Goal: Information Seeking & Learning: Learn about a topic

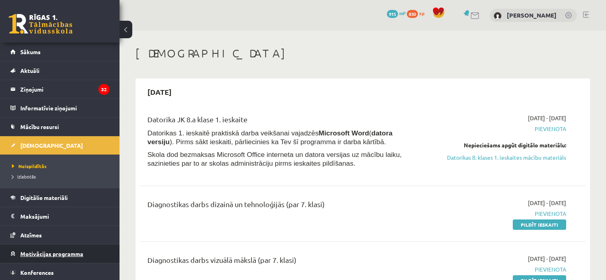
scroll to position [598, 0]
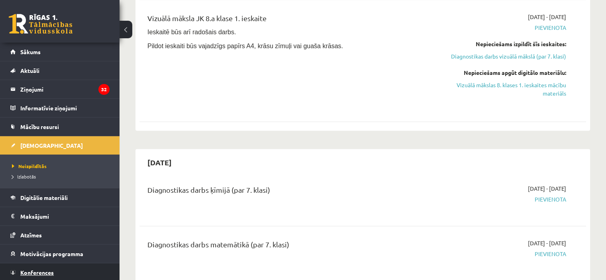
click at [45, 270] on span "Konferences" at bounding box center [36, 272] width 33 height 7
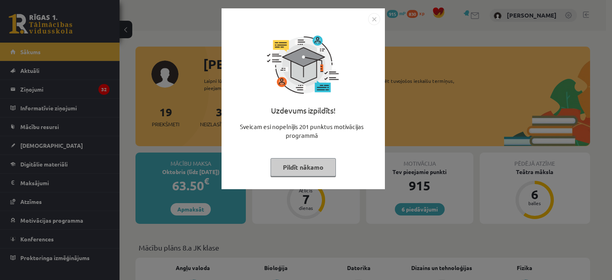
click at [386, 92] on div "Uzdevums izpildīts! Sveicam esi nopelnījis 201 punktus motivācijas programmā Pi…" at bounding box center [306, 140] width 612 height 280
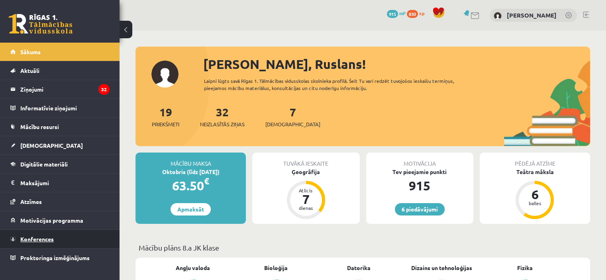
click at [43, 237] on span "Konferences" at bounding box center [36, 239] width 33 height 7
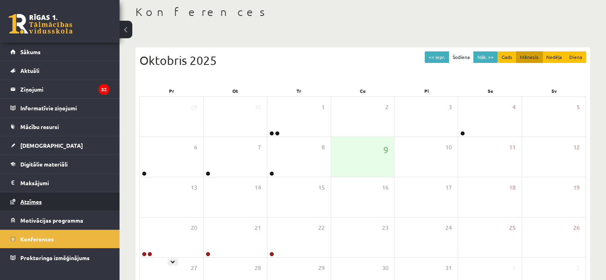
scroll to position [80, 0]
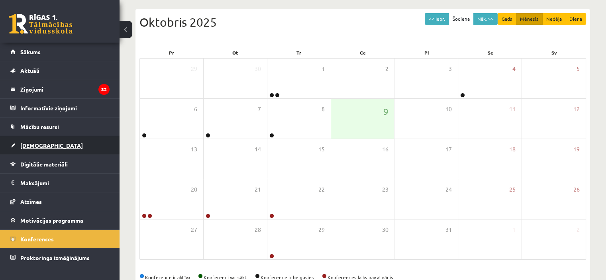
click at [47, 148] on link "[DEMOGRAPHIC_DATA]" at bounding box center [59, 145] width 99 height 18
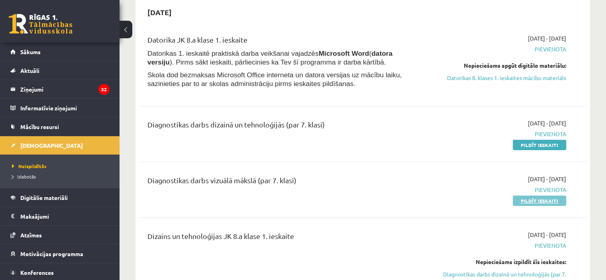
click at [527, 197] on link "Pildīt ieskaiti" at bounding box center [539, 201] width 53 height 10
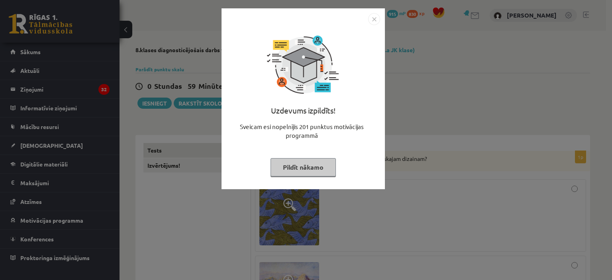
click at [525, 53] on div "Uzdevums izpildīts! Sveicam esi nopelnījis 201 punktus motivācijas programmā Pi…" at bounding box center [306, 140] width 612 height 280
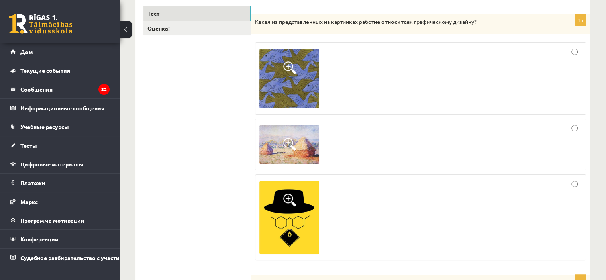
scroll to position [120, 0]
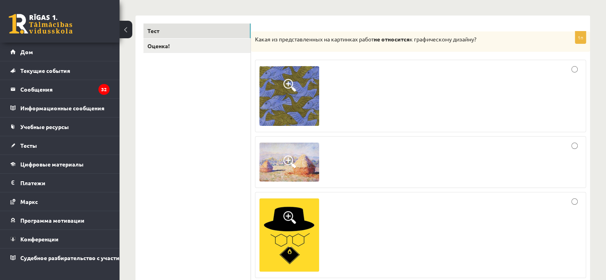
click at [568, 145] on div at bounding box center [420, 162] width 322 height 43
click at [550, 94] on div at bounding box center [420, 96] width 322 height 64
drag, startPoint x: 554, startPoint y: 159, endPoint x: 518, endPoint y: 119, distance: 53.0
click at [553, 159] on div at bounding box center [420, 162] width 322 height 43
click at [381, 95] on div at bounding box center [420, 96] width 322 height 64
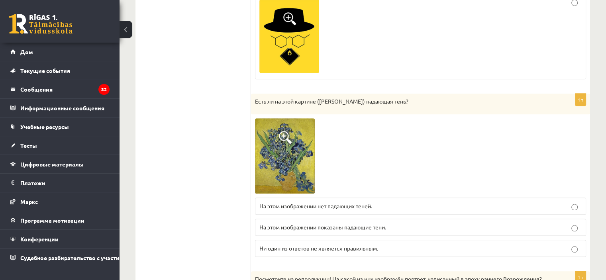
scroll to position [319, 0]
click at [341, 229] on font "На этом изображении показаны падающие тени." at bounding box center [322, 226] width 127 height 7
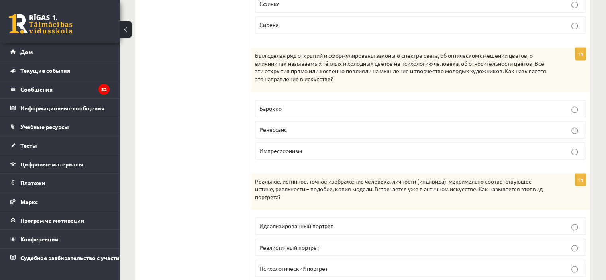
scroll to position [1275, 0]
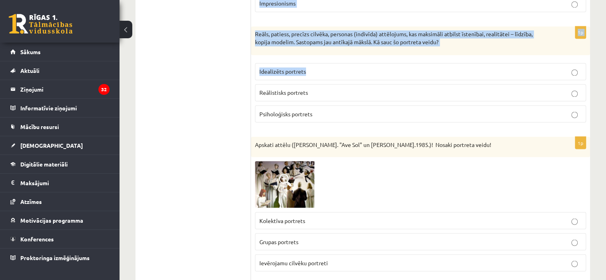
scroll to position [1355, 0]
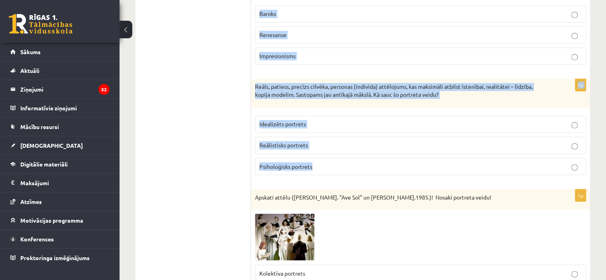
drag, startPoint x: 251, startPoint y: 110, endPoint x: 463, endPoint y: 161, distance: 218.9
copy form "Atspoguļo un parāda personas sociālo piederību, stāvokli sabiedrībā, amatu, mat…"
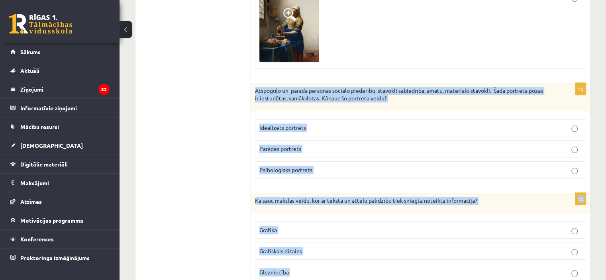
scroll to position [797, 0]
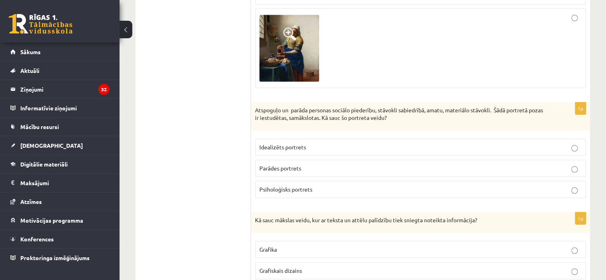
click at [313, 165] on p "Parādes portrets" at bounding box center [420, 168] width 322 height 8
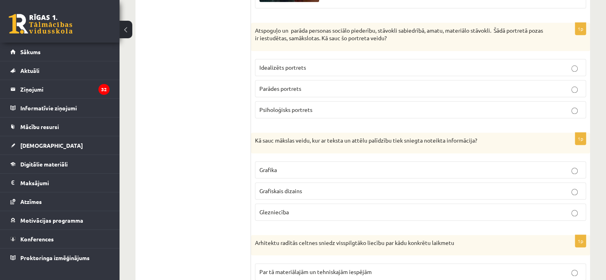
click at [287, 187] on span "Grafiskais dizains" at bounding box center [280, 190] width 43 height 7
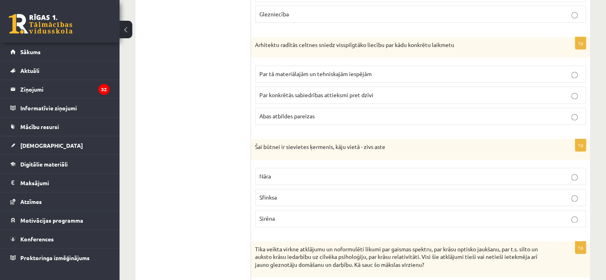
scroll to position [1076, 0]
click at [306, 117] on label "Abas atbildes pareizas" at bounding box center [420, 114] width 331 height 17
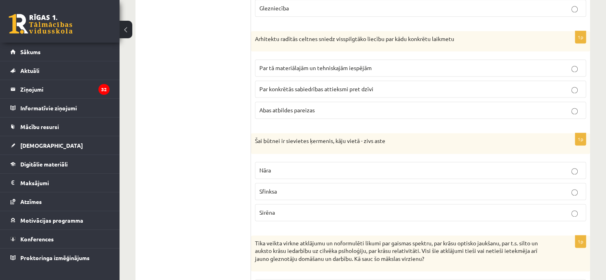
scroll to position [1116, 0]
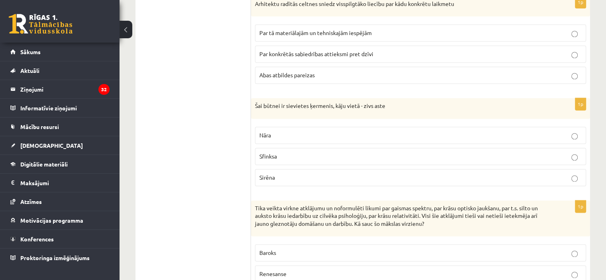
click at [284, 179] on label "Sirēna" at bounding box center [420, 177] width 331 height 17
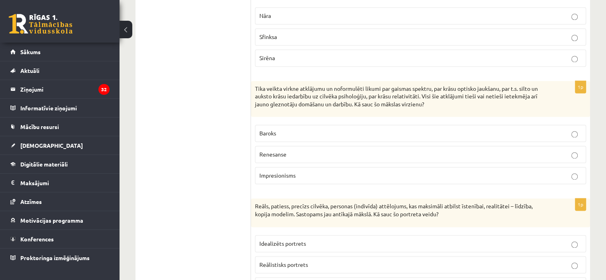
click at [290, 172] on span "Impresionisms" at bounding box center [277, 175] width 36 height 7
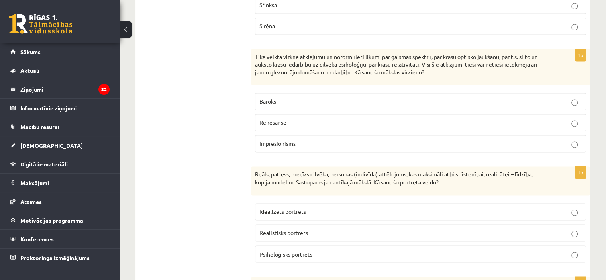
scroll to position [1315, 0]
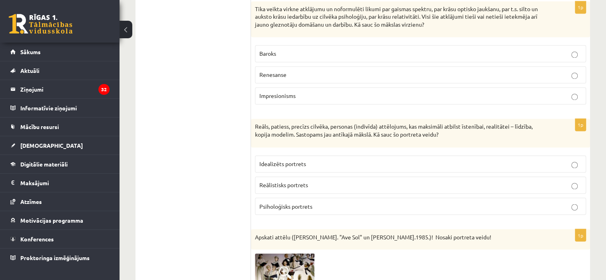
click at [300, 181] on span "Reālistisks portrets" at bounding box center [283, 184] width 49 height 7
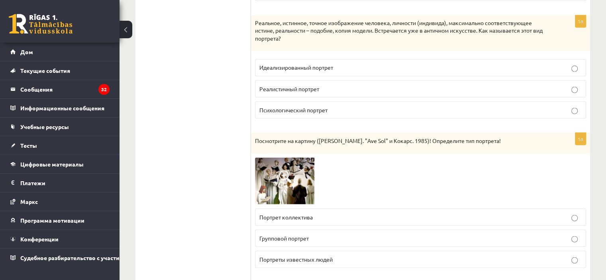
scroll to position [1474, 0]
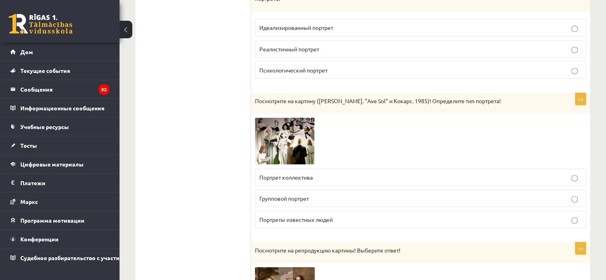
click at [376, 207] on label "Групповой портрет" at bounding box center [420, 198] width 331 height 17
click at [376, 181] on p "Портрет коллектива" at bounding box center [420, 177] width 322 height 8
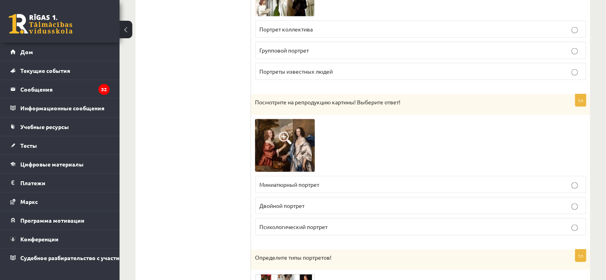
scroll to position [1634, 0]
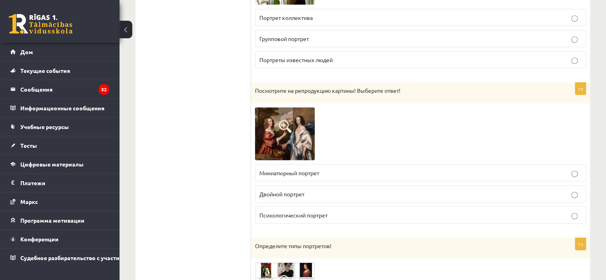
click at [312, 153] on img at bounding box center [285, 134] width 60 height 53
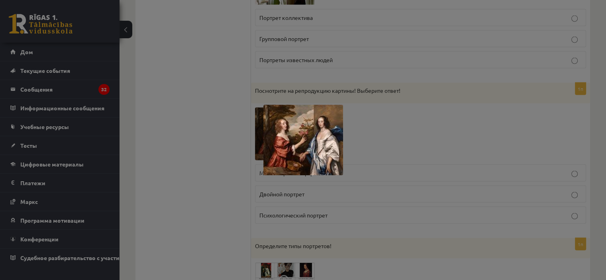
click at [360, 156] on div at bounding box center [303, 140] width 606 height 280
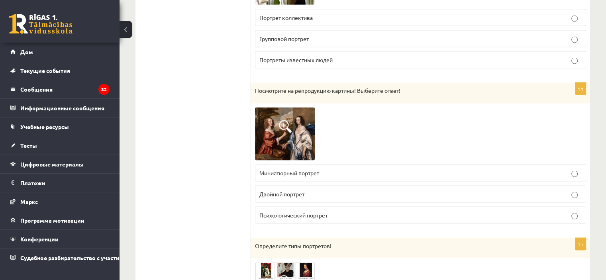
click at [333, 200] on label "Двойной портрет" at bounding box center [420, 194] width 331 height 17
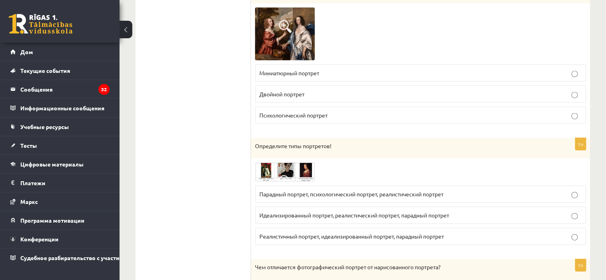
scroll to position [1753, 0]
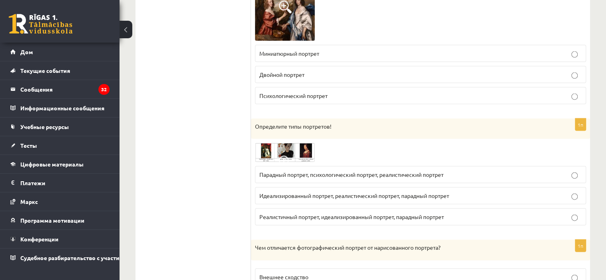
click at [273, 162] on img at bounding box center [285, 152] width 60 height 19
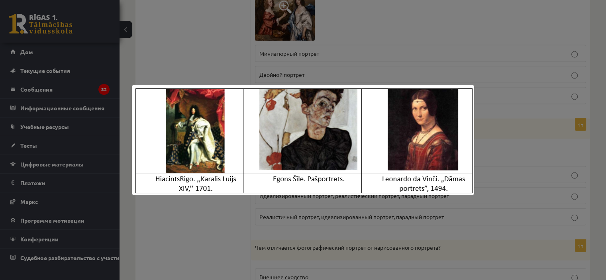
click at [508, 154] on div at bounding box center [303, 140] width 606 height 280
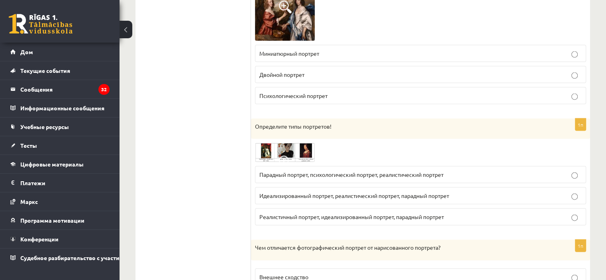
click at [282, 168] on span at bounding box center [285, 162] width 13 height 13
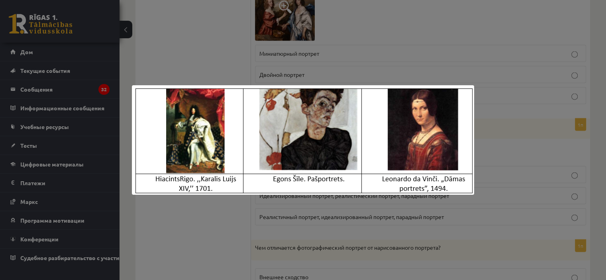
click at [496, 158] on div at bounding box center [303, 140] width 606 height 280
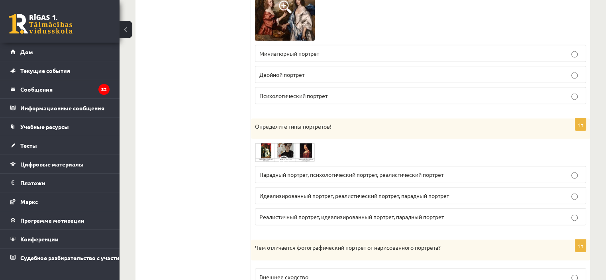
click at [343, 178] on font "Парадный портрет, психологический портрет, реалистический портрет" at bounding box center [351, 174] width 184 height 7
click at [295, 162] on img at bounding box center [285, 152] width 60 height 19
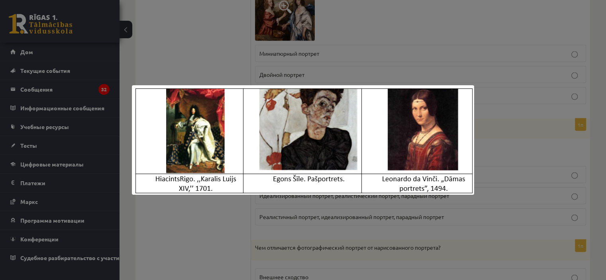
click at [517, 159] on div at bounding box center [303, 140] width 606 height 280
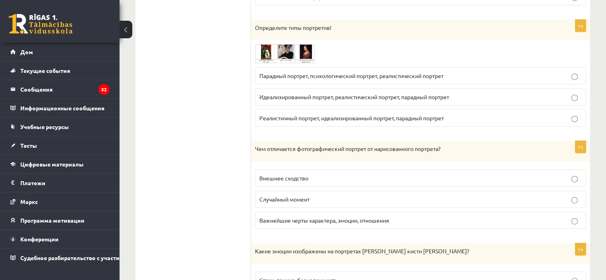
scroll to position [1913, 0]
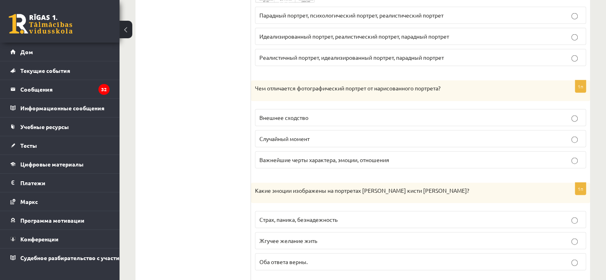
click at [330, 169] on label "Важнейшие черты характера, эмоции, отношения" at bounding box center [420, 159] width 331 height 17
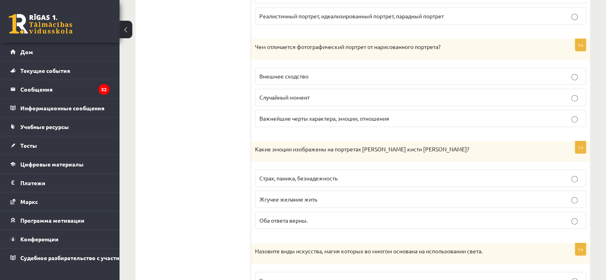
scroll to position [1992, 0]
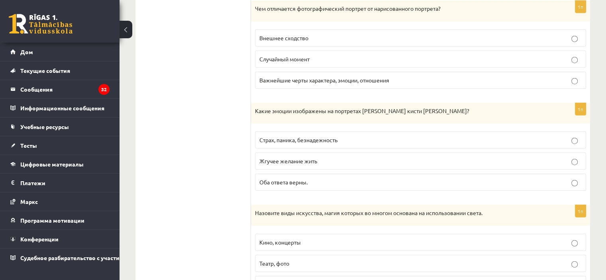
click at [467, 84] on p "Важнейшие черты характера, эмоции, отношения" at bounding box center [420, 80] width 322 height 8
drag, startPoint x: 175, startPoint y: 107, endPoint x: 193, endPoint y: 98, distance: 19.4
click at [176, 107] on ul "Тест Оценка!" at bounding box center [197, 197] width 108 height 4092
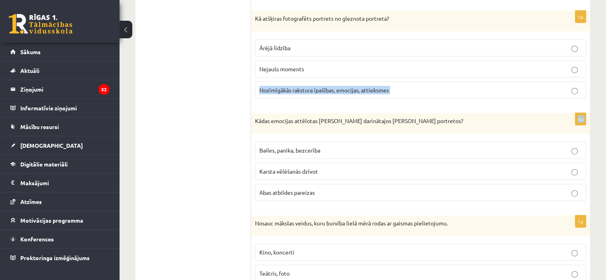
scroll to position [1873, 0]
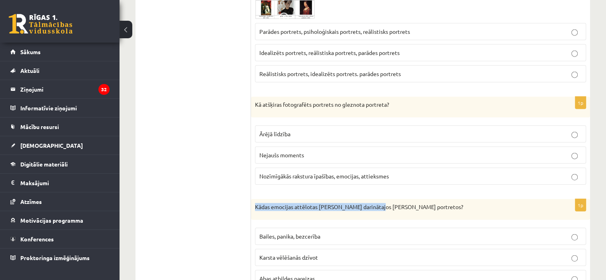
drag, startPoint x: 257, startPoint y: 121, endPoint x: 377, endPoint y: 191, distance: 138.4
click at [377, 191] on form "1p Kurš no attēlos redzamajiem darbiem neatbilst grafiskajam dizainam? 1p Vai š…" at bounding box center [420, 284] width 323 height 4029
drag, startPoint x: 263, startPoint y: 98, endPoint x: 453, endPoint y: 126, distance: 192.1
click at [479, 131] on div "**********" at bounding box center [362, 284] width 455 height 4045
click at [311, 103] on p "Kā atšķiras fotografēts portrets no gleznota portreta?" at bounding box center [400, 105] width 291 height 8
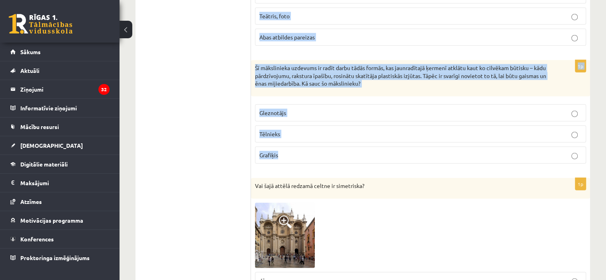
scroll to position [2231, 0]
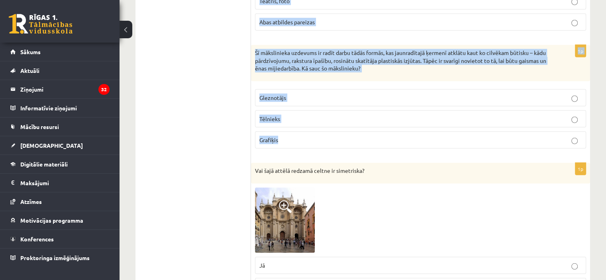
drag, startPoint x: 253, startPoint y: 98, endPoint x: 531, endPoint y: 123, distance: 278.4
copy form "Kā atšķiras fotografēts portrets no gleznota portreta? Ārējā līdzība Nejaušs mo…"
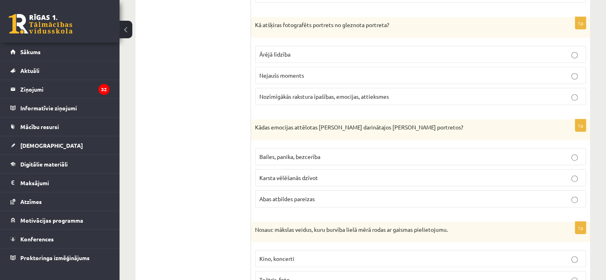
click at [193, 137] on ul "Tests Izvērtējums!" at bounding box center [197, 204] width 108 height 4029
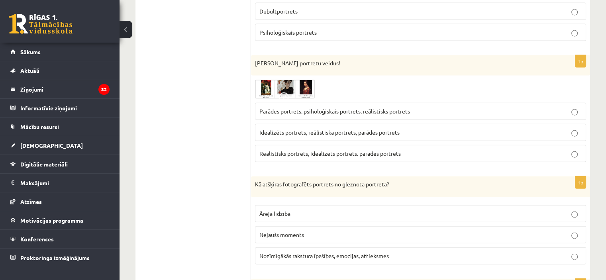
scroll to position [1953, 0]
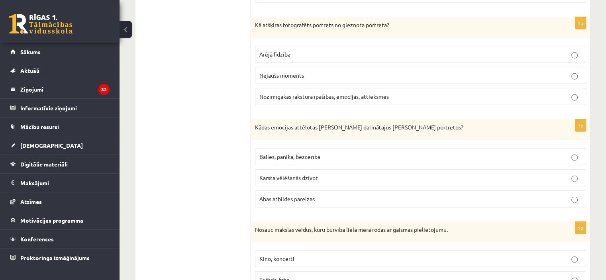
click at [284, 153] on span "Bailes, panika, bezcerība" at bounding box center [289, 156] width 61 height 7
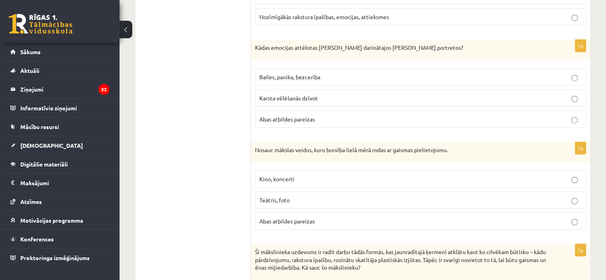
click at [293, 221] on label "Abas atbildes pareizas" at bounding box center [420, 221] width 331 height 17
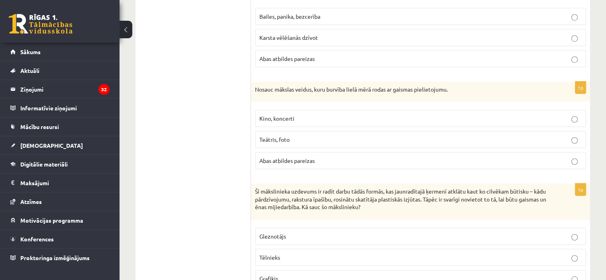
scroll to position [2152, 0]
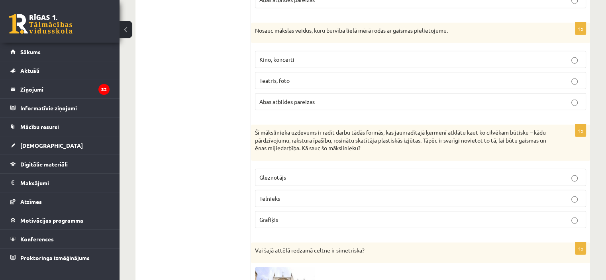
click at [288, 194] on p "Tēlnieks" at bounding box center [420, 198] width 322 height 8
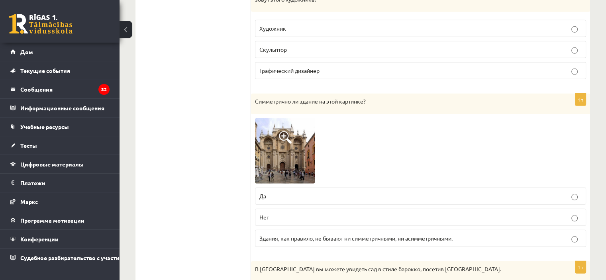
scroll to position [2351, 0]
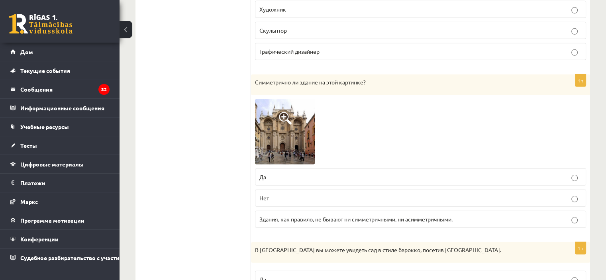
click at [295, 161] on img at bounding box center [285, 131] width 60 height 65
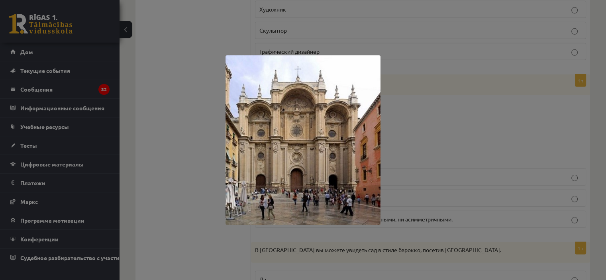
click at [424, 159] on div at bounding box center [303, 140] width 606 height 280
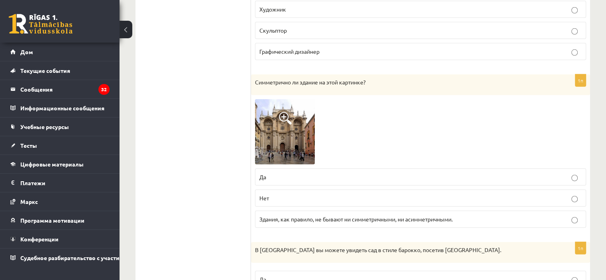
click at [310, 223] on font "Здания, как правило, не бывают ни симметричными, ни асимметричными." at bounding box center [355, 219] width 193 height 7
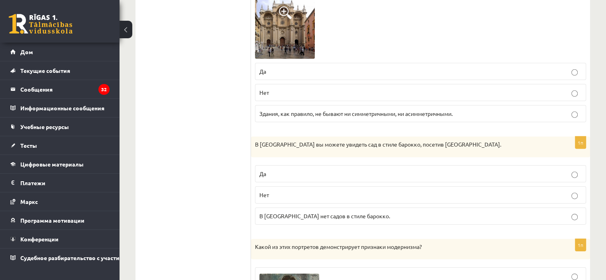
scroll to position [2471, 0]
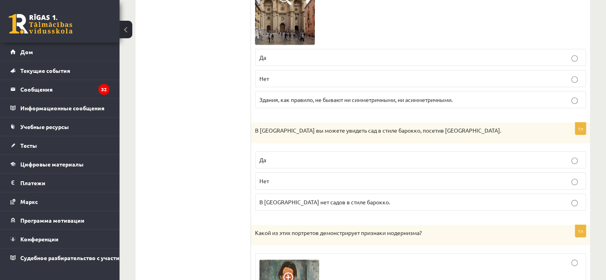
click at [287, 169] on label "Да" at bounding box center [420, 159] width 331 height 17
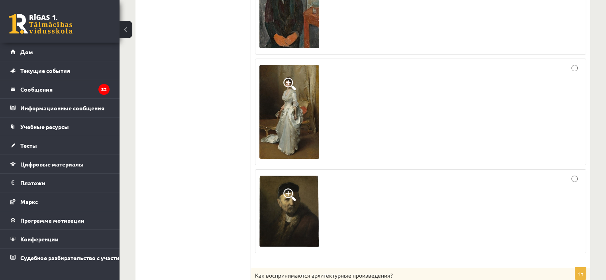
scroll to position [2789, 0]
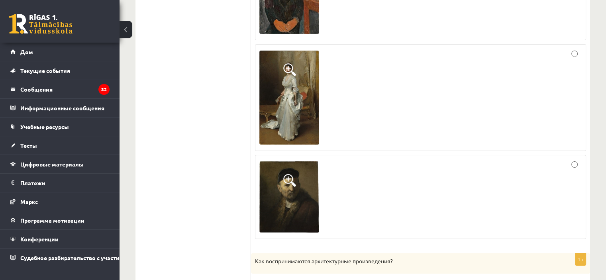
click at [526, 79] on div at bounding box center [420, 98] width 322 height 98
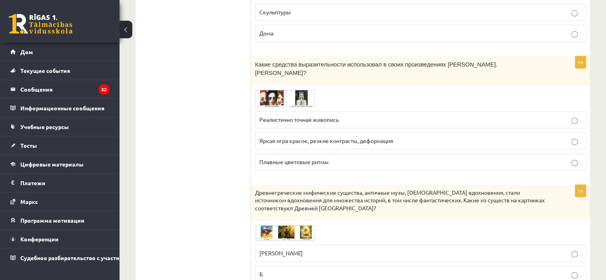
scroll to position [3892, 0]
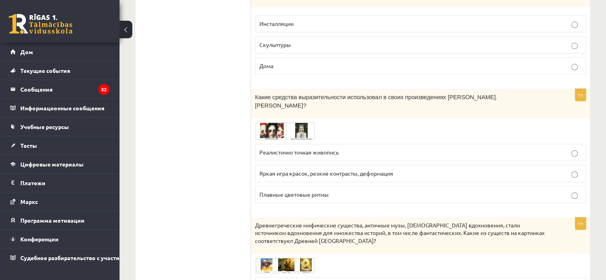
click at [300, 122] on img at bounding box center [285, 131] width 60 height 18
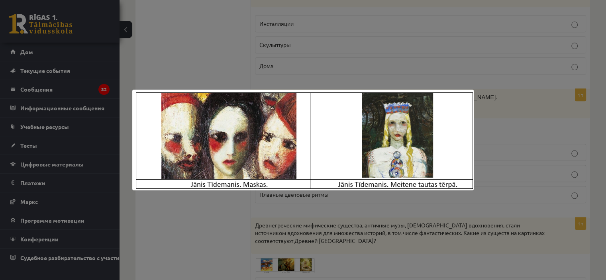
click at [504, 103] on div at bounding box center [303, 140] width 606 height 280
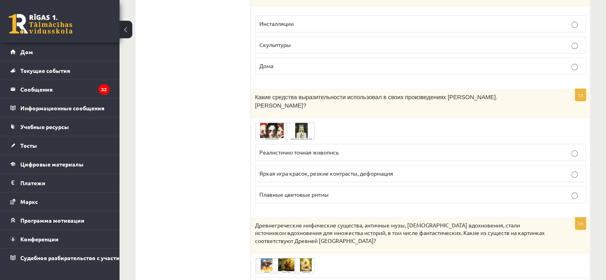
click at [343, 190] on p "Плавные цветовые ритмы" at bounding box center [420, 194] width 322 height 8
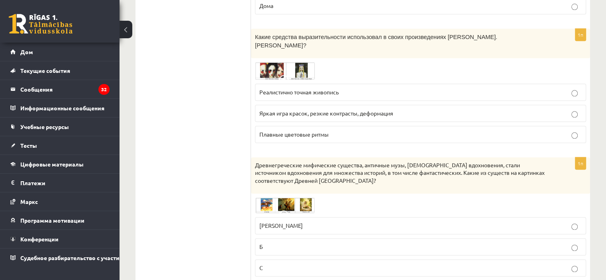
scroll to position [3972, 0]
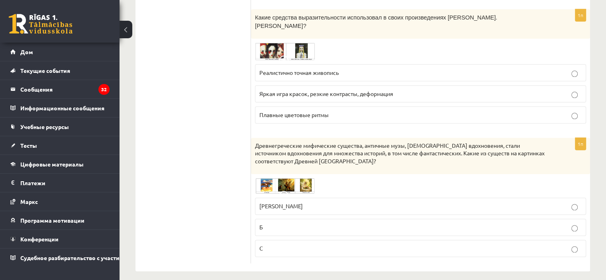
click at [300, 183] on img at bounding box center [285, 186] width 60 height 16
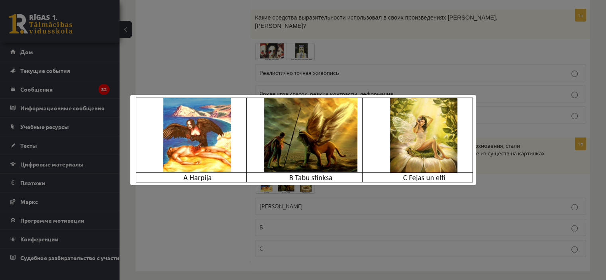
click at [180, 208] on div at bounding box center [303, 140] width 606 height 280
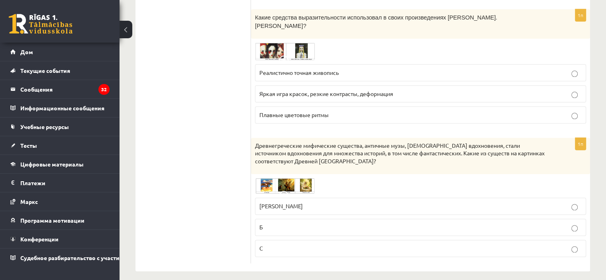
click at [278, 179] on img at bounding box center [285, 186] width 60 height 16
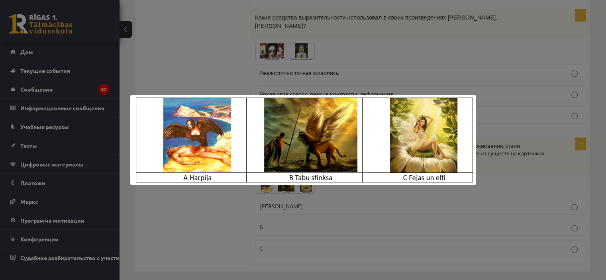
click at [178, 224] on div at bounding box center [303, 140] width 606 height 280
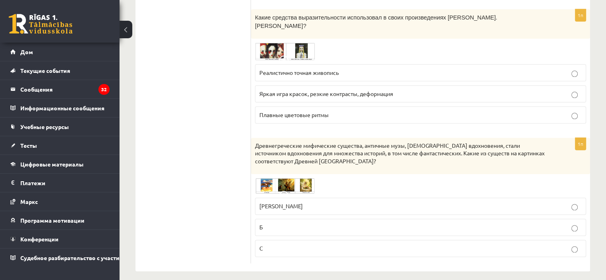
click at [268, 223] on p "Б" at bounding box center [420, 227] width 322 height 8
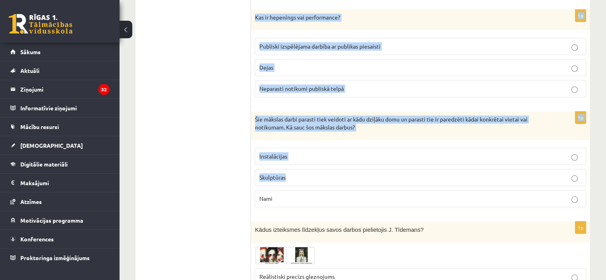
scroll to position [3733, 0]
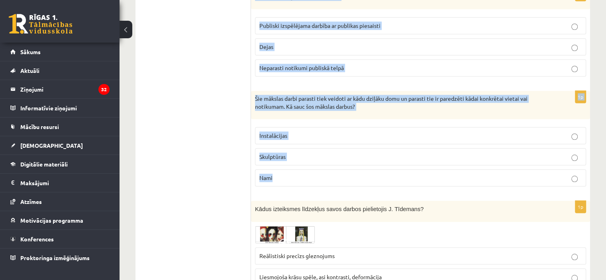
drag, startPoint x: 253, startPoint y: 157, endPoint x: 429, endPoint y: 162, distance: 175.8
copy form "Kā tiek uztverti arhitektūras darbi? Kā mākslas darbi Kā kādas valsts vai pilsē…"
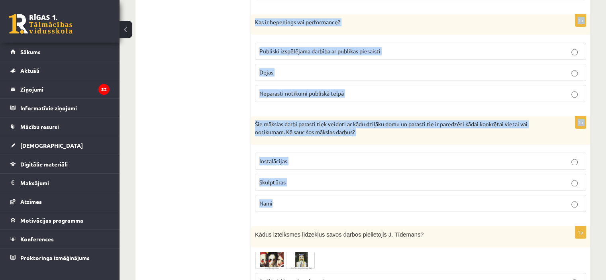
scroll to position [3693, 0]
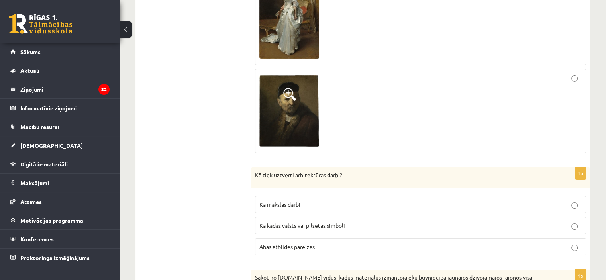
scroll to position [2856, 0]
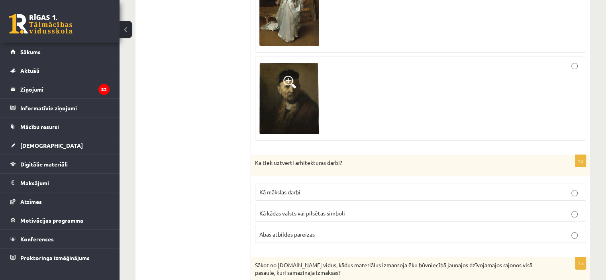
click at [296, 230] on p "Abas atbildes pareizas" at bounding box center [420, 234] width 322 height 8
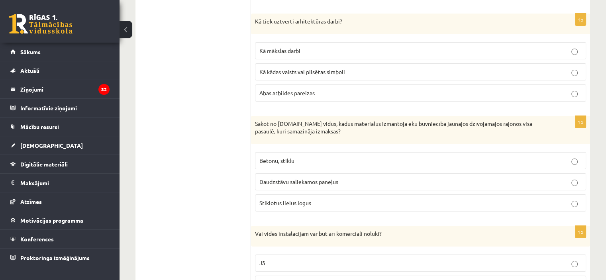
scroll to position [3016, 0]
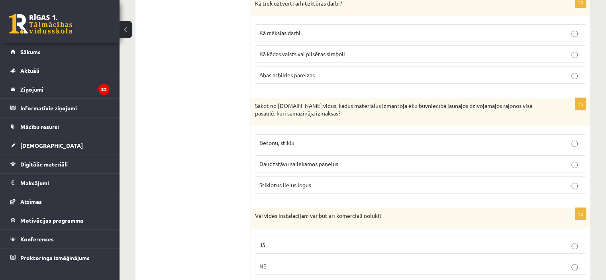
click at [298, 160] on span "Daudzstāvu saliekamos paneļus" at bounding box center [298, 163] width 79 height 7
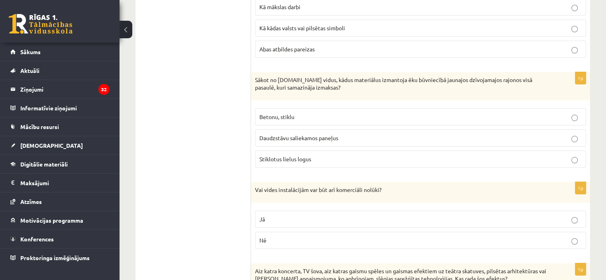
scroll to position [3056, 0]
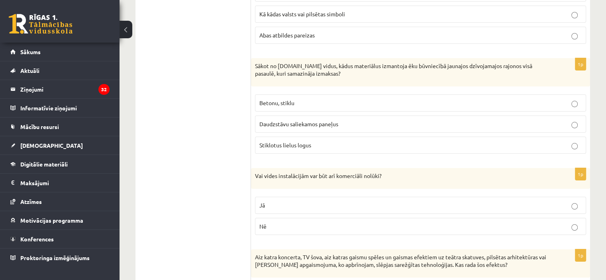
click at [291, 199] on label "Jā" at bounding box center [420, 205] width 331 height 17
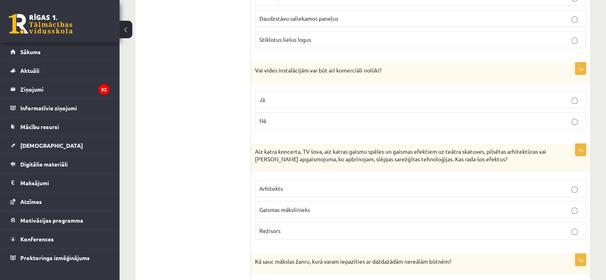
scroll to position [3175, 0]
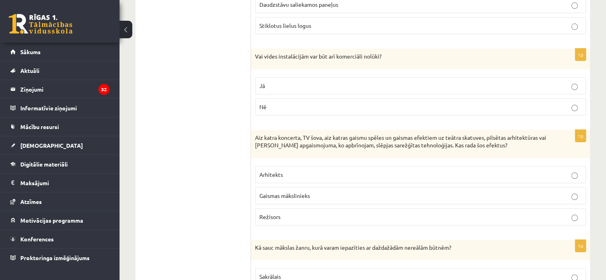
click at [285, 192] on p "Gaismas mākslinieks" at bounding box center [420, 196] width 322 height 8
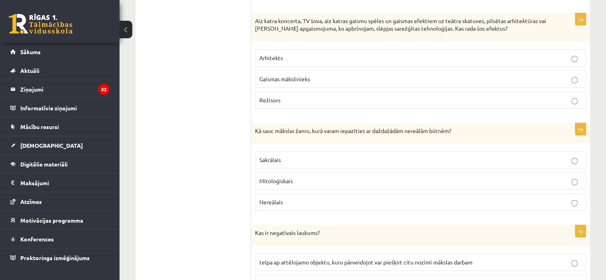
scroll to position [3295, 0]
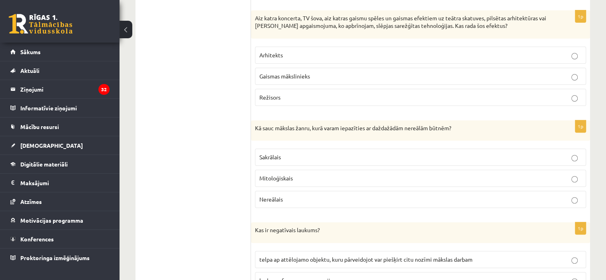
drag, startPoint x: 275, startPoint y: 165, endPoint x: 274, endPoint y: 161, distance: 4.8
click at [275, 175] on span "Mitoloģiskais" at bounding box center [275, 178] width 33 height 7
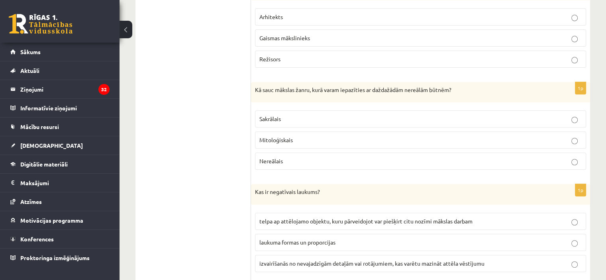
scroll to position [3414, 0]
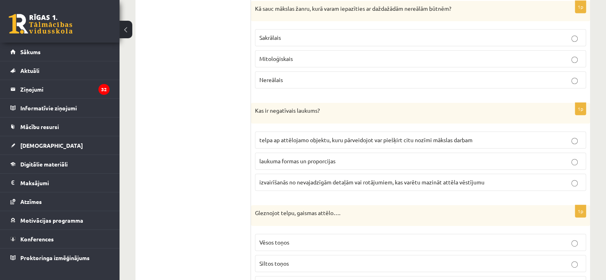
click at [293, 136] on span "telpa ap attēlojamo objektu, kuru pārveidojot var piešķirt citu nozīmi mākslas …" at bounding box center [365, 139] width 213 height 7
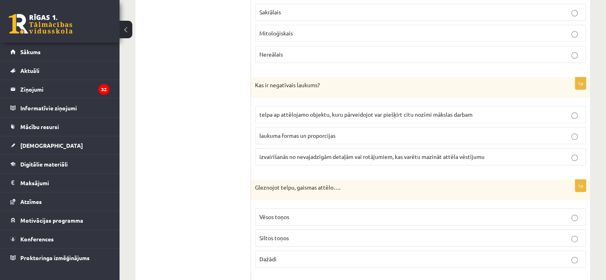
scroll to position [3494, 0]
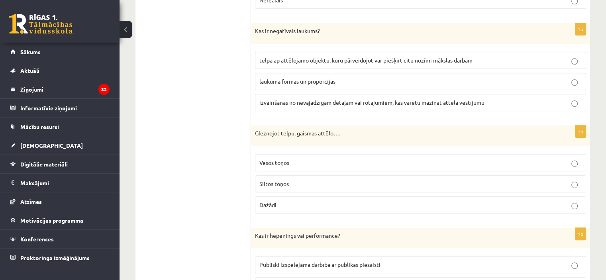
click at [273, 201] on span "Dažādi" at bounding box center [267, 204] width 17 height 7
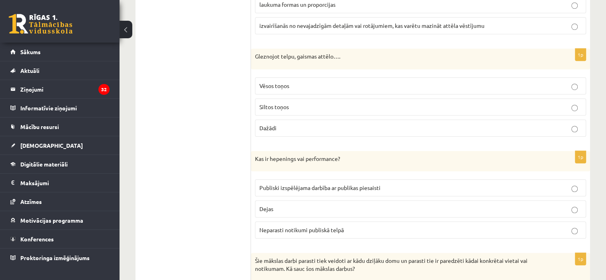
scroll to position [3574, 0]
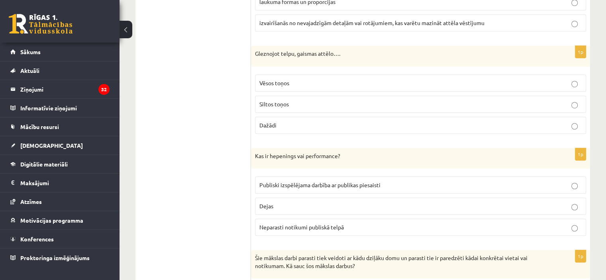
click at [284, 181] on span "Publiski izspēlējama darbība ar publikas piesaisti" at bounding box center [319, 184] width 121 height 7
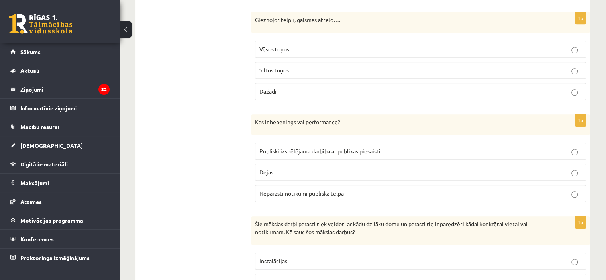
scroll to position [3653, 0]
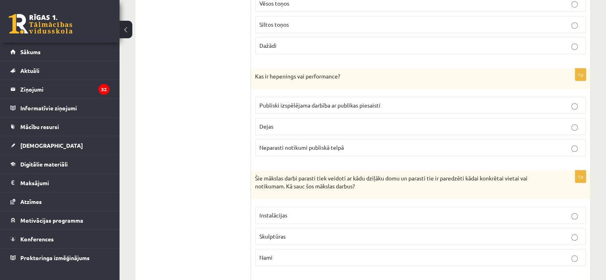
click at [277, 208] on label "Instalācijas" at bounding box center [420, 215] width 331 height 17
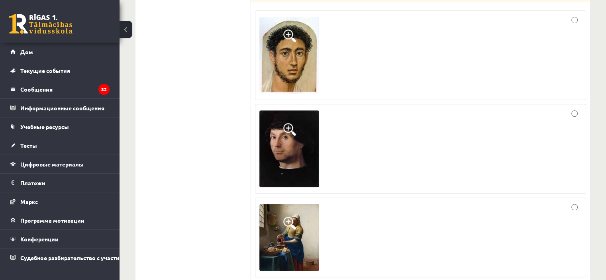
scroll to position [594, 0]
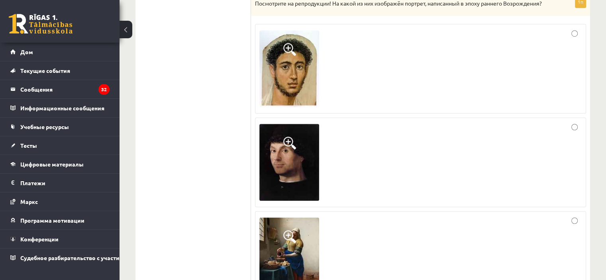
click at [353, 88] on div at bounding box center [420, 68] width 322 height 81
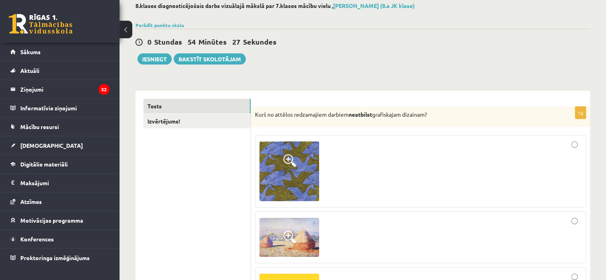
scroll to position [0, 0]
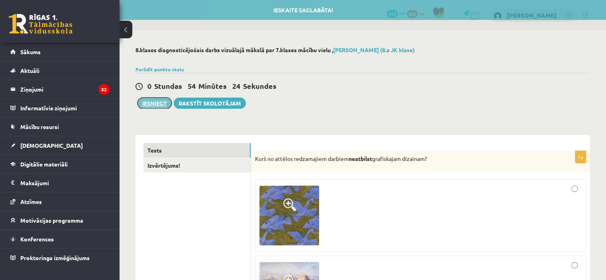
click at [151, 104] on button "Iesniegt" at bounding box center [154, 103] width 34 height 11
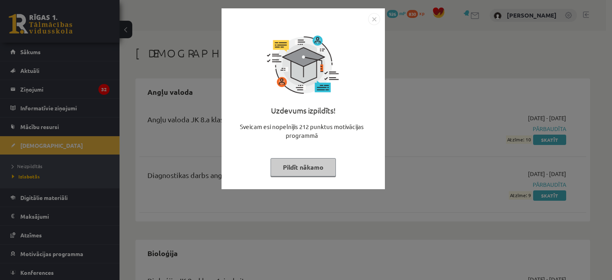
click at [420, 95] on div "Uzdevums izpildīts! Sveicam esi nopelnījis 212 punktus motivācijas programmā Pi…" at bounding box center [306, 140] width 612 height 280
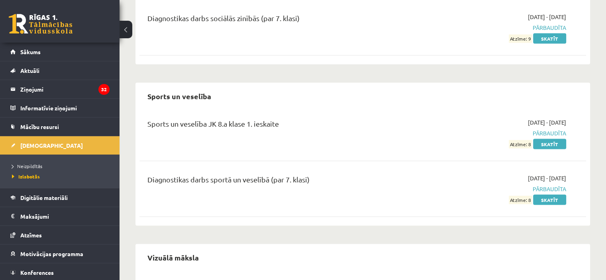
scroll to position [1647, 0]
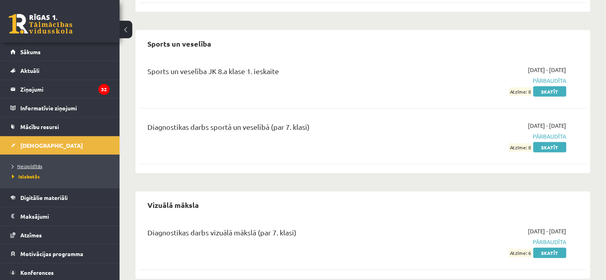
click at [35, 167] on span "Neizpildītās" at bounding box center [27, 166] width 30 height 6
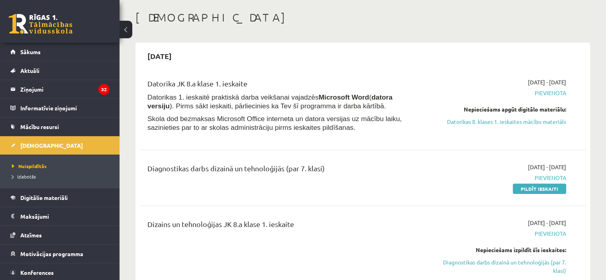
scroll to position [80, 0]
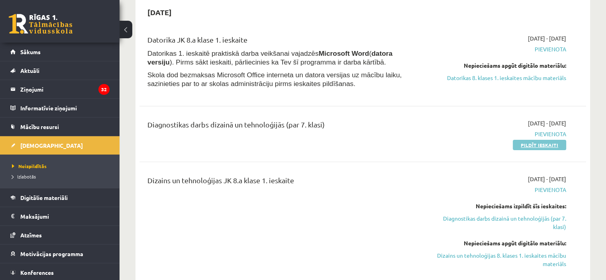
click at [551, 145] on link "Pildīt ieskaiti" at bounding box center [539, 145] width 53 height 10
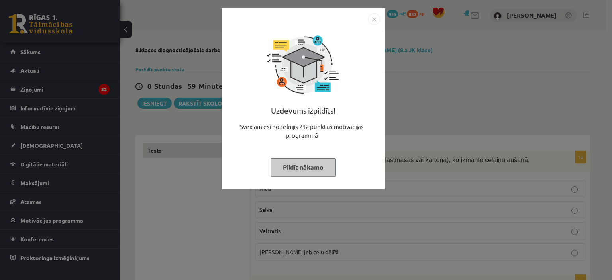
drag, startPoint x: 425, startPoint y: 124, endPoint x: 440, endPoint y: 44, distance: 81.0
click at [424, 123] on div "Uzdevums izpildīts! Sveicam esi nopelnījis 212 punktus motivācijas programmā Pi…" at bounding box center [306, 140] width 612 height 280
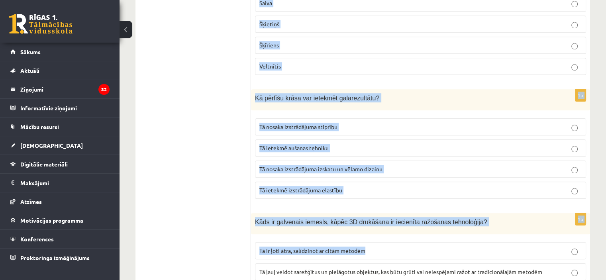
scroll to position [3624, 0]
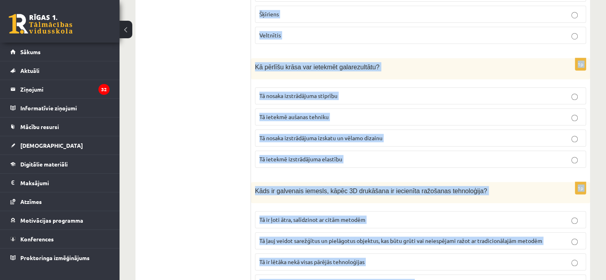
drag, startPoint x: 256, startPoint y: 158, endPoint x: 587, endPoint y: 247, distance: 343.0
copy form "6–8 cm lielas kvadrātveida plāksnītes (koka, plastmasas vai kartona), ko izmant…"
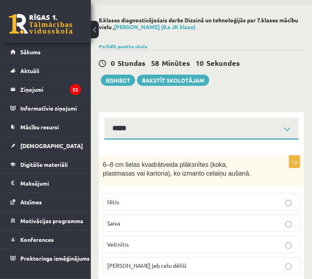
scroll to position [80, 0]
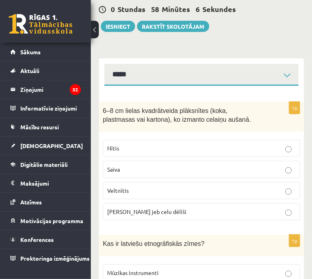
click at [139, 212] on span "Celu galdiņi jeb celu dēlīši" at bounding box center [146, 211] width 79 height 7
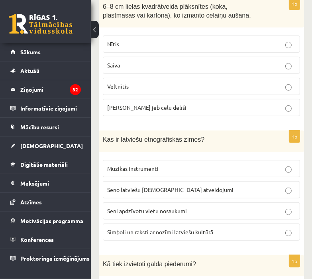
scroll to position [199, 0]
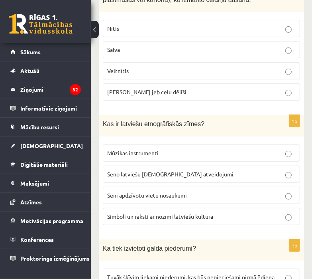
click at [133, 218] on p "Simboli un raksti ar nozīmi latviešu kultūrā" at bounding box center [201, 216] width 188 height 8
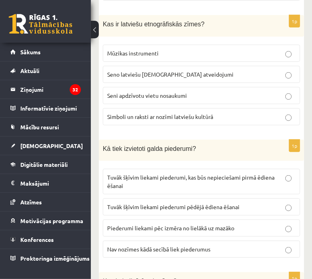
scroll to position [319, 0]
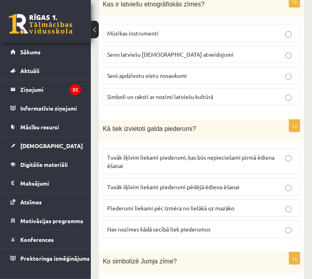
click at [138, 188] on p "Tuvāk šķīvim liekami piederumi pēdējā ēdiena ēšanai" at bounding box center [201, 187] width 188 height 8
click at [244, 163] on p "Tuvāk šķīvim liekami piederumi, kas būs nepieciešami pirmā ēdiena ēšanai" at bounding box center [201, 161] width 188 height 17
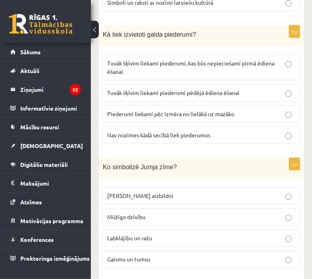
scroll to position [438, 0]
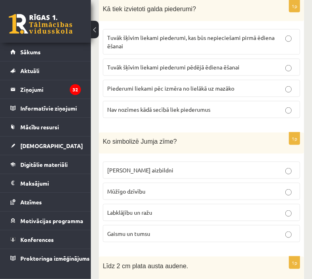
click at [157, 187] on p "Mūžīgo dzīvību" at bounding box center [201, 191] width 188 height 8
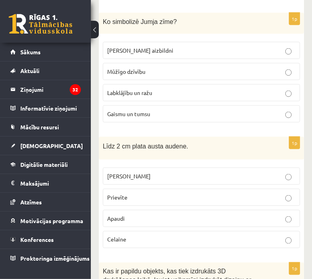
click at [143, 193] on p "Prievīte" at bounding box center [201, 197] width 188 height 8
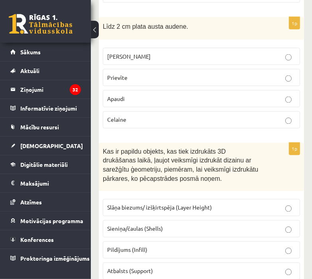
scroll to position [717, 0]
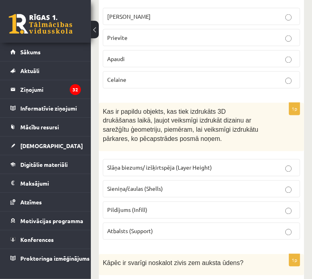
click at [147, 222] on label "Atbalsts (Support)" at bounding box center [201, 230] width 197 height 17
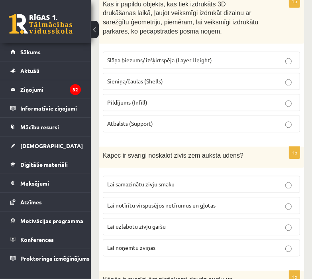
scroll to position [837, 0]
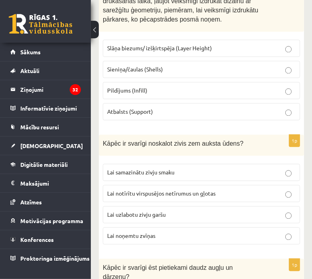
click at [147, 189] on span "Lai notīrītu virspusējos netīrumus un gļotas" at bounding box center [161, 192] width 108 height 7
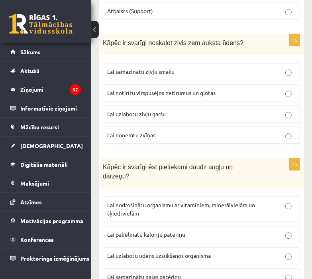
scroll to position [956, 0]
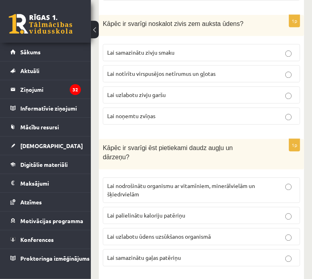
click at [159, 181] on p "Lai nodrošinātu organismu ar vitamīniem, minerālvielām un šķiedrvielām" at bounding box center [201, 189] width 188 height 17
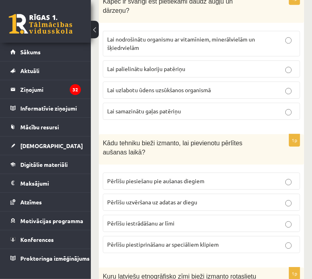
scroll to position [1116, 0]
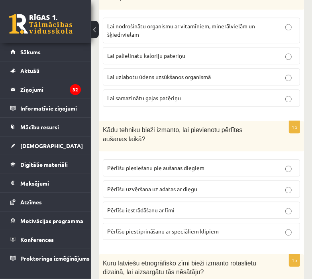
click at [200, 206] on p "Pērlīšu iestrādāšanu ar līmi" at bounding box center [201, 210] width 188 height 8
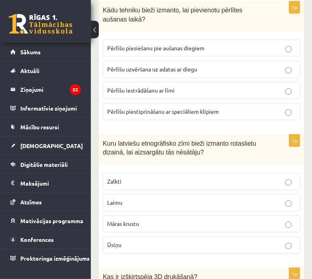
click at [179, 219] on p "Māras krustu" at bounding box center [201, 223] width 188 height 8
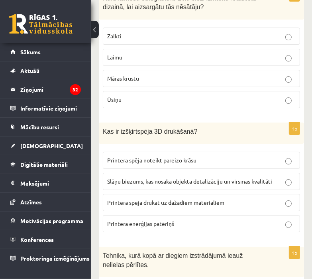
scroll to position [1395, 0]
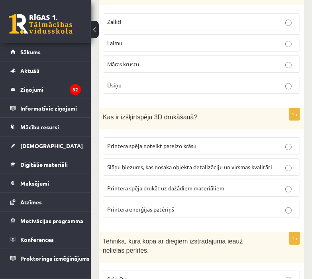
click at [139, 163] on span "Slāņu biezums, kas nosaka objekta detalizāciju un virsmas kvalitāti" at bounding box center [189, 166] width 165 height 7
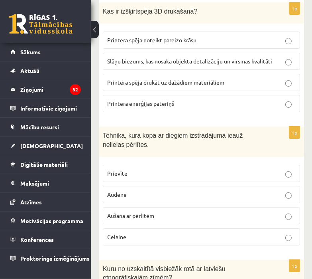
scroll to position [1514, 0]
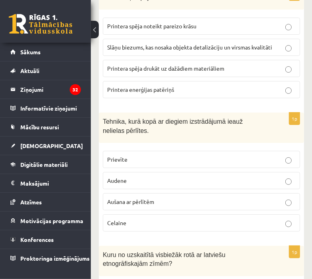
click at [134, 198] on span "Aušana ar pērlītēm" at bounding box center [130, 201] width 47 height 7
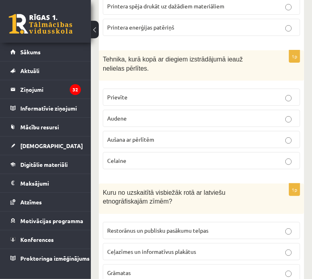
scroll to position [1594, 0]
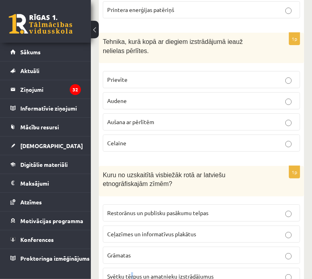
click at [132, 272] on span "Svētku tērpus un amatnieku izstrādājumus" at bounding box center [160, 275] width 106 height 7
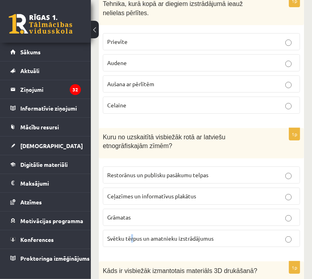
scroll to position [1634, 0]
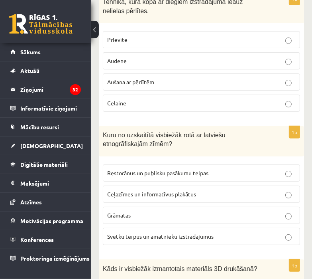
click at [174, 232] on span "Svētku tērpus un amatnieku izstrādājumus" at bounding box center [160, 235] width 106 height 7
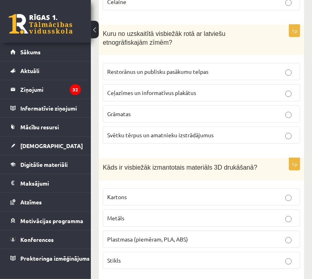
scroll to position [1753, 0]
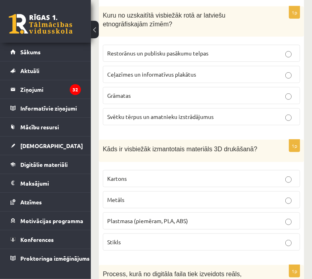
click at [149, 217] on span "Plastmasa (piemēram, PLA, ABS)" at bounding box center [147, 220] width 81 height 7
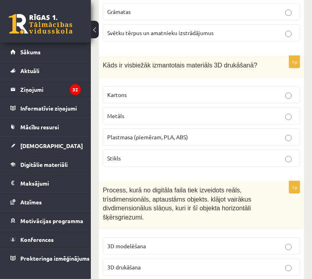
scroll to position [1873, 0]
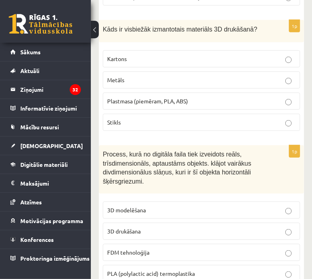
click at [155, 206] on p "3D modelēšana" at bounding box center [201, 210] width 188 height 8
click at [156, 227] on p "3D drukāšana" at bounding box center [201, 231] width 188 height 8
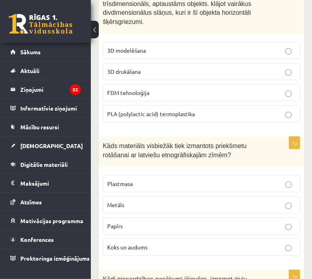
click at [134, 243] on p "Koks un audums" at bounding box center [201, 247] width 188 height 8
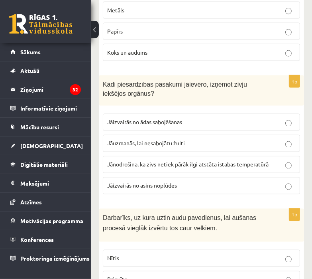
scroll to position [2231, 0]
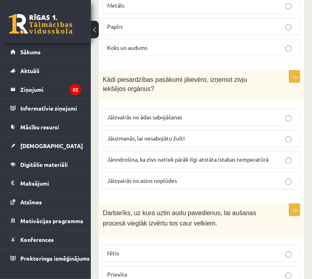
click at [153, 130] on label "Jāuzmanās, lai nesabojātu žulti" at bounding box center [201, 138] width 197 height 17
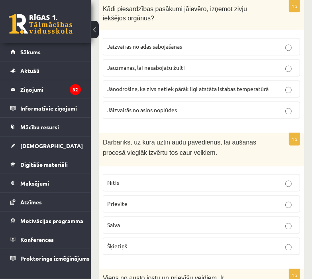
scroll to position [2311, 0]
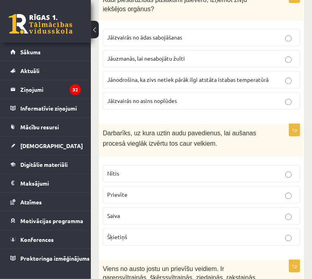
click at [128, 233] on p "Šķietiņš" at bounding box center [201, 237] width 188 height 8
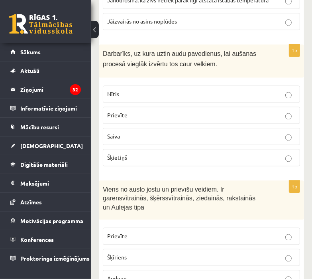
scroll to position [2431, 0]
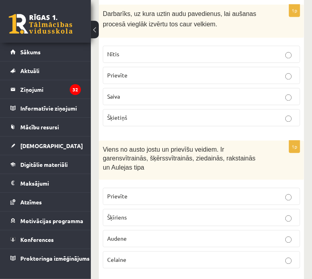
click at [131, 234] on p "Audene" at bounding box center [201, 238] width 188 height 8
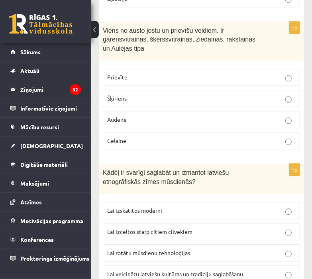
scroll to position [2550, 0]
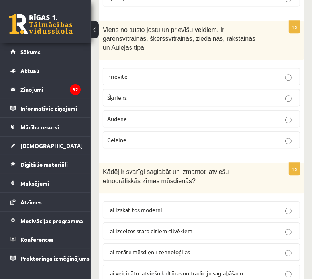
click at [148, 269] on span "Lai veicinātu latviešu kultūras un tradīciju saglabāšanu" at bounding box center [175, 272] width 136 height 7
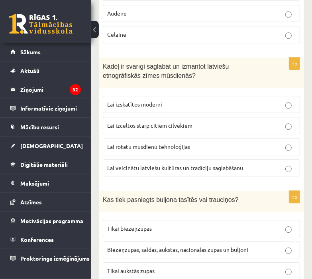
scroll to position [2670, 0]
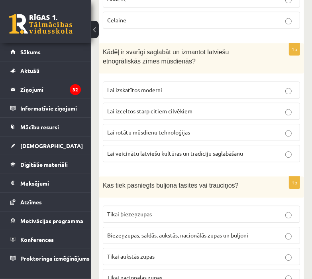
click at [155, 231] on span "Biezeņzupas, saldās, aukstās, nacionālās zupas un buljoni" at bounding box center [177, 234] width 141 height 7
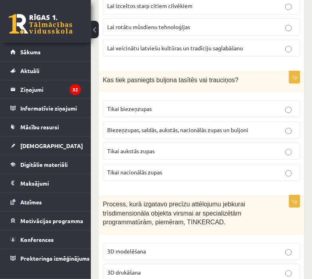
scroll to position [2789, 0]
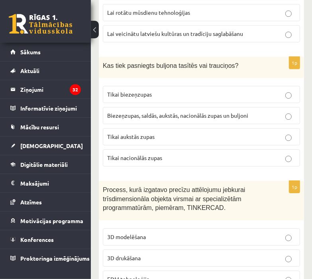
click at [132, 232] on p "3D modelēšana" at bounding box center [201, 236] width 188 height 8
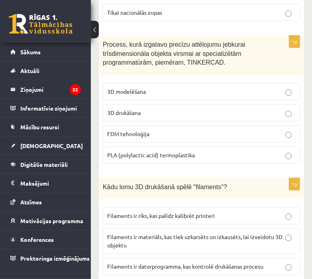
scroll to position [2949, 0]
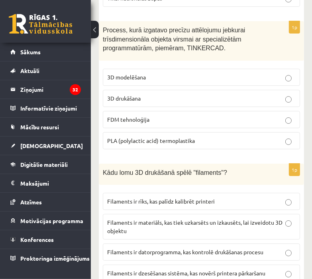
click at [141, 218] on p "Filaments ir materiāls, kas tiek uzkarsēts un izkausēts, lai izveidotu 3D objek…" at bounding box center [201, 226] width 188 height 17
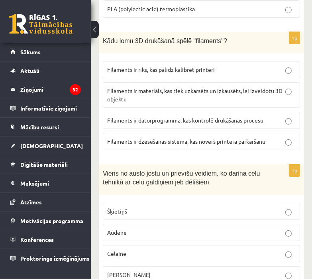
scroll to position [3108, 0]
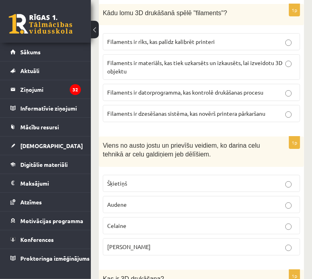
click at [116, 222] on span "Celaine" at bounding box center [116, 225] width 19 height 7
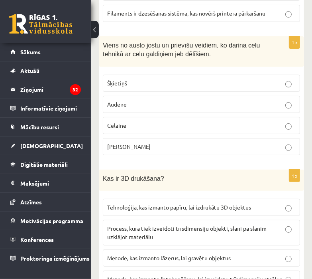
scroll to position [3228, 0]
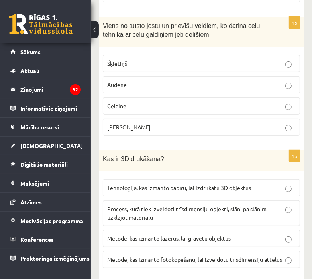
click at [142, 205] on span "Process, kurā tiek izveidoti trīsdimensiju objekti, slāni pa slānim uzklājot ma…" at bounding box center [186, 213] width 159 height 16
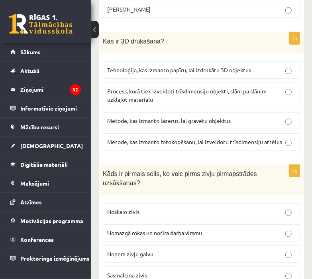
scroll to position [3347, 0]
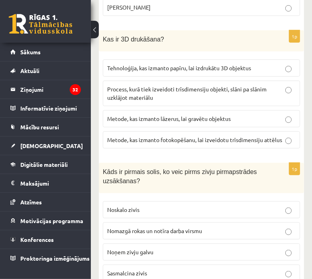
click at [153, 227] on span "Nomazgā rokas un notīra darba virsmu" at bounding box center [154, 230] width 95 height 7
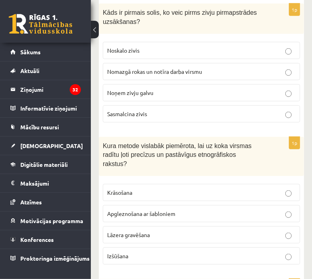
scroll to position [3507, 0]
click at [141, 230] on span "Lāzera gravēšana" at bounding box center [128, 233] width 43 height 7
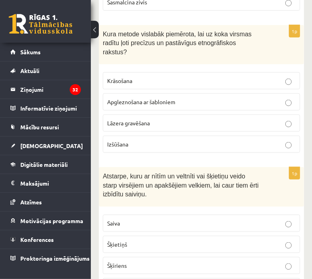
scroll to position [3626, 0]
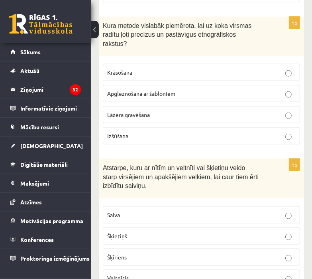
click at [134, 232] on p "Šķietiņš" at bounding box center [201, 236] width 188 height 8
click at [132, 253] on p "Šķīriens" at bounding box center [201, 257] width 188 height 8
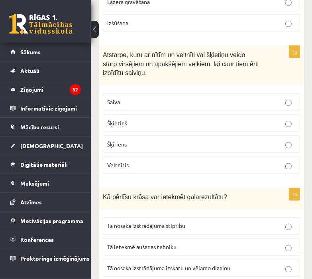
scroll to position [3786, 0]
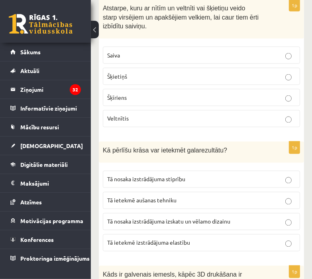
click at [145, 217] on p "Tā nosaka izstrādājuma izskatu un vēlamo dizainu" at bounding box center [201, 221] width 188 height 8
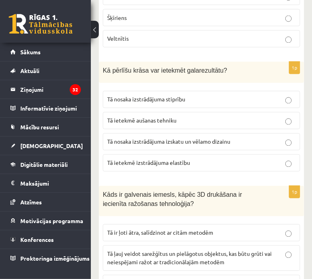
scroll to position [3872, 0]
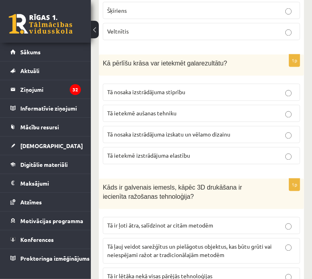
click at [179, 243] on span "Tā ļauj veidot sarežģītus un pielāgotus objektus, kas būtu grūti vai neiespējam…" at bounding box center [189, 251] width 165 height 16
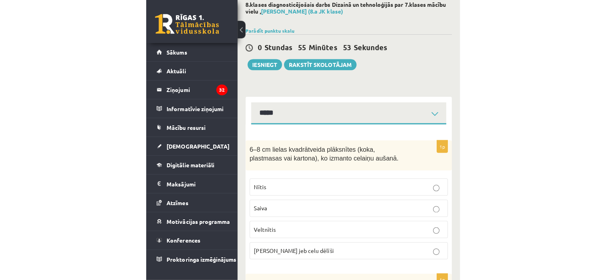
scroll to position [0, 0]
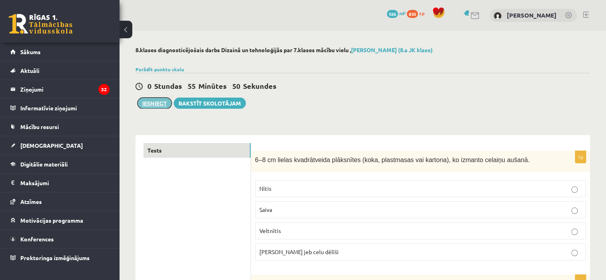
click at [148, 105] on button "Iesniegt" at bounding box center [154, 103] width 34 height 11
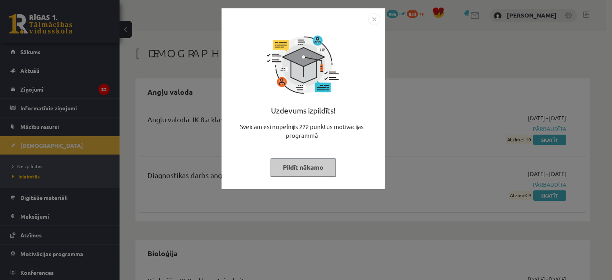
click at [422, 143] on div "Uzdevums izpildīts! Sveicam esi nopelnījis 272 punktus motivācijas programmā Pi…" at bounding box center [306, 140] width 612 height 280
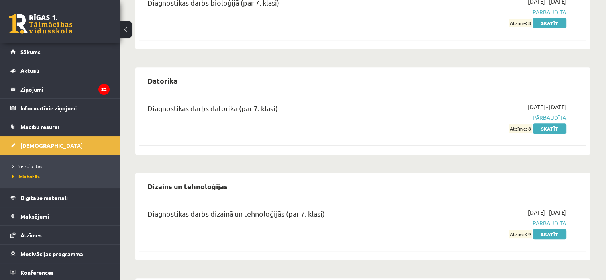
scroll to position [357, 0]
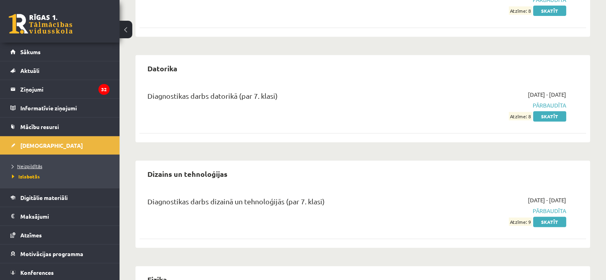
click at [40, 163] on span "Neizpildītās" at bounding box center [27, 166] width 30 height 6
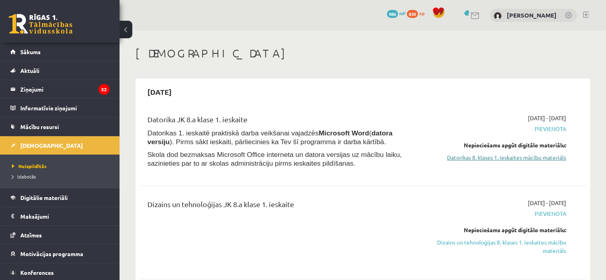
click at [525, 156] on link "Datorikas 8. klases 1. ieskaites mācību materiāls" at bounding box center [500, 157] width 131 height 8
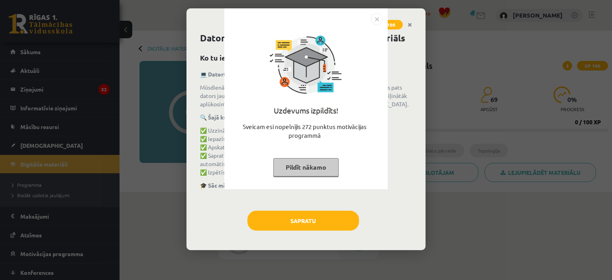
click at [316, 163] on button "Pildīt nākamo" at bounding box center [305, 167] width 65 height 18
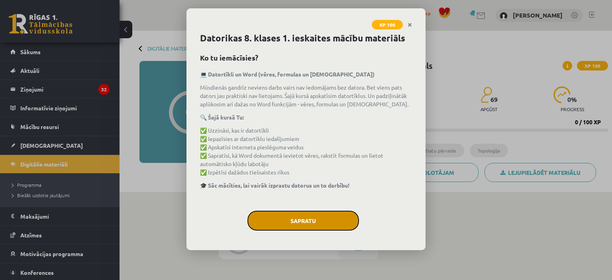
click at [316, 217] on button "Sapratu" at bounding box center [303, 221] width 112 height 20
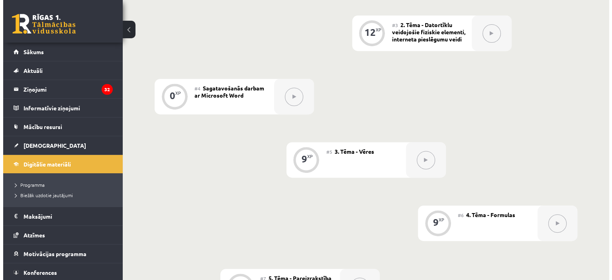
scroll to position [136, 0]
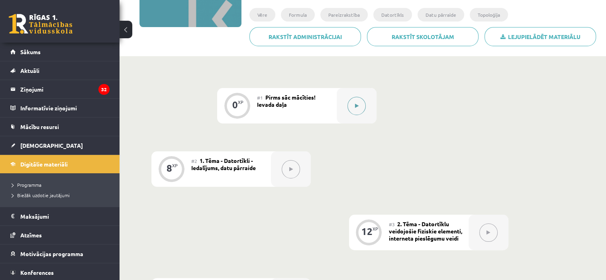
click at [358, 107] on icon at bounding box center [357, 106] width 4 height 5
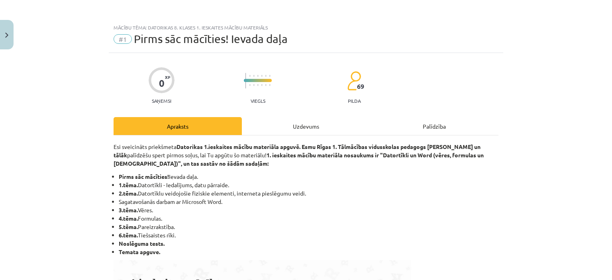
drag, startPoint x: 311, startPoint y: 117, endPoint x: 310, endPoint y: 121, distance: 4.1
click at [311, 118] on div "Uzdevums" at bounding box center [306, 126] width 128 height 18
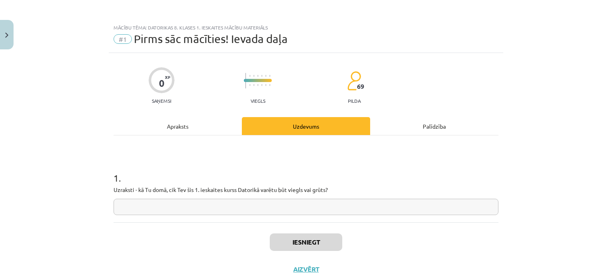
scroll to position [20, 0]
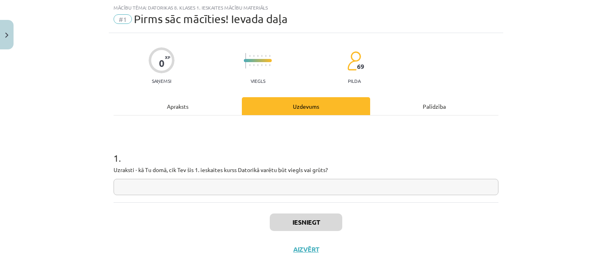
click at [290, 191] on input "text" at bounding box center [306, 187] width 385 height 16
type input "**"
click at [288, 219] on button "Iesniegt" at bounding box center [306, 223] width 73 height 18
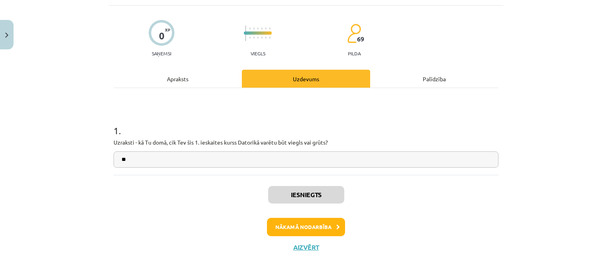
click at [320, 216] on div "Iesniegts Nākamā nodarbība Aizvērt" at bounding box center [306, 215] width 385 height 81
click at [317, 227] on button "Nākamā nodarbība" at bounding box center [306, 227] width 78 height 18
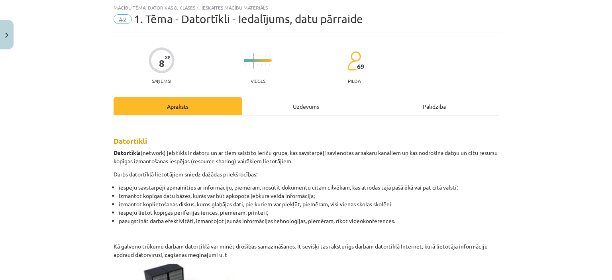
click at [273, 99] on div "Uzdevums" at bounding box center [306, 106] width 128 height 18
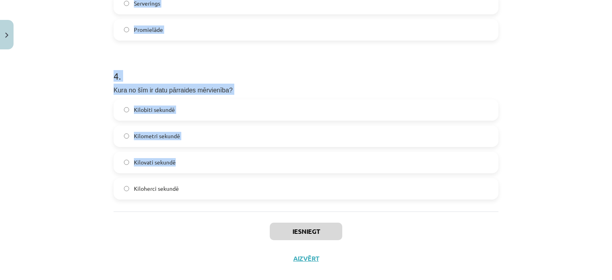
scroll to position [590, 0]
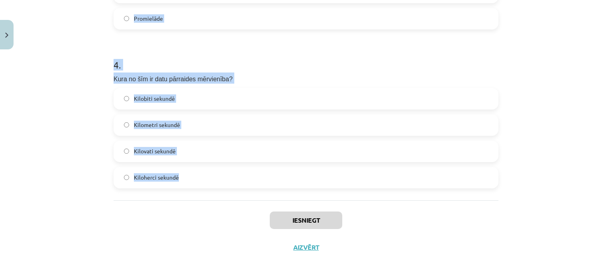
drag, startPoint x: 98, startPoint y: 177, endPoint x: 225, endPoint y: 177, distance: 126.7
click at [225, 177] on div "Mācību tēma: Datorikas 8. klases 1. ieskaites mācību materiāls #2 1. Tēma - Dat…" at bounding box center [306, 140] width 612 height 280
copy form "1 . No kā parasti nesastāv lokālais datortīkls? No tīklam pieslēgtiem printerie…"
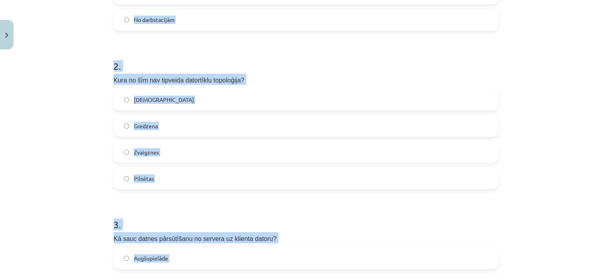
click at [64, 128] on div "Mācību tēma: Datorikas 8. klases 1. ieskaites mācību materiāls #2 1. Tēma - Dat…" at bounding box center [306, 140] width 612 height 280
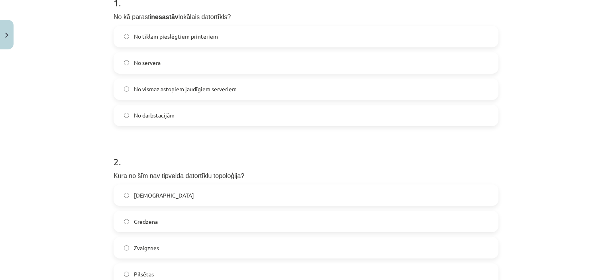
scroll to position [151, 0]
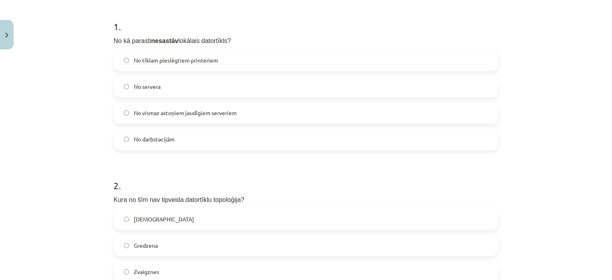
click at [151, 116] on span "No vismaz astoņiem jaudīgiem serveriem" at bounding box center [185, 113] width 103 height 8
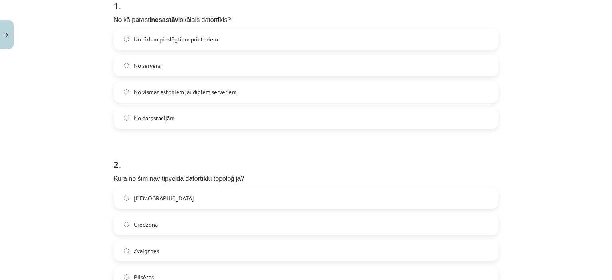
scroll to position [191, 0]
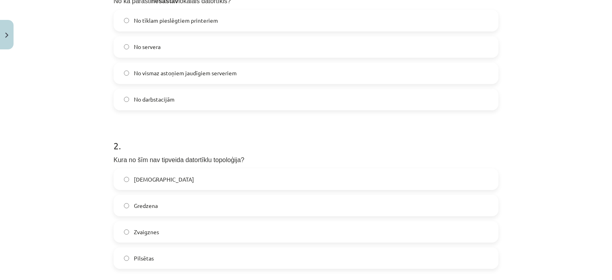
click at [148, 258] on span "Pilsētas" at bounding box center [144, 258] width 20 height 8
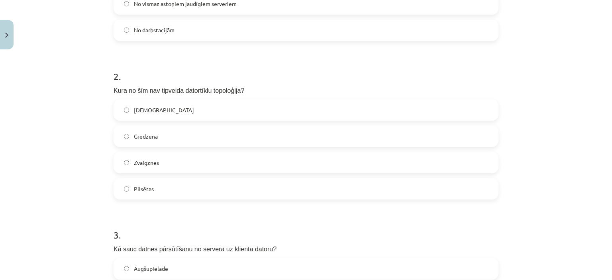
scroll to position [311, 0]
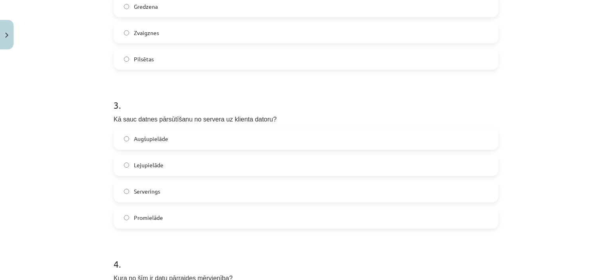
click at [163, 170] on label "Lejupielāde" at bounding box center [305, 165] width 383 height 20
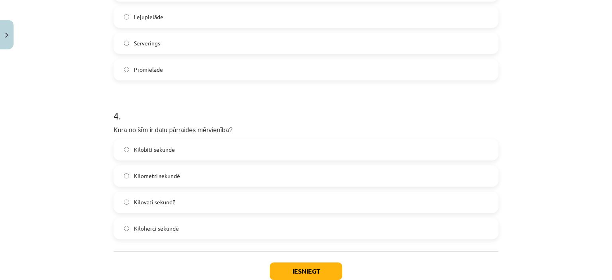
scroll to position [550, 0]
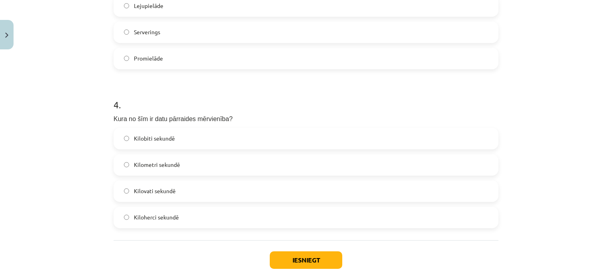
click at [214, 167] on label "Kilometri sekundē" at bounding box center [305, 165] width 383 height 20
click at [175, 143] on label "Kilobiti sekundē" at bounding box center [305, 139] width 383 height 20
click at [302, 263] on button "Iesniegt" at bounding box center [306, 260] width 73 height 18
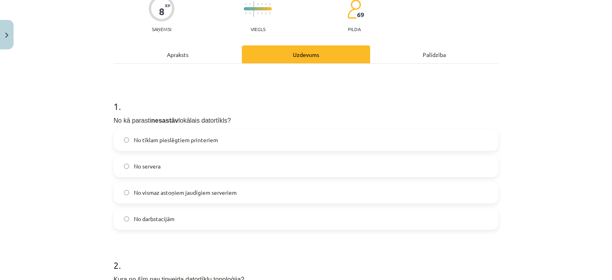
scroll to position [0, 0]
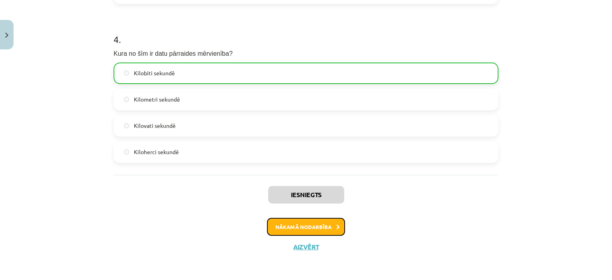
click at [309, 226] on button "Nākamā nodarbība" at bounding box center [306, 227] width 78 height 18
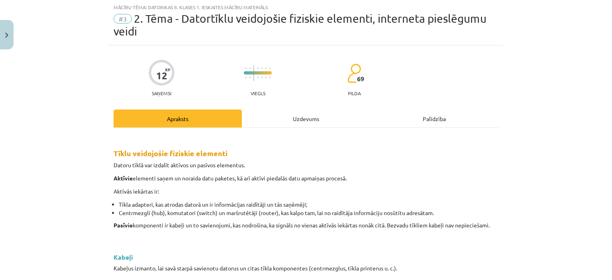
scroll to position [20, 0]
click at [293, 121] on div "Uzdevums" at bounding box center [306, 119] width 128 height 18
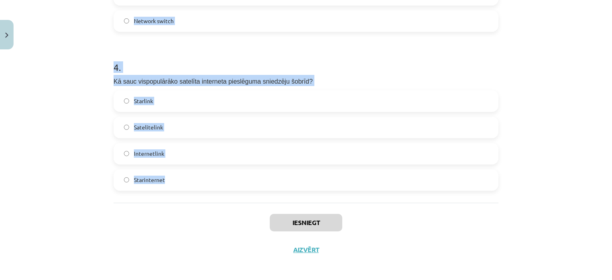
scroll to position [603, 0]
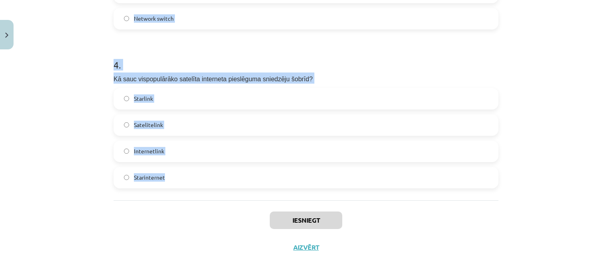
drag, startPoint x: 118, startPoint y: 175, endPoint x: 256, endPoint y: 190, distance: 138.7
click at [256, 190] on div "Mācību tēma: Datorikas 8. klases 1. ieskaites mācību materiāls #3 2. Tēma - Dat…" at bounding box center [306, 140] width 612 height 280
copy form "1 . Kurš no minētajiem ir bezvadu datortīklu standarts? Mbps100 WWW1HTTP IEEE 8…"
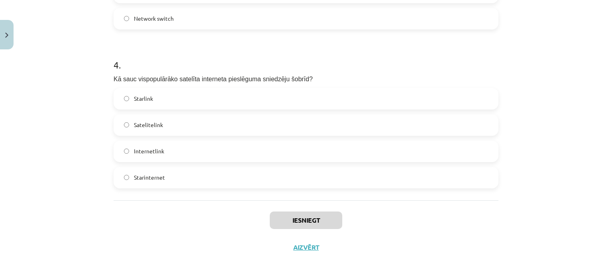
click at [163, 239] on div "Iesniegt Aizvērt" at bounding box center [306, 228] width 385 height 56
click at [34, 135] on div "Mācību tēma: Datorikas 8. klases 1. ieskaites mācību materiāls #3 2. Tēma - Dat…" at bounding box center [306, 140] width 612 height 280
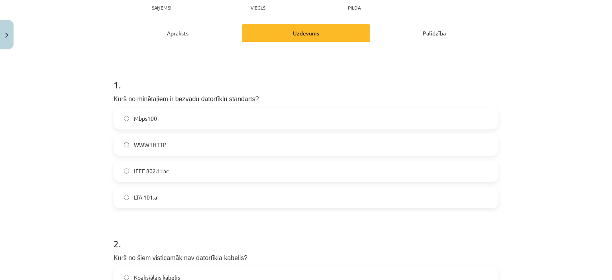
scroll to position [45, 0]
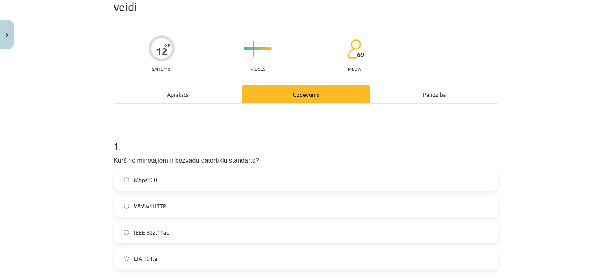
click at [161, 234] on span "IEEE 802.11ac" at bounding box center [151, 232] width 35 height 8
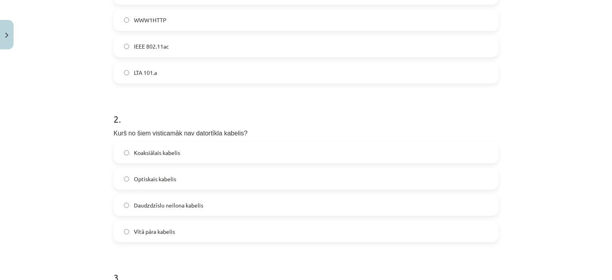
scroll to position [244, 0]
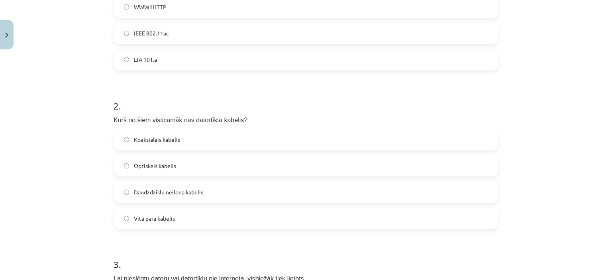
click at [170, 191] on span "Daudzdzīslu neilona kabelis" at bounding box center [168, 192] width 69 height 8
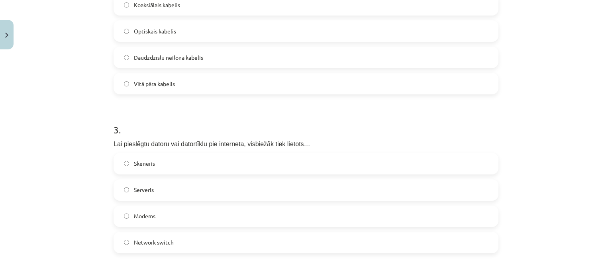
scroll to position [403, 0]
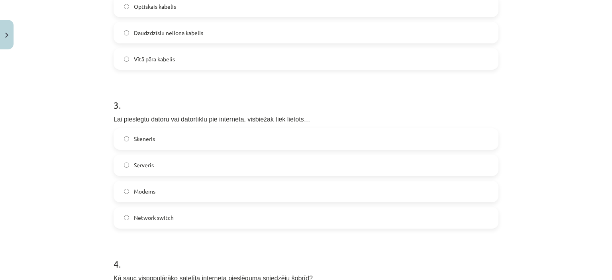
click at [158, 195] on label "Modems" at bounding box center [305, 192] width 383 height 20
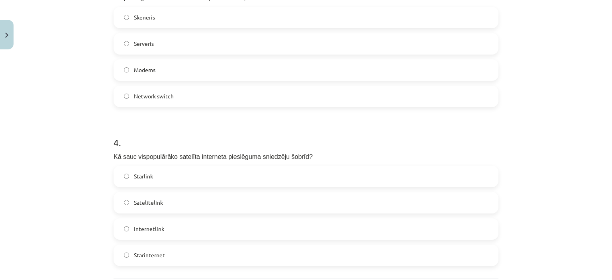
scroll to position [563, 0]
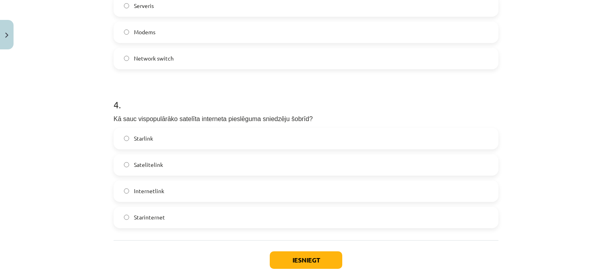
click at [154, 140] on label "Starlink" at bounding box center [305, 139] width 383 height 20
click at [302, 261] on button "Iesniegt" at bounding box center [306, 260] width 73 height 18
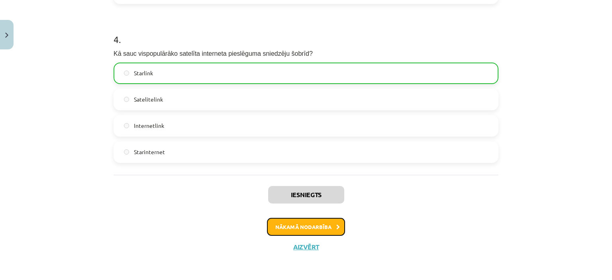
click at [282, 227] on button "Nākamā nodarbība" at bounding box center [306, 227] width 78 height 18
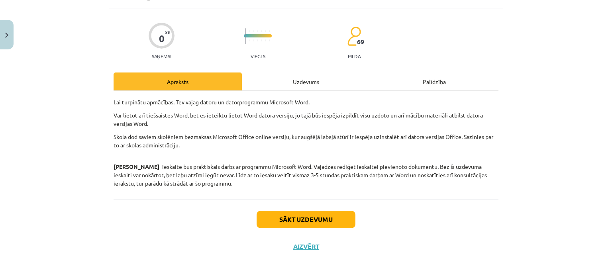
scroll to position [20, 0]
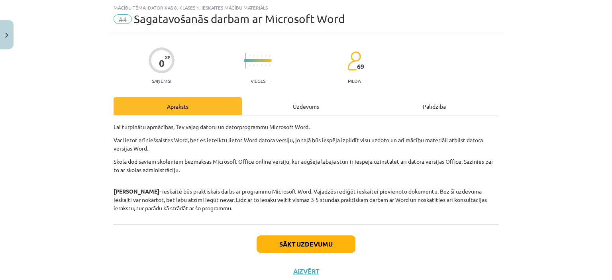
click at [295, 103] on div "Uzdevums" at bounding box center [306, 106] width 128 height 18
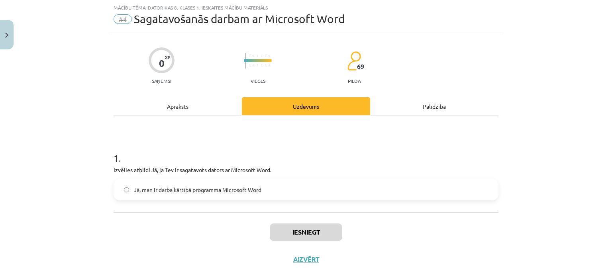
click at [169, 194] on label "Jā, man ir darba kārtībā programma Microsoft Word" at bounding box center [305, 190] width 383 height 20
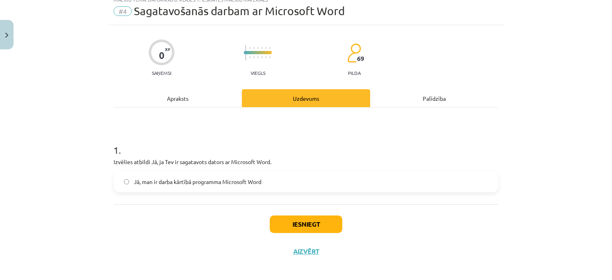
scroll to position [32, 0]
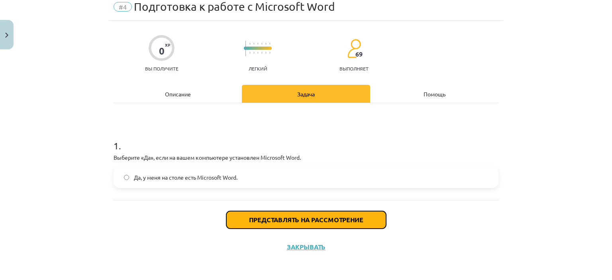
click at [259, 218] on font "Представлять на рассмотрение" at bounding box center [306, 220] width 114 height 8
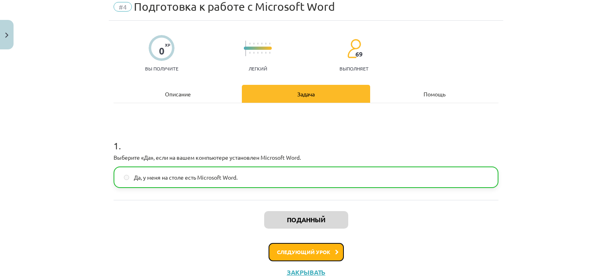
click at [273, 248] on button "Следующий урок" at bounding box center [306, 252] width 75 height 18
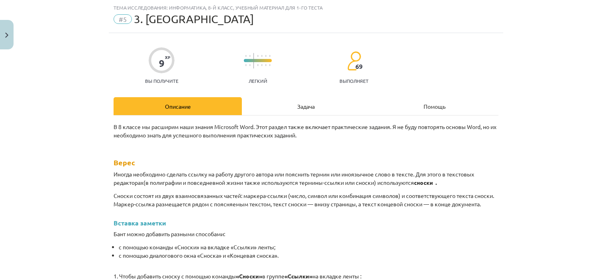
click at [293, 112] on div "Задача" at bounding box center [306, 106] width 128 height 18
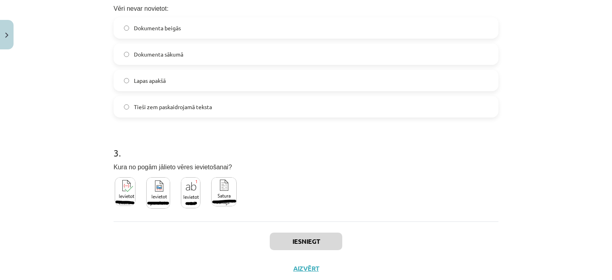
scroll to position [324, 0]
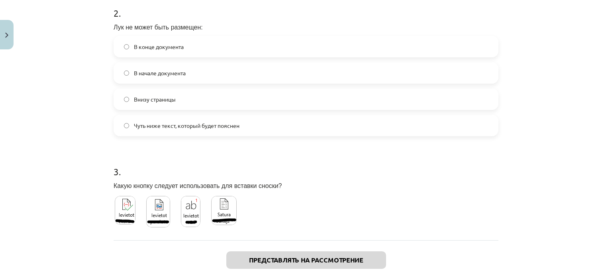
click at [219, 224] on label at bounding box center [224, 210] width 28 height 31
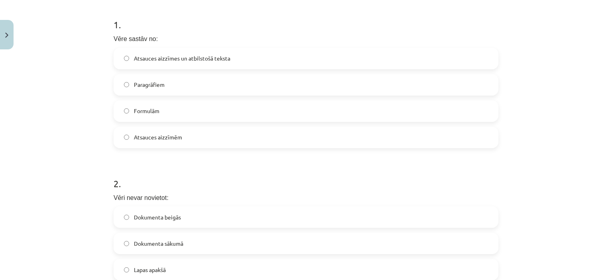
scroll to position [125, 0]
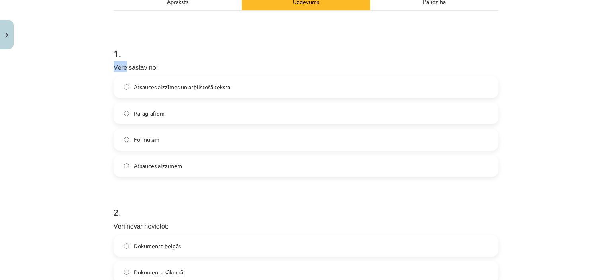
drag, startPoint x: 99, startPoint y: 62, endPoint x: 121, endPoint y: 59, distance: 22.5
click at [121, 59] on div "Mācību tēma: Datorikas 8. klases 1. ieskaites mācību materiāls #5 3. Tēma - Vēr…" at bounding box center [306, 140] width 612 height 280
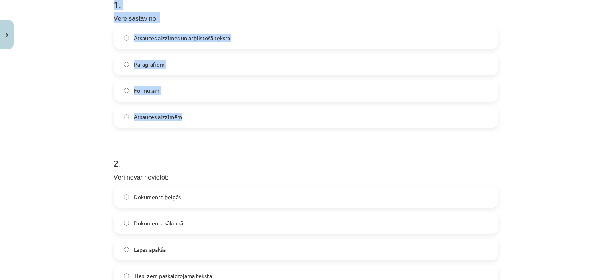
scroll to position [364, 0]
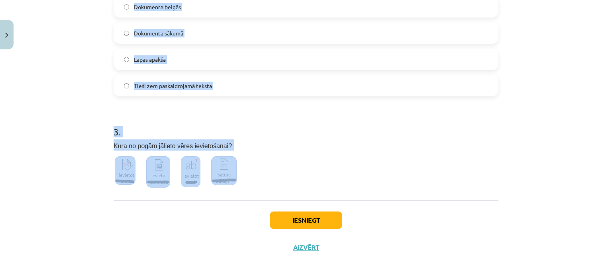
drag, startPoint x: 100, startPoint y: 46, endPoint x: 295, endPoint y: 180, distance: 236.1
click at [295, 180] on div "Mācību tēma: Datorikas 8. klases 1. ieskaites mācību materiāls #5 3. Tēma - Vēr…" at bounding box center [306, 140] width 612 height 280
copy form "1 . Vēre sastāv no: Atsauces aizzīmes un atbilstošā teksta Paragrāfiem Formulām…"
click at [316, 124] on h1 "3 ." at bounding box center [306, 124] width 385 height 25
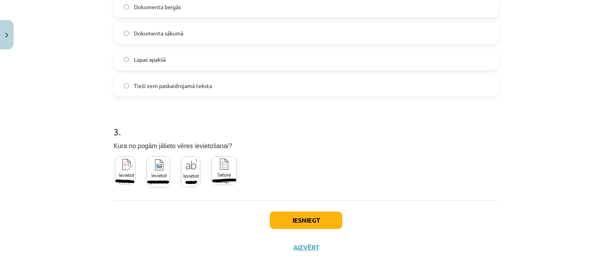
click at [183, 171] on img at bounding box center [191, 171] width 20 height 31
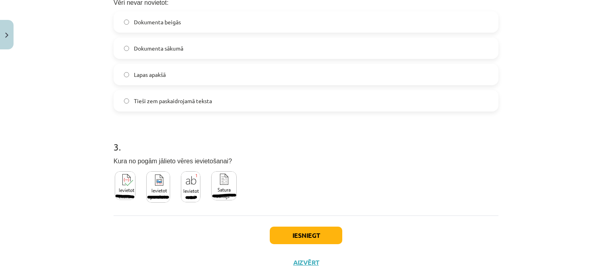
scroll to position [324, 0]
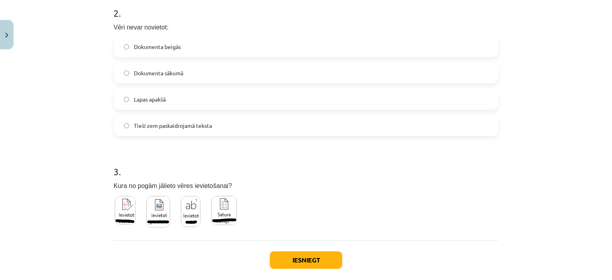
click at [176, 75] on span "Dokumenta sākumā" at bounding box center [158, 73] width 49 height 8
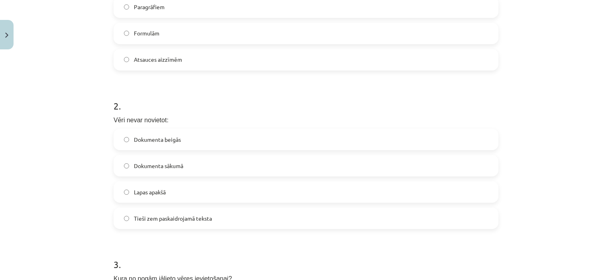
scroll to position [165, 0]
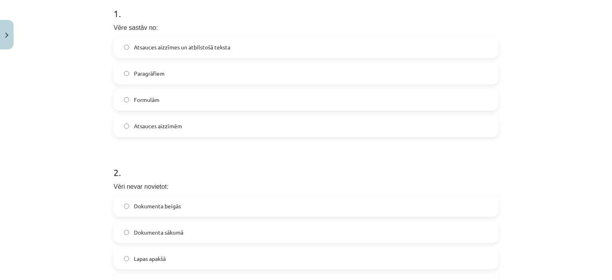
click at [183, 126] on label "Atsauces aizzīmēm" at bounding box center [305, 126] width 383 height 20
click at [209, 49] on span "Atsauces aizzīmes un atbilstošā teksta" at bounding box center [182, 47] width 96 height 8
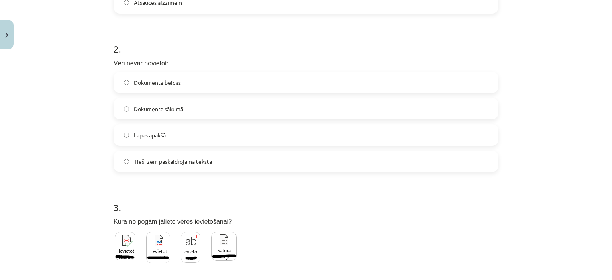
scroll to position [364, 0]
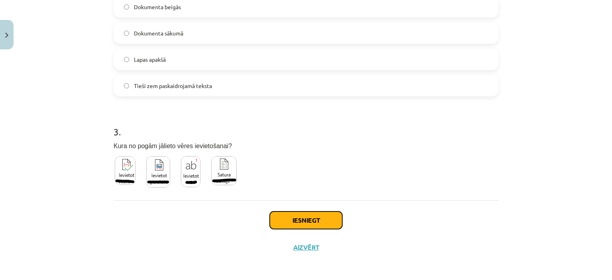
click at [319, 215] on button "Iesniegt" at bounding box center [306, 221] width 73 height 18
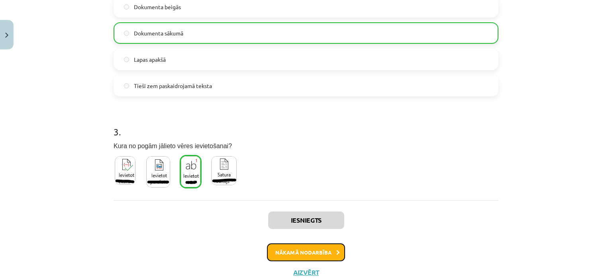
click at [310, 250] on button "Nākamā nodarbība" at bounding box center [306, 252] width 78 height 18
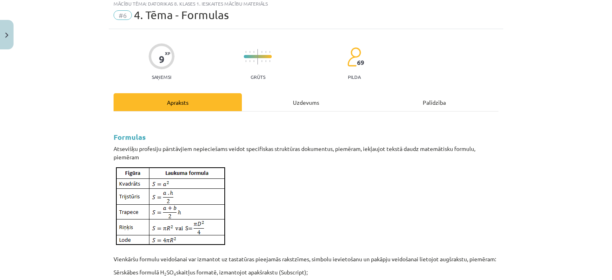
scroll to position [20, 0]
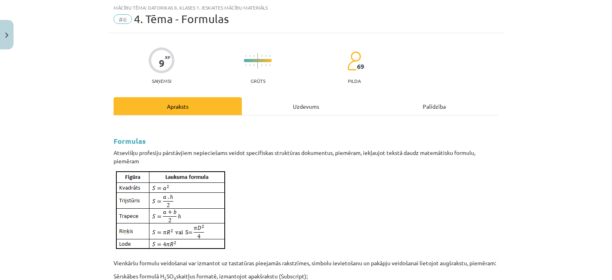
click at [296, 108] on div "Uzdevums" at bounding box center [306, 106] width 128 height 18
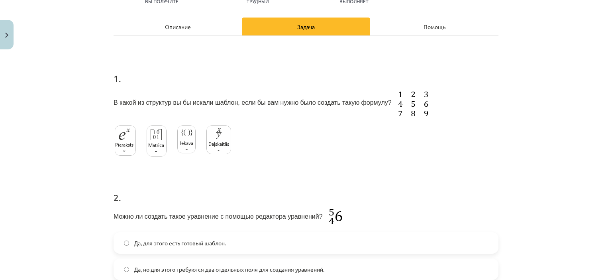
scroll to position [139, 0]
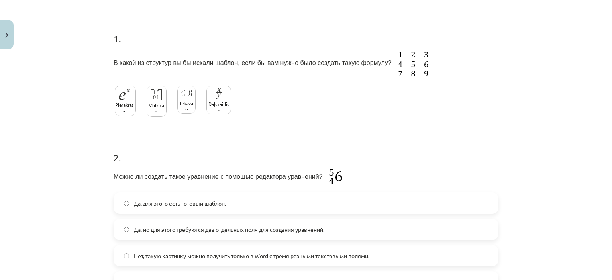
click at [178, 205] on font "Да, для этого есть готовый шаблон." at bounding box center [180, 203] width 92 height 7
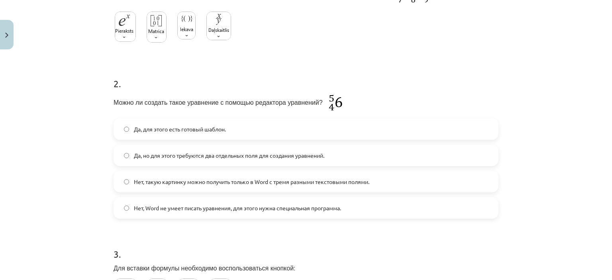
scroll to position [299, 0]
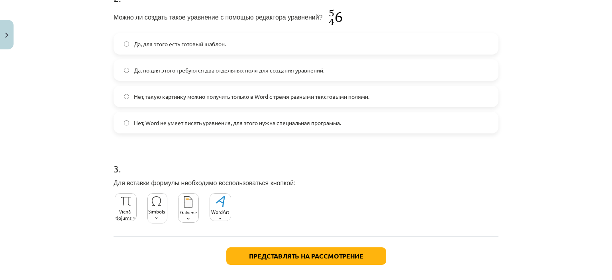
click at [126, 220] on img at bounding box center [126, 207] width 22 height 28
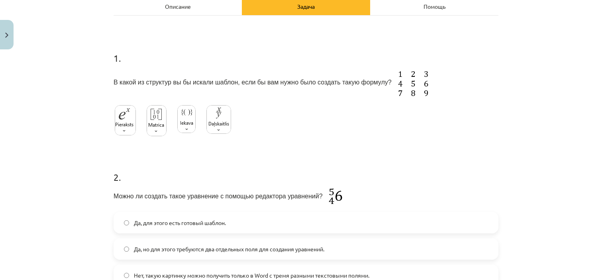
scroll to position [100, 0]
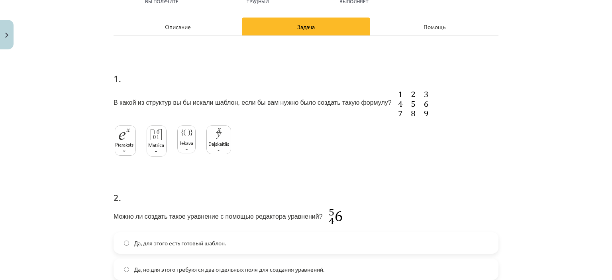
click at [147, 143] on img at bounding box center [157, 141] width 20 height 31
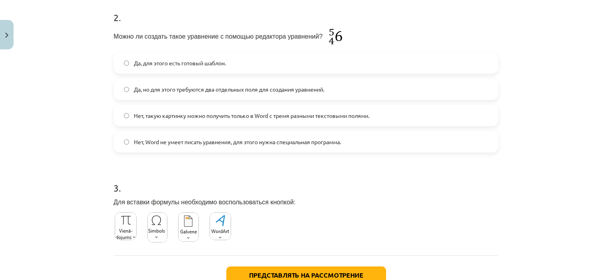
scroll to position [299, 0]
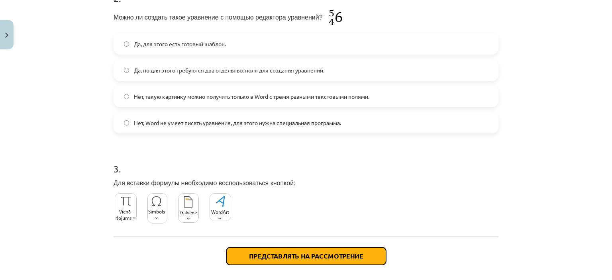
click at [302, 255] on font "Представлять на рассмотрение" at bounding box center [306, 256] width 114 height 8
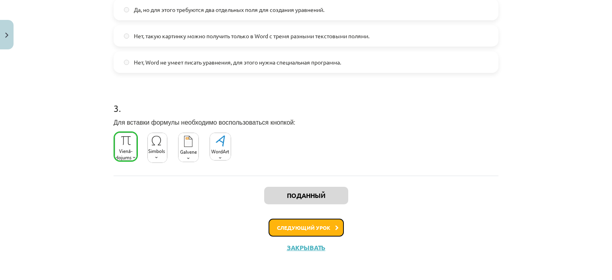
click at [313, 226] on font "Следующий урок" at bounding box center [303, 227] width 53 height 7
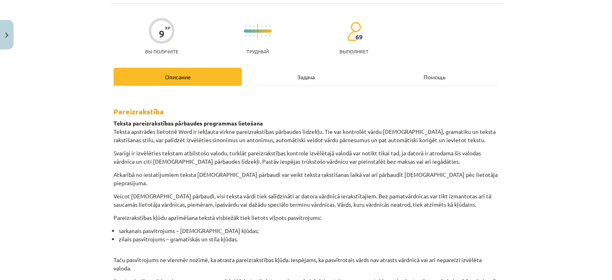
scroll to position [20, 0]
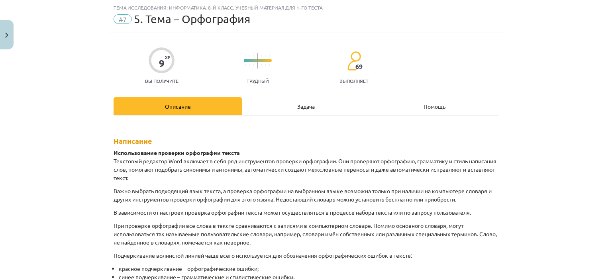
click at [297, 103] on font "Задача" at bounding box center [306, 106] width 18 height 7
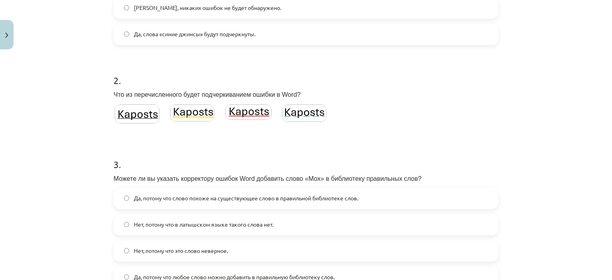
scroll to position [299, 0]
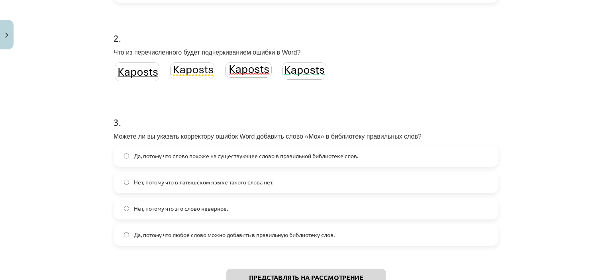
click at [253, 73] on img at bounding box center [248, 70] width 47 height 16
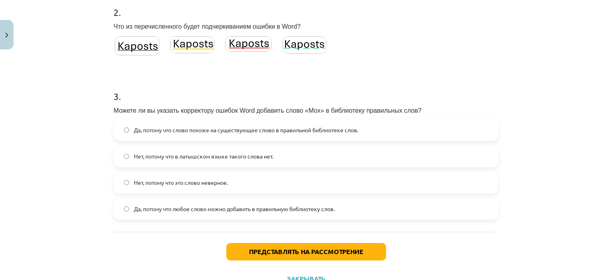
scroll to position [339, 0]
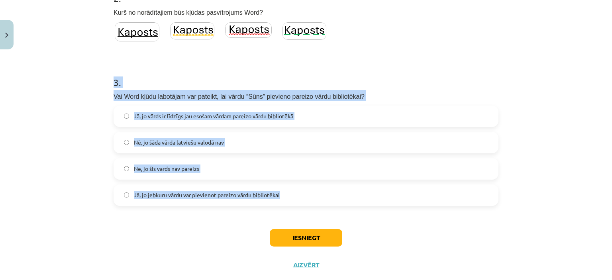
drag, startPoint x: 107, startPoint y: 82, endPoint x: 327, endPoint y: 195, distance: 247.9
copy div "3 . Vai Word kļūdu labotājam var pateikt, lai vārdu “Sūns” pievieno pareizo vār…"
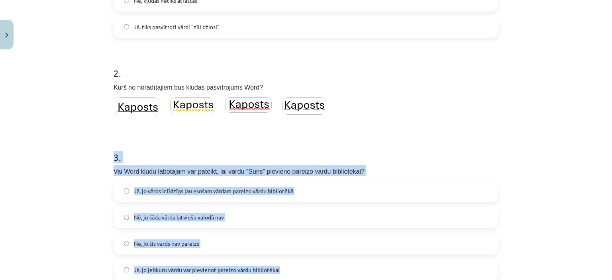
scroll to position [100, 0]
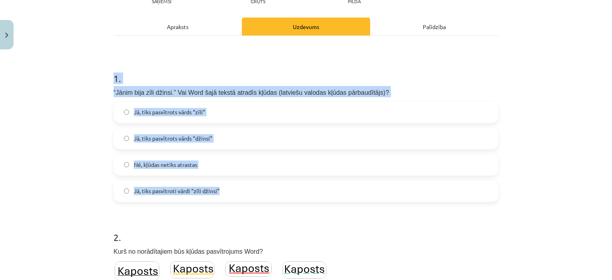
drag, startPoint x: 102, startPoint y: 75, endPoint x: 289, endPoint y: 192, distance: 220.4
click at [289, 192] on div "Mācību tēma: Datorikas 8. klases 1. ieskaites mācību materiāls #7 5. Tēma - Par…" at bounding box center [306, 140] width 612 height 280
copy div "1 . “Jānim bija zīli džinsi.” Vai Word šajā tekstā atradīs kļūdas (latviešu val…"
click at [147, 165] on span "Nē, kļūdas netiks atrastas" at bounding box center [165, 165] width 63 height 8
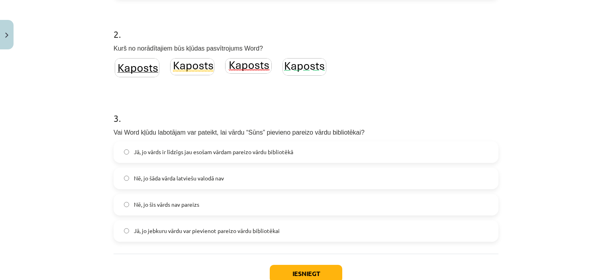
scroll to position [339, 0]
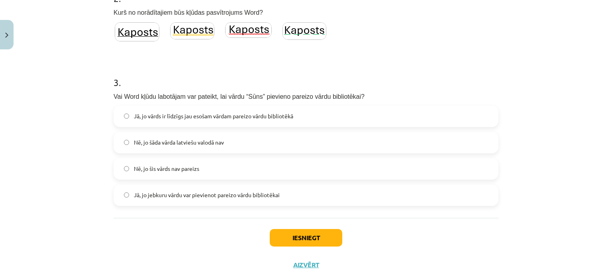
click at [174, 198] on span "Jā, jo jebkuru vārdu var pievienot pareizo vārdu bibliotēkai" at bounding box center [207, 195] width 146 height 8
click at [276, 234] on button "Iesniegt" at bounding box center [306, 238] width 73 height 18
click at [2, 143] on div "Mācību tēma: Datorikas 8. klases 1. ieskaites mācību materiāls #7 5. Tēma - Par…" at bounding box center [306, 140] width 612 height 280
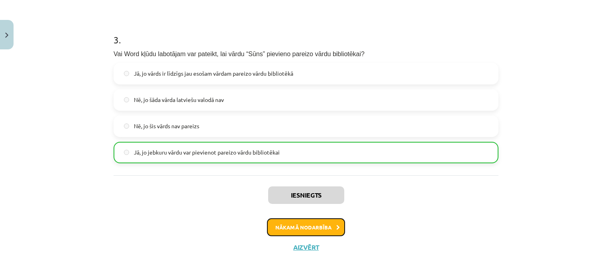
click at [298, 232] on button "Nākamā nodarbība" at bounding box center [306, 227] width 78 height 18
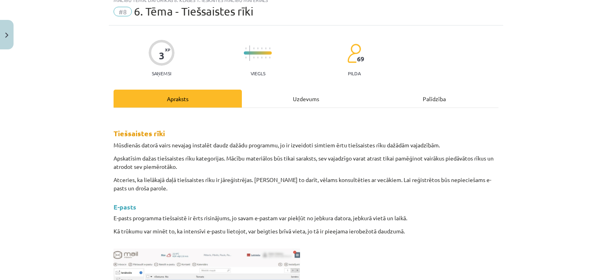
scroll to position [20, 0]
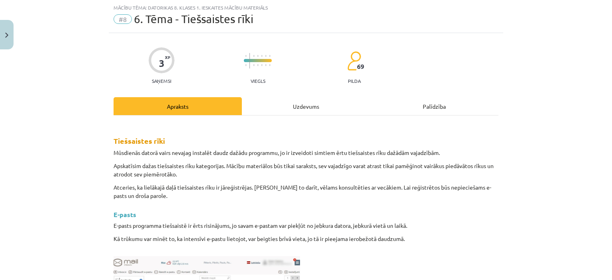
click at [305, 101] on div "Uzdevums" at bounding box center [306, 106] width 128 height 18
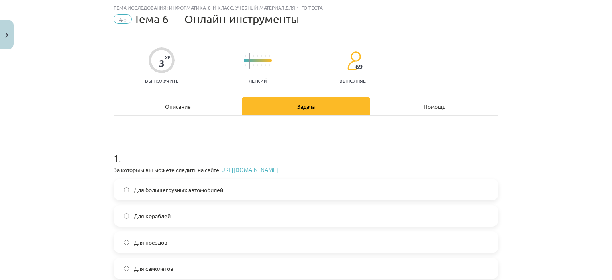
scroll to position [60, 0]
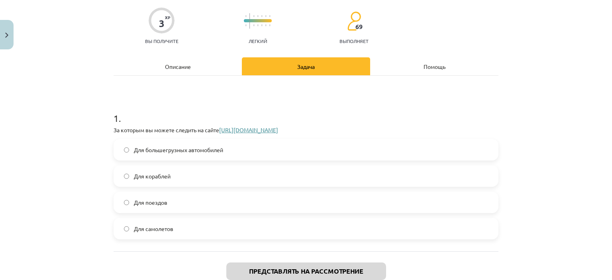
click at [250, 129] on font "https://www.flightradar24.com/56.65,23.73/10" at bounding box center [248, 129] width 59 height 7
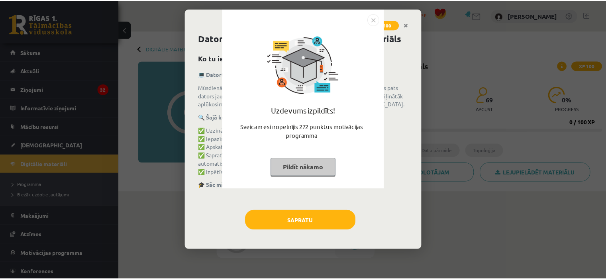
scroll to position [136, 0]
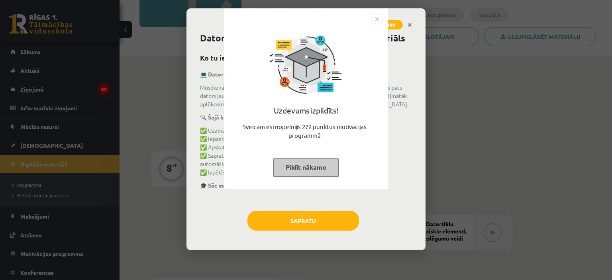
click at [145, 158] on div "Uzdevums izpildīts! Sveicam esi nopelnījis 272 punktus motivācijas programmā Pi…" at bounding box center [306, 140] width 612 height 280
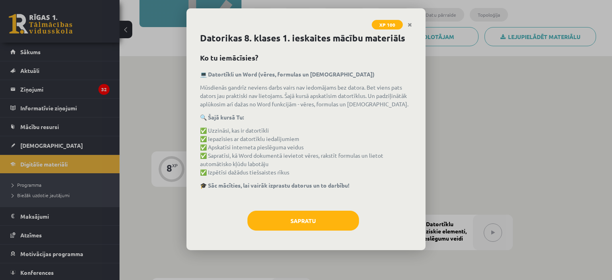
click at [145, 158] on div "XP 100 Datorikas 8. klases 1. ieskaites mācību materiāls Ko tu iemācīsies? 💻 Da…" at bounding box center [306, 140] width 612 height 280
drag, startPoint x: 179, startPoint y: 107, endPoint x: 186, endPoint y: 126, distance: 20.7
click at [178, 107] on div "XP 100 Datorikas 8. klases 1. ieskaites mācību materiāls Ko tu iemācīsies? 💻 Da…" at bounding box center [306, 140] width 612 height 280
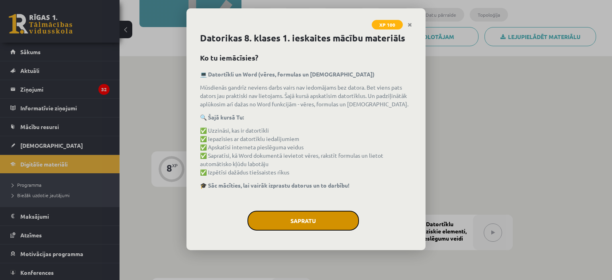
click at [313, 221] on button "Sapratu" at bounding box center [303, 221] width 112 height 20
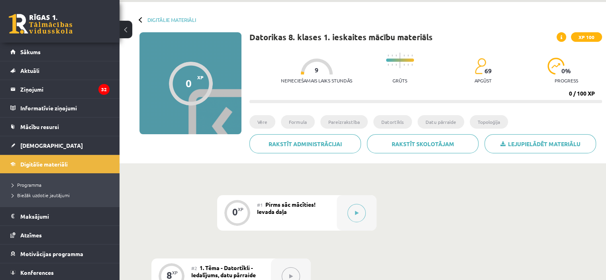
scroll to position [0, 0]
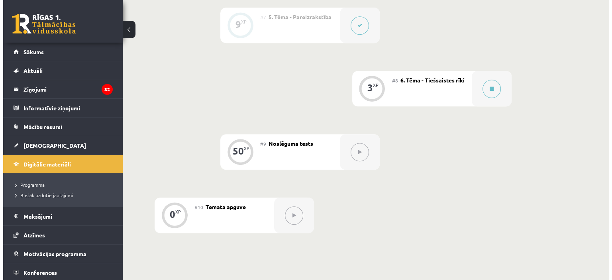
scroll to position [598, 0]
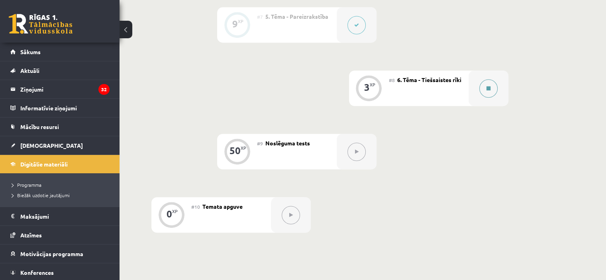
click at [493, 98] on button at bounding box center [488, 88] width 18 height 18
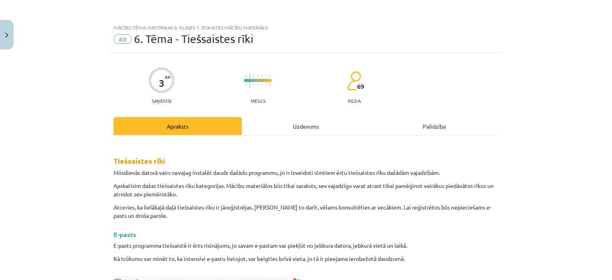
click at [315, 125] on div "Uzdevums" at bounding box center [306, 126] width 128 height 18
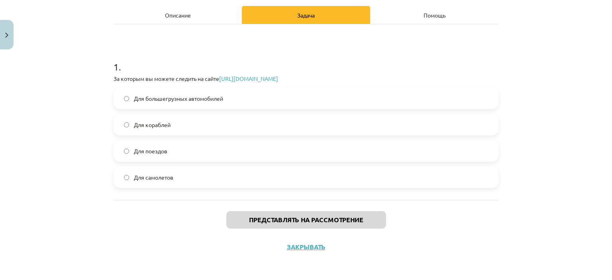
scroll to position [621, 0]
click at [178, 177] on label "Для самолетов" at bounding box center [305, 177] width 383 height 20
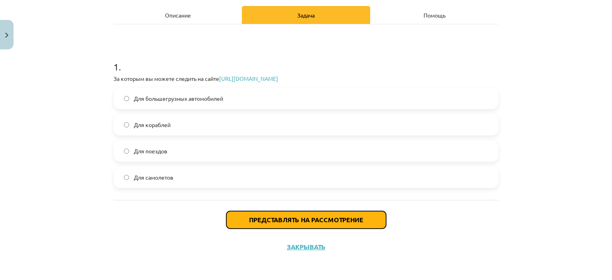
click at [297, 221] on font "Представлять на рассмотрение" at bounding box center [306, 220] width 114 height 8
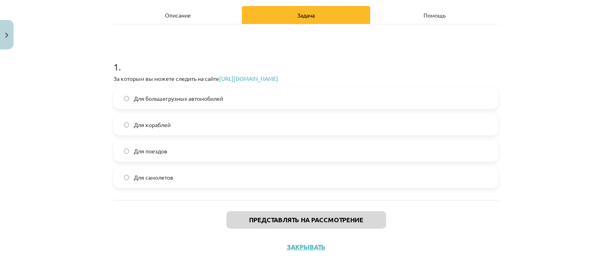
scroll to position [598, 0]
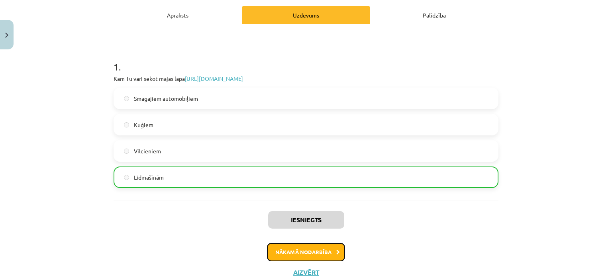
click at [325, 247] on button "Nākamā nodarbība" at bounding box center [306, 252] width 78 height 18
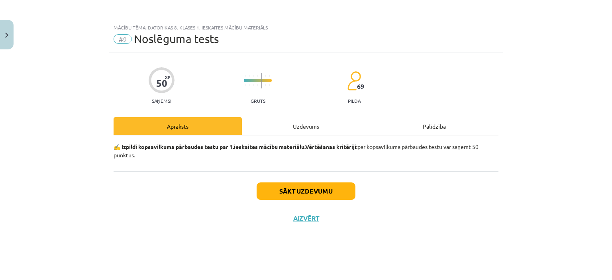
click at [300, 124] on div "Uzdevums" at bounding box center [306, 126] width 128 height 18
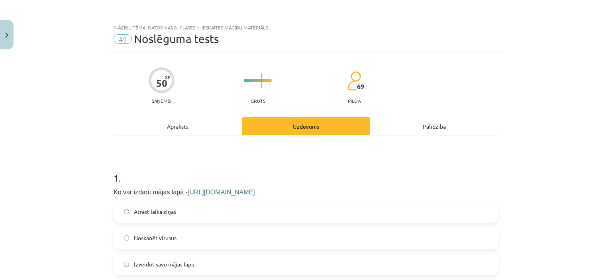
drag, startPoint x: 502, startPoint y: 72, endPoint x: 521, endPoint y: 1, distance: 73.3
click at [503, 69] on div "Mācību tēma: Datorikas 8. klases 1. ieskaites mācību materiāls #9 Noslēguma tes…" at bounding box center [306, 140] width 612 height 280
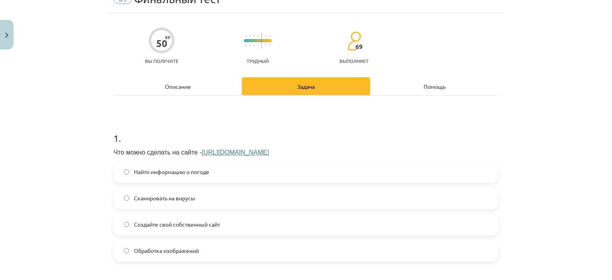
scroll to position [80, 0]
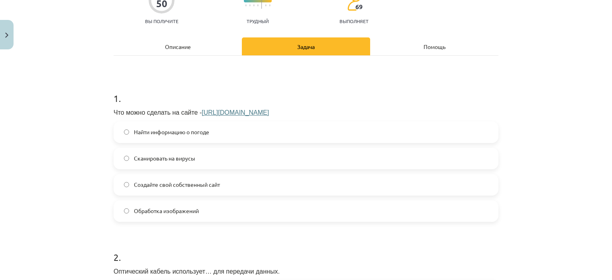
drag, startPoint x: 266, startPoint y: 112, endPoint x: 192, endPoint y: 114, distance: 73.4
click at [192, 114] on p "Что можно сделать на сайте - https://www.mozello.lv" at bounding box center [306, 111] width 385 height 11
copy font "https://www.mozello.lv"
click at [213, 186] on font "Создайте свой собственный сайт" at bounding box center [177, 184] width 86 height 7
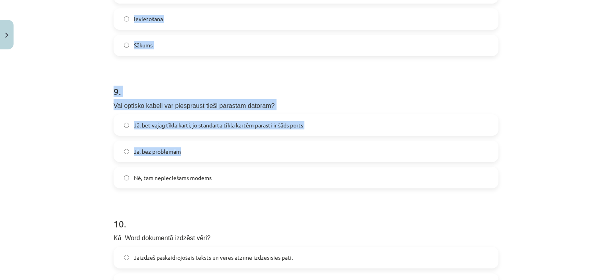
scroll to position [1516, 0]
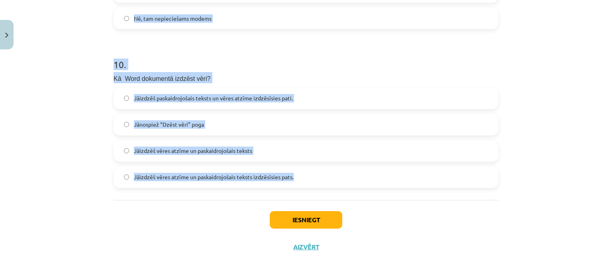
drag, startPoint x: 110, startPoint y: 134, endPoint x: 328, endPoint y: 187, distance: 224.2
copy form "2 . Optiskajā kabelī datu pārraidei tiek izmantots… Elektro impulss Datu impuls…"
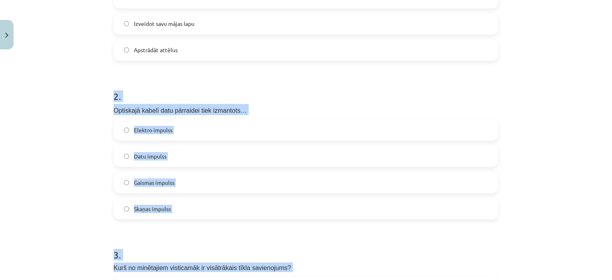
drag, startPoint x: 57, startPoint y: 165, endPoint x: 76, endPoint y: 56, distance: 110.4
click at [57, 164] on div "Mācību tēma: Datorikas 8. klases 1. ieskaites mācību materiāls #9 Noslēguma tes…" at bounding box center [306, 140] width 612 height 280
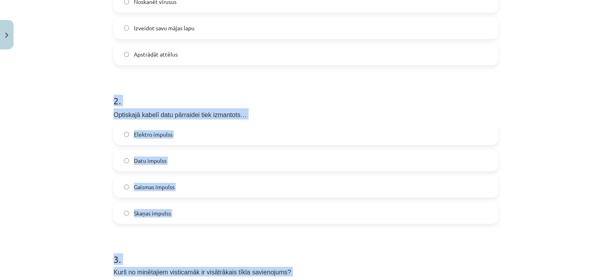
scroll to position [320, 0]
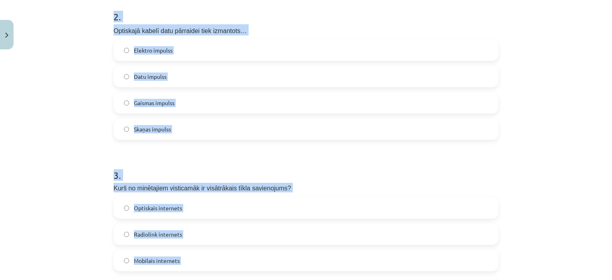
click at [187, 31] on span "Optiskajā kabelī datu pārraidei tiek izmantots…" at bounding box center [180, 30] width 133 height 7
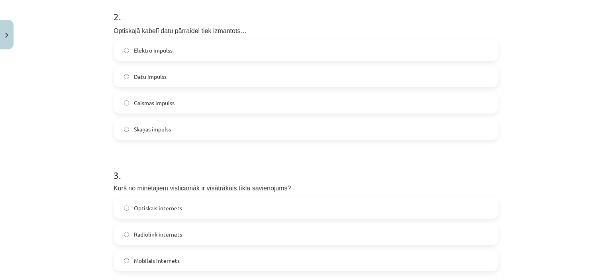
click at [153, 103] on span "Gaismas impulss" at bounding box center [154, 103] width 41 height 8
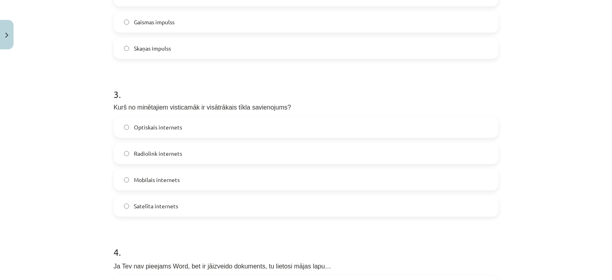
scroll to position [480, 0]
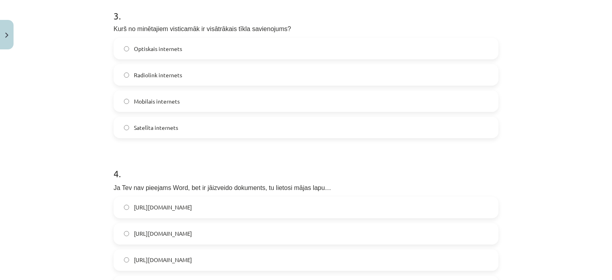
click at [155, 50] on span "Optiskais internets" at bounding box center [158, 49] width 48 height 8
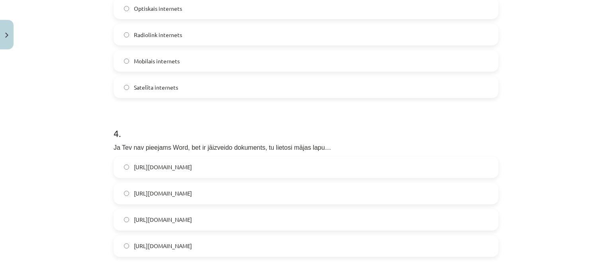
scroll to position [559, 0]
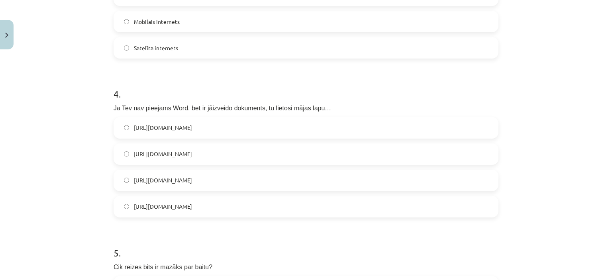
click at [192, 181] on span "https://www.google.com/docs/about/" at bounding box center [163, 180] width 58 height 8
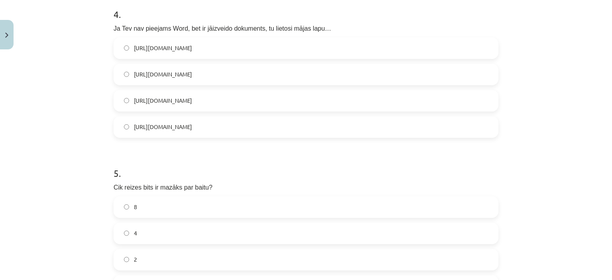
scroll to position [719, 0]
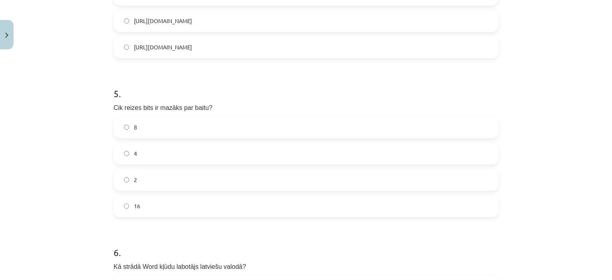
click at [143, 124] on label "8" at bounding box center [305, 128] width 383 height 20
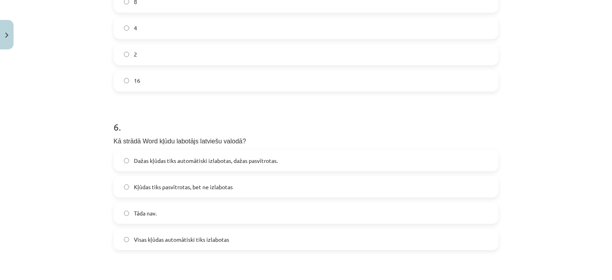
scroll to position [878, 0]
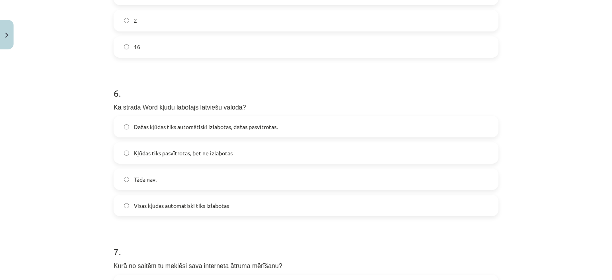
click at [155, 126] on span "Dažas kļūdas tiks automātiski izlabotas, dažas pasvītrotas." at bounding box center [206, 127] width 144 height 8
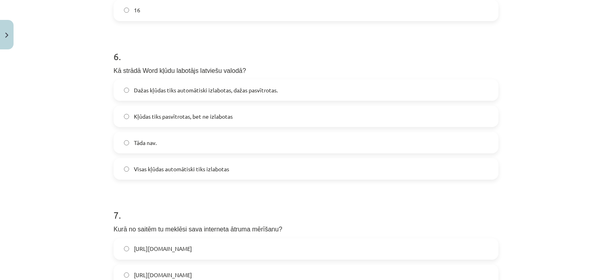
scroll to position [1038, 0]
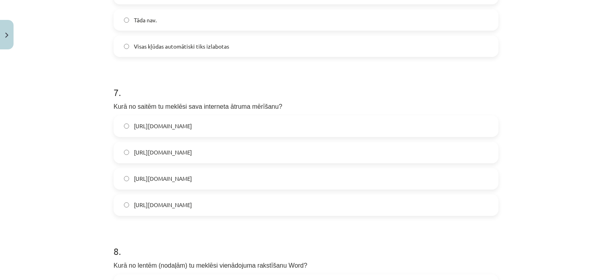
drag, startPoint x: 190, startPoint y: 210, endPoint x: 187, endPoint y: 181, distance: 28.9
click at [190, 210] on label "https://www.speedtest.net/" at bounding box center [305, 205] width 383 height 20
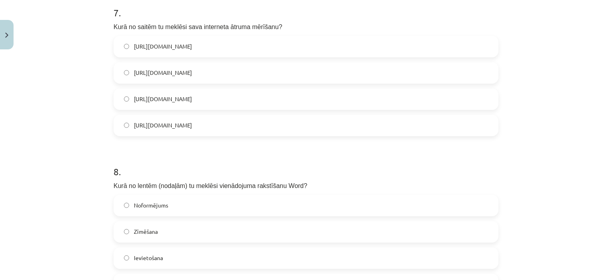
scroll to position [1197, 0]
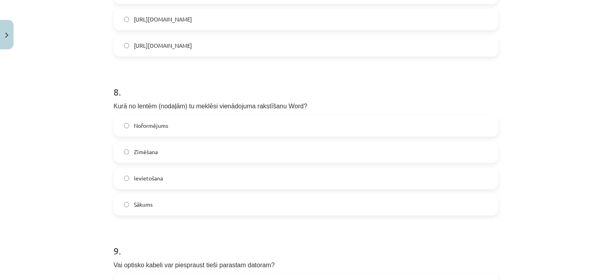
drag, startPoint x: 167, startPoint y: 175, endPoint x: 137, endPoint y: 90, distance: 90.9
click at [167, 175] on label "Ievietošana" at bounding box center [305, 179] width 383 height 20
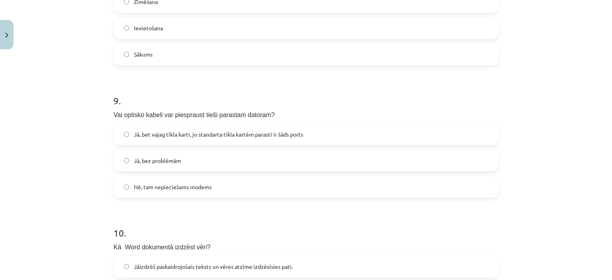
scroll to position [1356, 0]
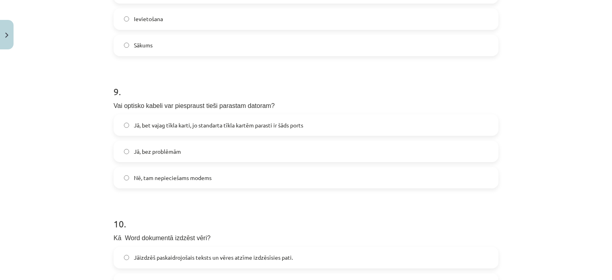
drag, startPoint x: 160, startPoint y: 183, endPoint x: 156, endPoint y: 132, distance: 50.4
click at [160, 177] on label "Nē, tam nepieciešams modems" at bounding box center [305, 178] width 383 height 20
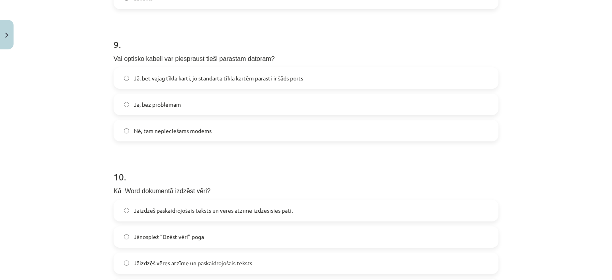
scroll to position [1476, 0]
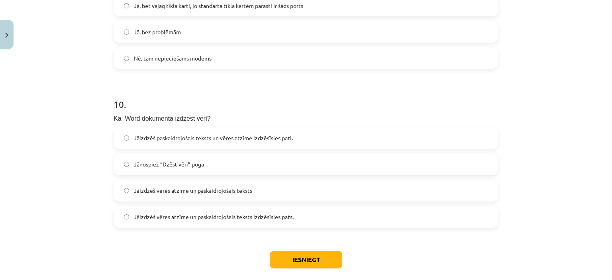
click at [187, 224] on label "Jāizdzēš vēres atzīme un paskaidrojošais teksts izdzēsīsies pats." at bounding box center [305, 217] width 383 height 20
click at [276, 255] on button "Iesniegt" at bounding box center [306, 260] width 73 height 18
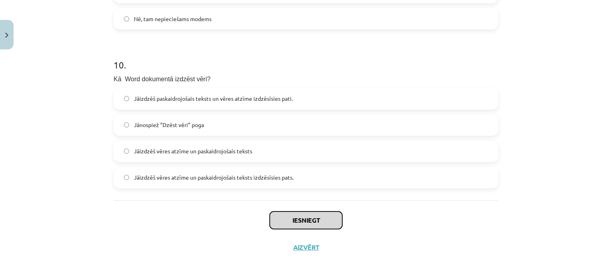
scroll to position [1516, 0]
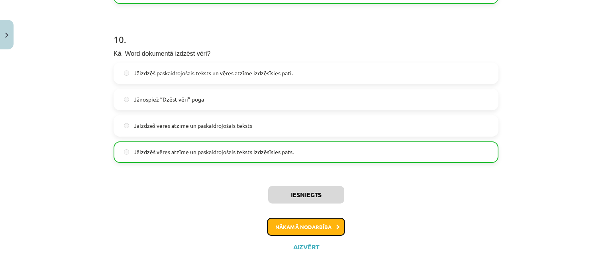
click at [311, 231] on button "Nākamā nodarbība" at bounding box center [306, 227] width 78 height 18
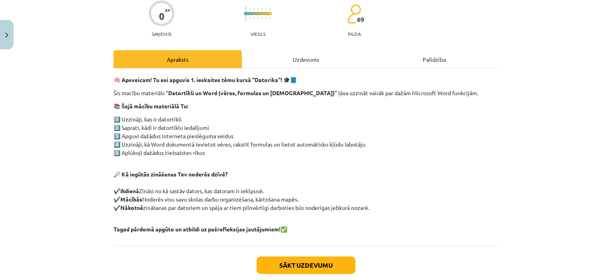
scroll to position [112, 0]
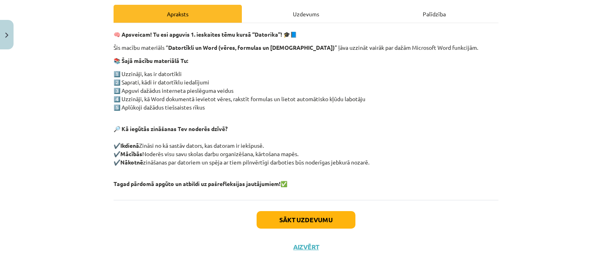
click at [303, 16] on div "Uzdevums" at bounding box center [306, 14] width 128 height 18
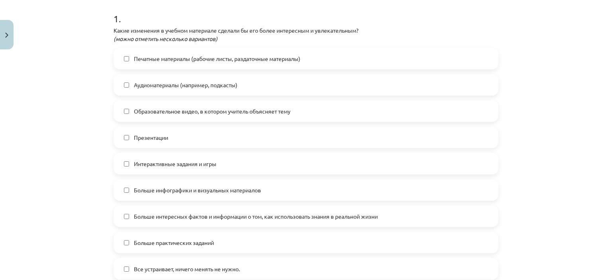
scroll to position [199, 0]
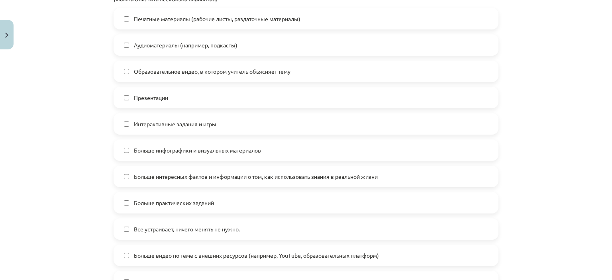
click at [186, 226] on font "Все устраивает, ничего менять не нужно." at bounding box center [187, 229] width 106 height 7
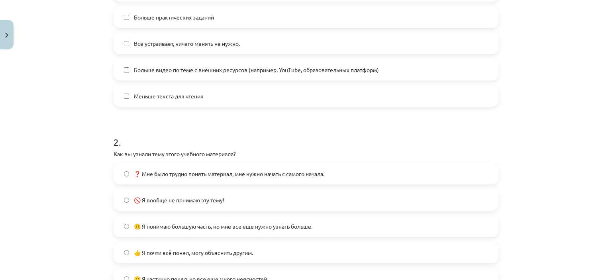
scroll to position [398, 0]
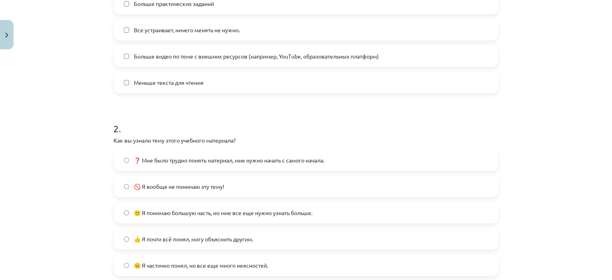
click at [186, 243] on label "👍 Я почти всё понял, могу объяснить другим." at bounding box center [305, 239] width 383 height 20
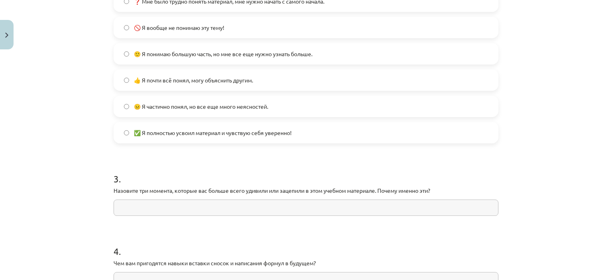
scroll to position [638, 0]
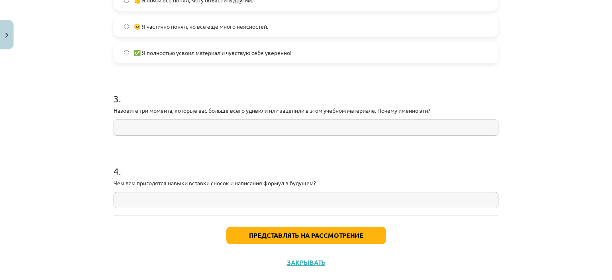
click at [192, 128] on input "text" at bounding box center [306, 128] width 385 height 16
click at [300, 236] on font "Представлять на рассмотрение" at bounding box center [306, 235] width 114 height 8
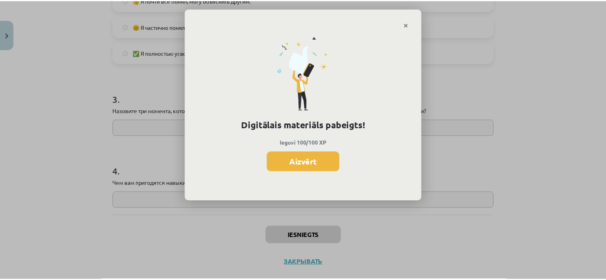
scroll to position [603, 0]
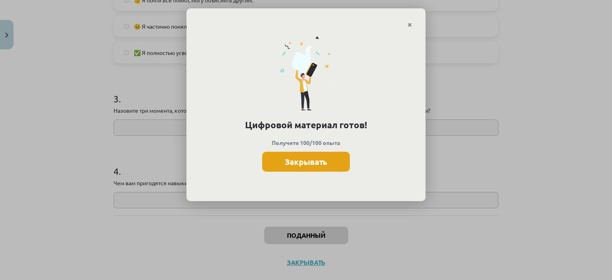
click at [323, 165] on font "Закрывать" at bounding box center [306, 162] width 42 height 10
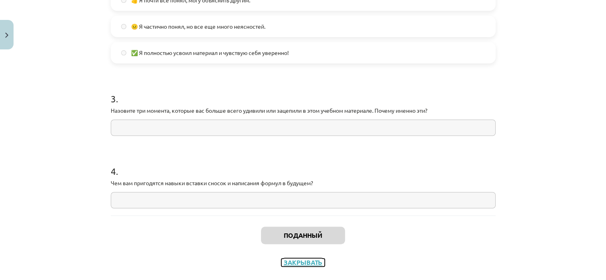
click at [310, 265] on font "Закрывать" at bounding box center [303, 262] width 39 height 8
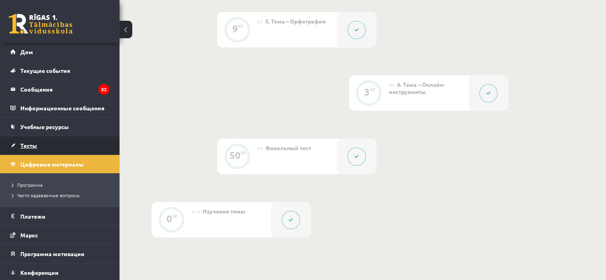
click at [35, 147] on font "Тесты" at bounding box center [28, 145] width 17 height 7
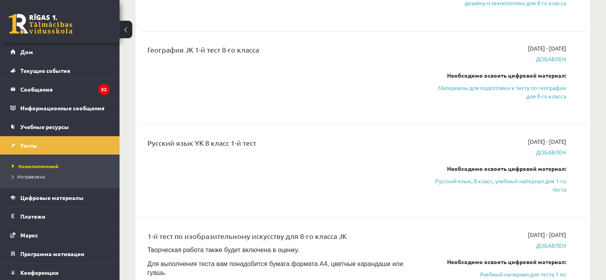
scroll to position [279, 0]
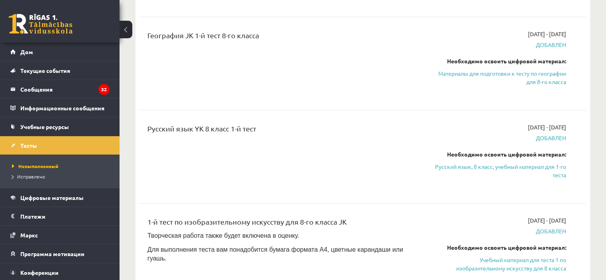
drag, startPoint x: 515, startPoint y: 162, endPoint x: 340, endPoint y: 31, distance: 218.7
click at [515, 163] on link "Русский язык, 8 класс, учебный материал для 1-го теста" at bounding box center [500, 171] width 131 height 17
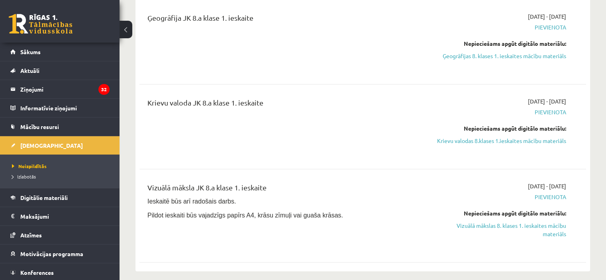
scroll to position [270, 0]
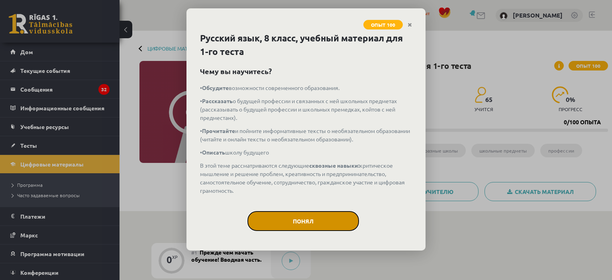
click at [320, 220] on button "Понял" at bounding box center [303, 221] width 112 height 20
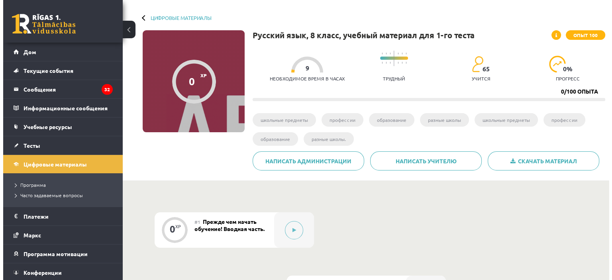
scroll to position [80, 0]
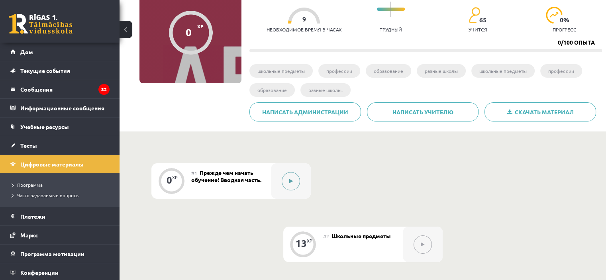
click at [297, 184] on button at bounding box center [291, 181] width 18 height 18
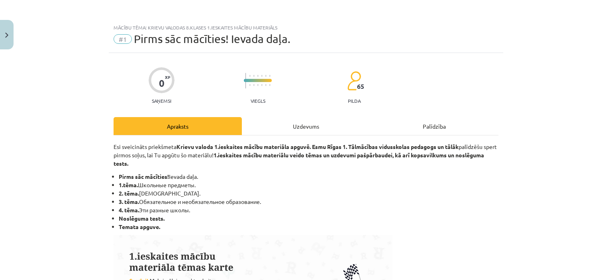
click at [300, 130] on div "Uzdevums" at bounding box center [306, 126] width 128 height 18
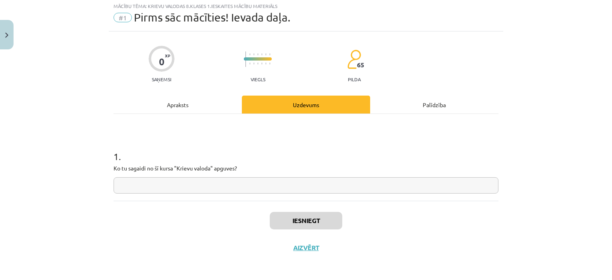
scroll to position [22, 0]
click at [284, 189] on input "text" at bounding box center [306, 185] width 385 height 16
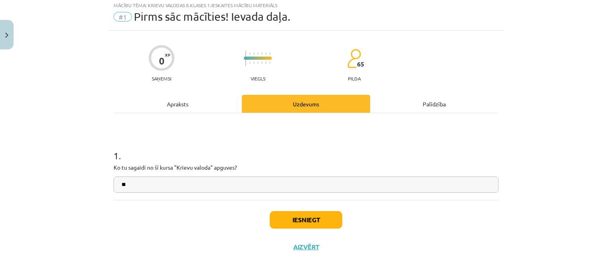
type input "**"
click at [309, 218] on button "Iesniegt" at bounding box center [306, 220] width 73 height 18
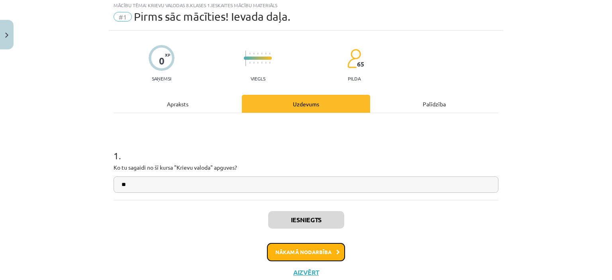
drag, startPoint x: 321, startPoint y: 255, endPoint x: 190, endPoint y: 78, distance: 220.8
click at [320, 255] on button "Nākamā nodarbība" at bounding box center [306, 252] width 78 height 18
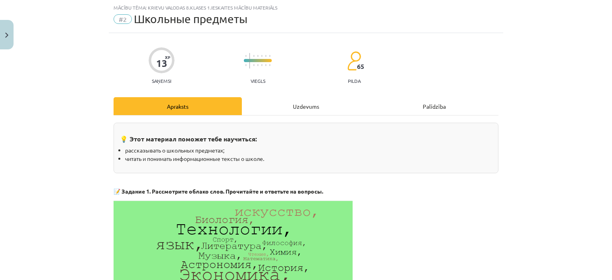
click at [309, 103] on div "Uzdevums" at bounding box center [306, 106] width 128 height 18
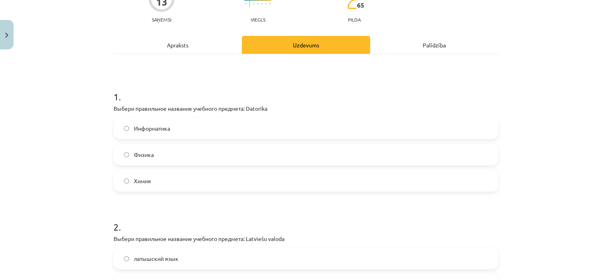
scroll to position [100, 0]
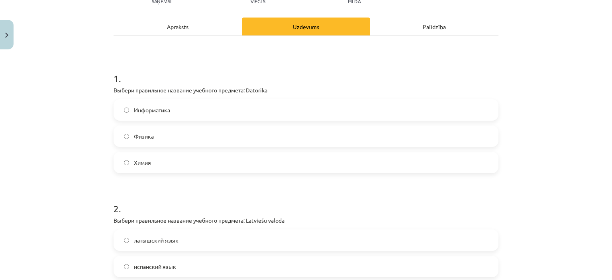
click at [175, 111] on label "Информатика" at bounding box center [305, 110] width 383 height 20
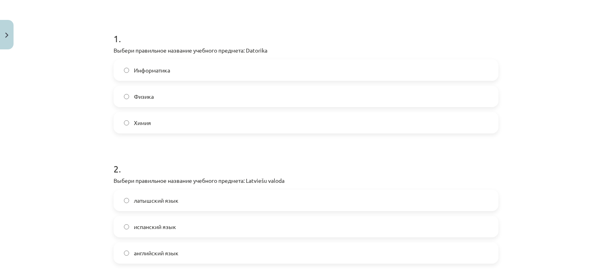
scroll to position [219, 0]
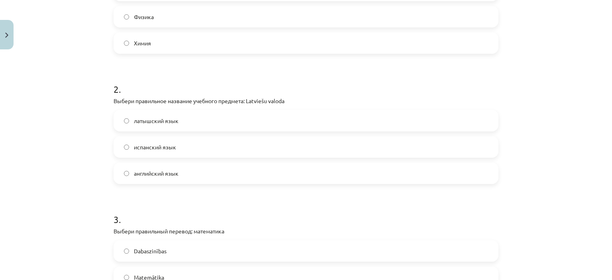
click at [177, 120] on label "латышский язык" at bounding box center [305, 121] width 383 height 20
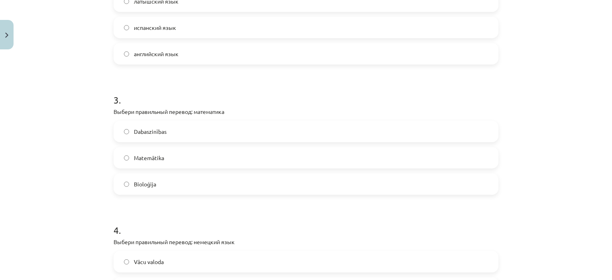
click at [163, 160] on label "Matemātika" at bounding box center [305, 158] width 383 height 20
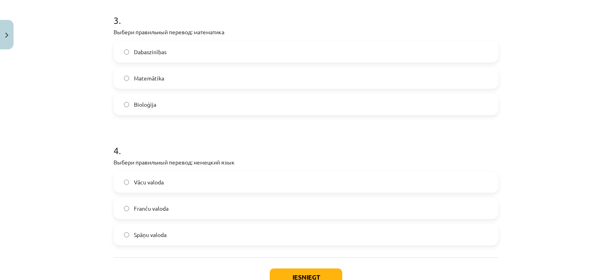
scroll to position [458, 0]
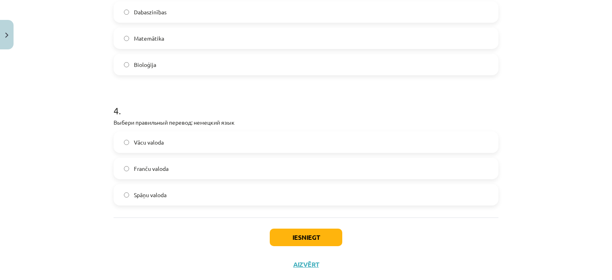
click at [162, 138] on label "Vācu valoda" at bounding box center [305, 142] width 383 height 20
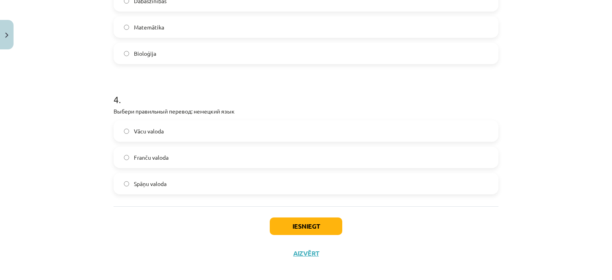
scroll to position [476, 0]
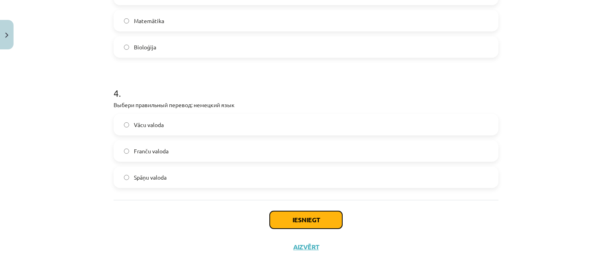
click at [305, 221] on button "Iesniegt" at bounding box center [306, 220] width 73 height 18
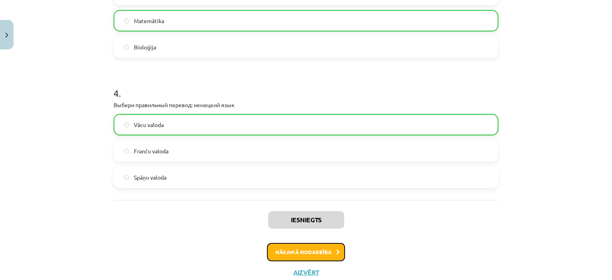
click at [302, 250] on button "Nākamā nodarbība" at bounding box center [306, 252] width 78 height 18
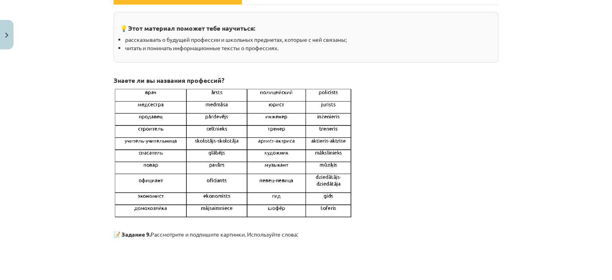
scroll to position [20, 0]
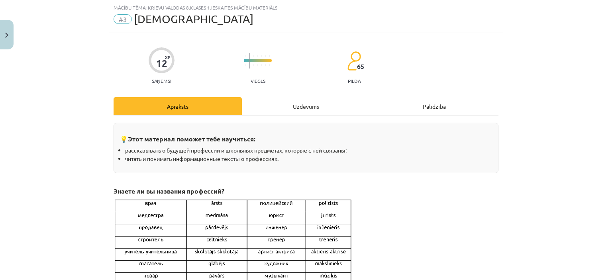
click at [286, 105] on div "Uzdevums" at bounding box center [306, 106] width 128 height 18
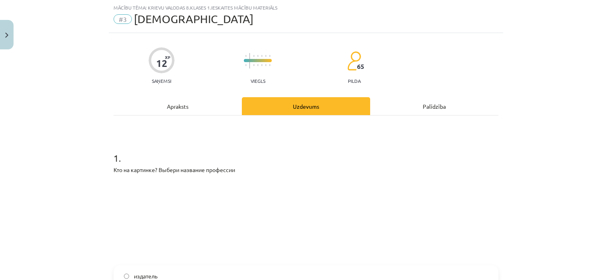
scroll to position [60, 0]
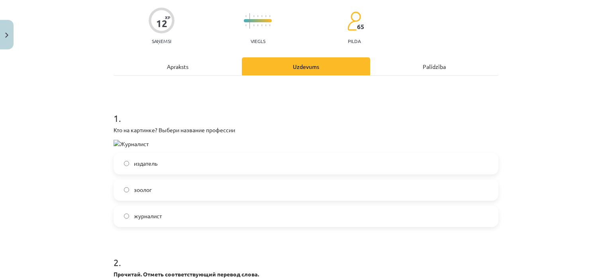
click at [135, 143] on img at bounding box center [131, 144] width 35 height 8
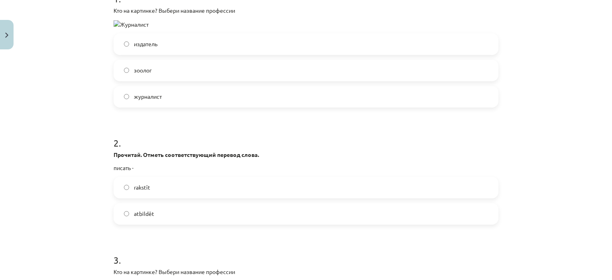
click at [170, 97] on label "журналист" at bounding box center [305, 97] width 383 height 20
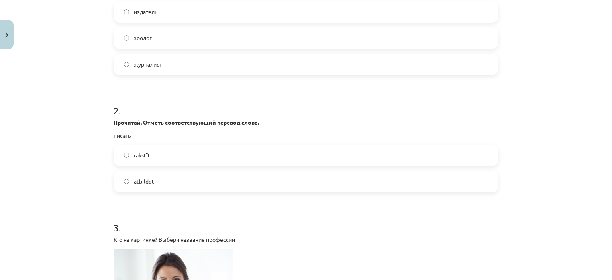
scroll to position [219, 0]
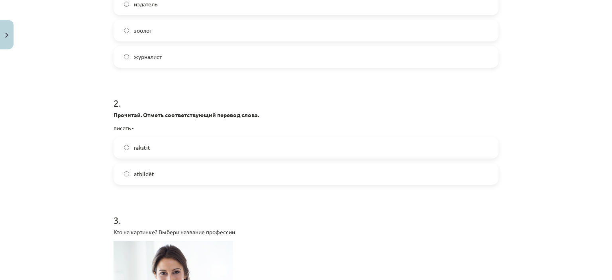
click at [157, 151] on label "rakstīt" at bounding box center [305, 148] width 383 height 20
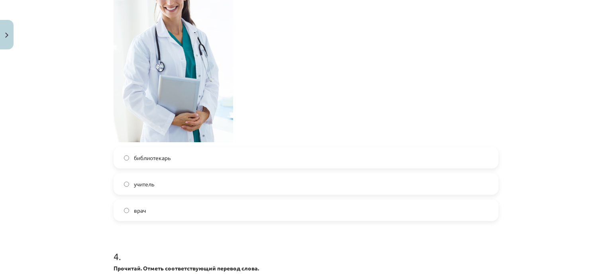
scroll to position [498, 0]
click at [151, 206] on label "врач" at bounding box center [305, 210] width 383 height 20
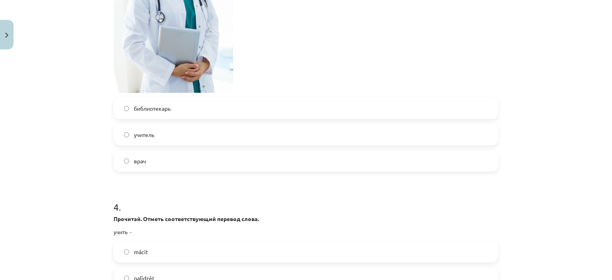
scroll to position [618, 0]
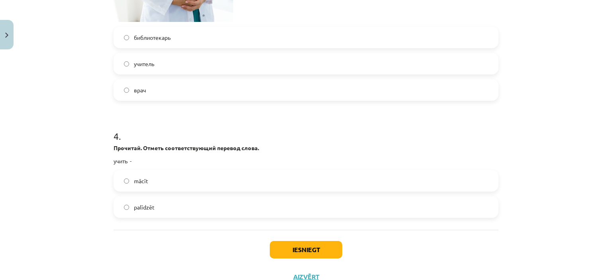
click at [171, 178] on label "mācīt" at bounding box center [305, 181] width 383 height 20
click at [301, 250] on button "Iesniegt" at bounding box center [306, 250] width 73 height 18
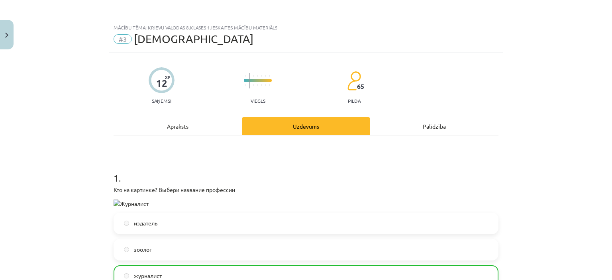
scroll to position [80, 0]
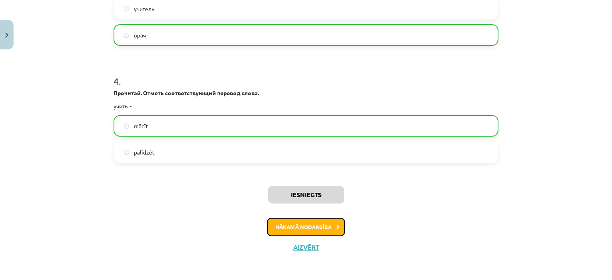
click at [281, 219] on button "Nākamā nodarbība" at bounding box center [306, 227] width 78 height 18
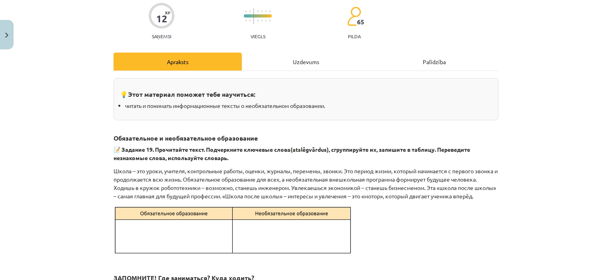
scroll to position [20, 0]
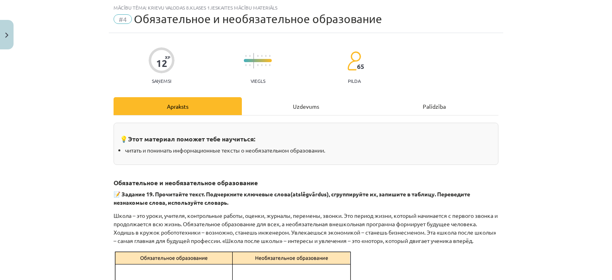
click at [283, 109] on div "Uzdevums" at bounding box center [306, 106] width 128 height 18
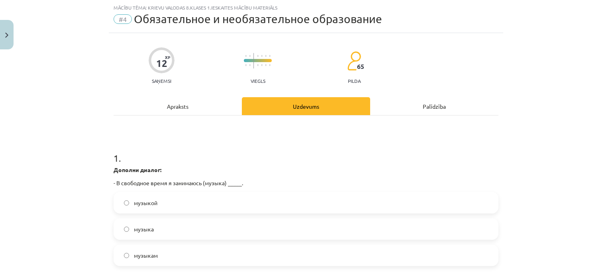
click at [158, 203] on label "музыкой" at bounding box center [305, 203] width 383 height 20
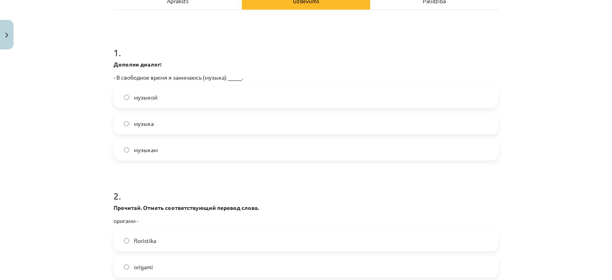
scroll to position [139, 0]
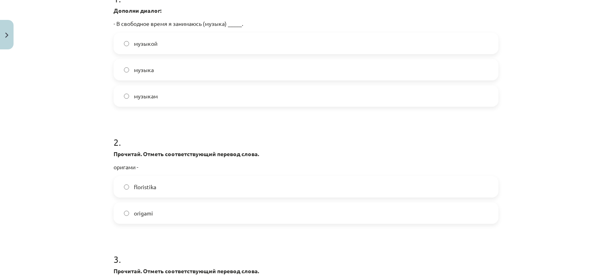
click at [159, 215] on label "origami" at bounding box center [305, 213] width 383 height 20
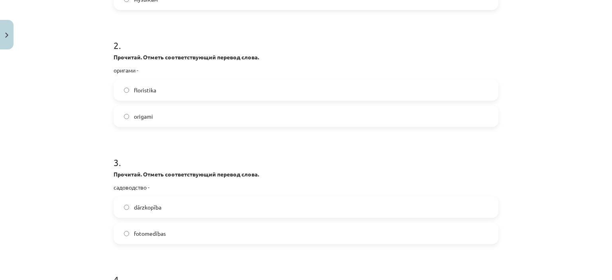
scroll to position [299, 0]
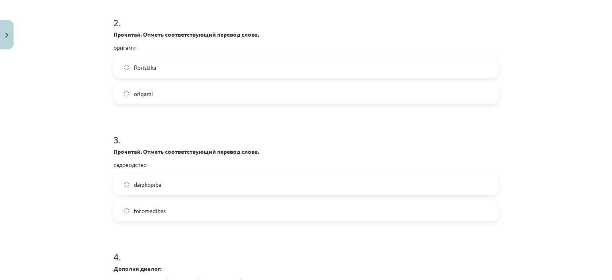
click at [540, 81] on div "Mācību tēma: Krievu valodas 8.klases 1.ieskaites mācību materiāls #4 Обязательн…" at bounding box center [306, 140] width 612 height 280
click at [171, 182] on label "садоводство" at bounding box center [305, 185] width 383 height 20
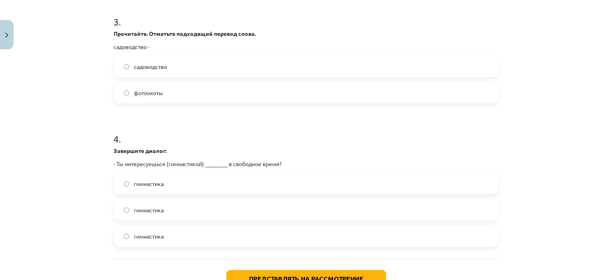
scroll to position [418, 0]
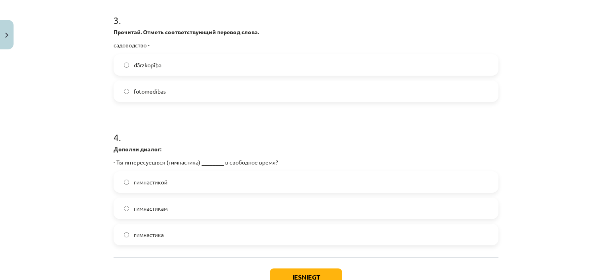
click at [171, 186] on label "гимнастикой" at bounding box center [305, 182] width 383 height 20
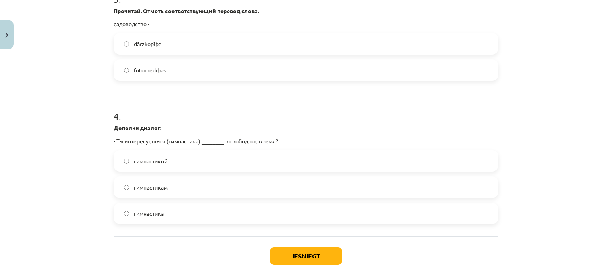
scroll to position [458, 0]
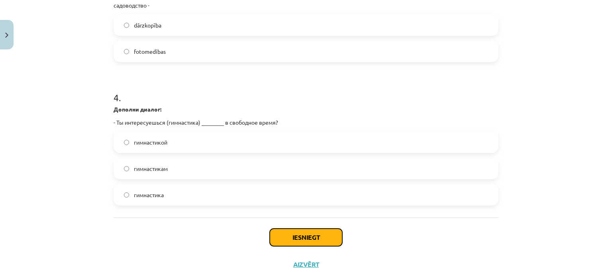
click at [289, 238] on button "Iesniegt" at bounding box center [306, 238] width 73 height 18
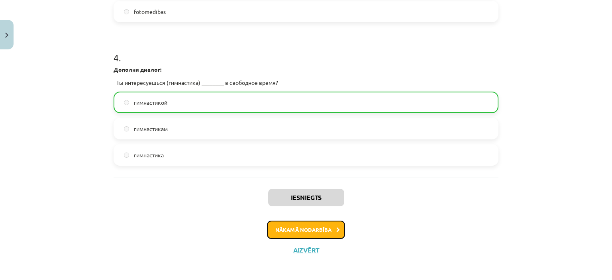
click at [298, 229] on button "Nākamā nodarbība" at bounding box center [306, 230] width 78 height 18
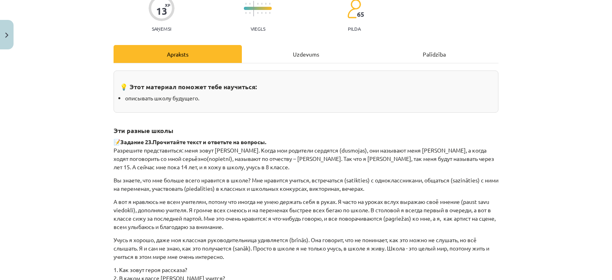
scroll to position [20, 0]
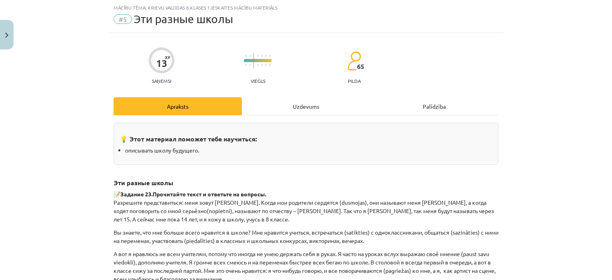
click at [309, 109] on div "Uzdevums" at bounding box center [306, 106] width 128 height 18
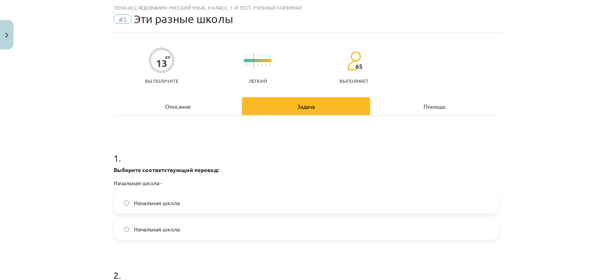
click at [189, 203] on label "Начальная школа" at bounding box center [305, 203] width 383 height 20
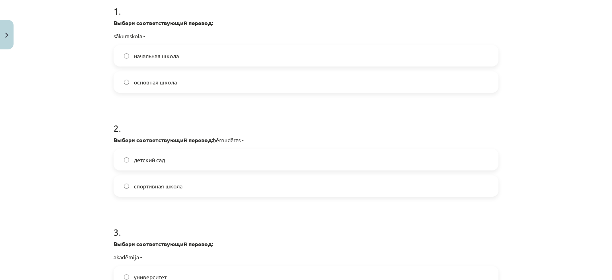
scroll to position [179, 0]
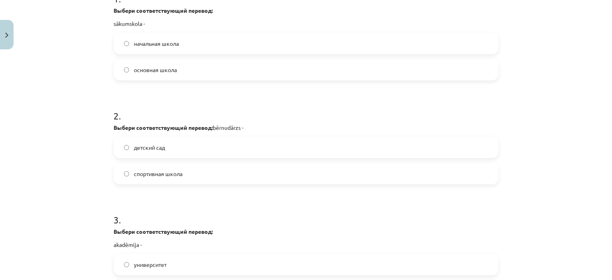
click at [212, 179] on label "спортивная школа" at bounding box center [305, 174] width 383 height 20
click at [208, 149] on label "детский сад" at bounding box center [305, 147] width 383 height 20
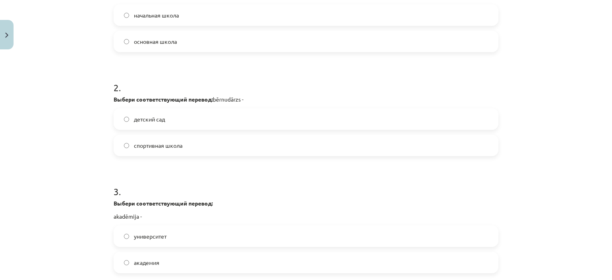
scroll to position [259, 0]
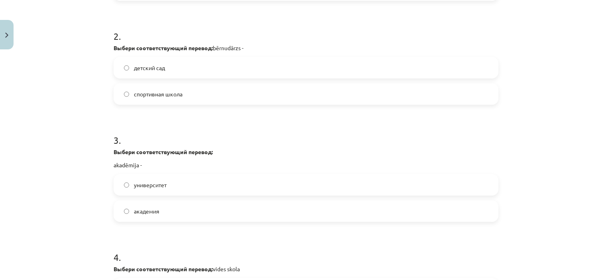
click at [161, 212] on label "академия" at bounding box center [305, 211] width 383 height 20
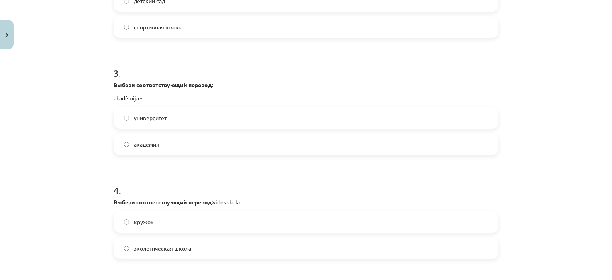
scroll to position [339, 0]
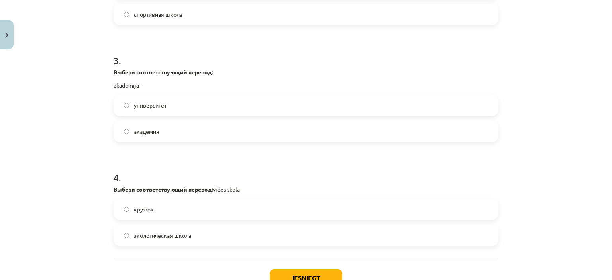
click at [207, 236] on label "экологическая школа" at bounding box center [305, 236] width 383 height 20
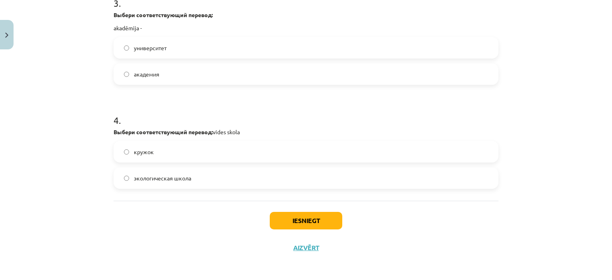
scroll to position [397, 0]
click at [318, 220] on button "Iesniegt" at bounding box center [306, 220] width 73 height 18
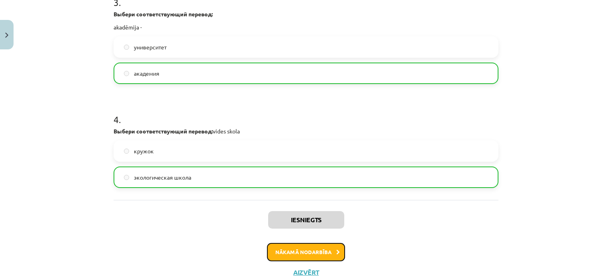
click at [287, 256] on button "Nākamā nodarbība" at bounding box center [306, 252] width 78 height 18
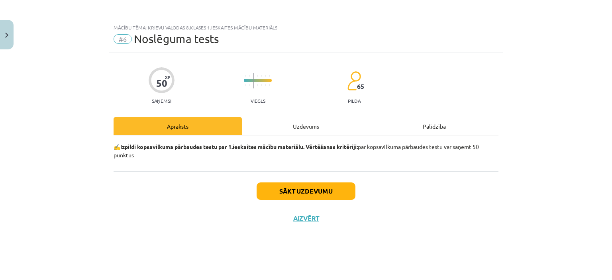
scroll to position [0, 0]
click at [313, 197] on button "Sākt uzdevumu" at bounding box center [306, 192] width 99 height 18
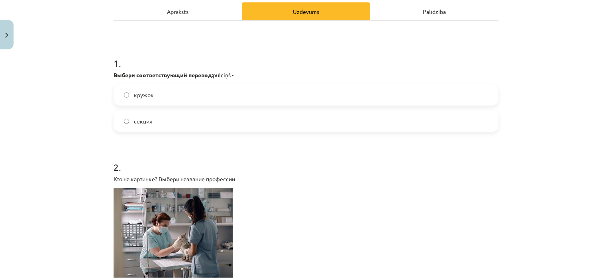
scroll to position [120, 0]
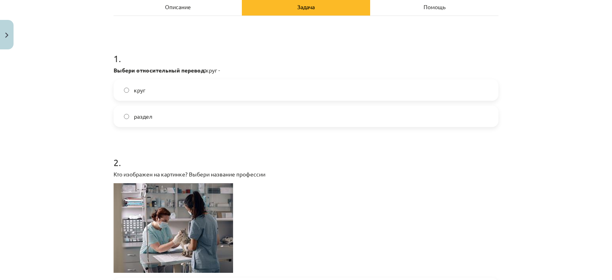
click at [178, 91] on label "круг" at bounding box center [305, 90] width 383 height 20
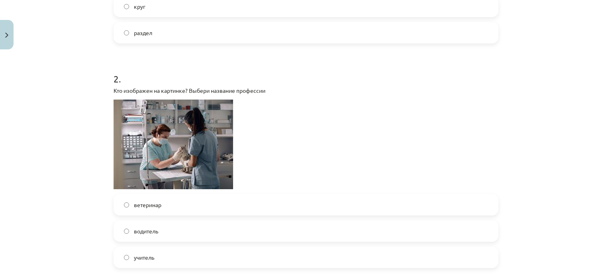
scroll to position [239, 0]
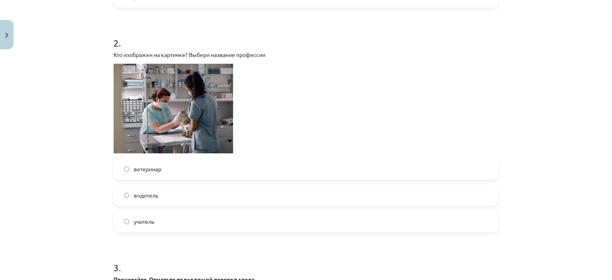
click at [166, 169] on label "ветеринар" at bounding box center [305, 169] width 383 height 20
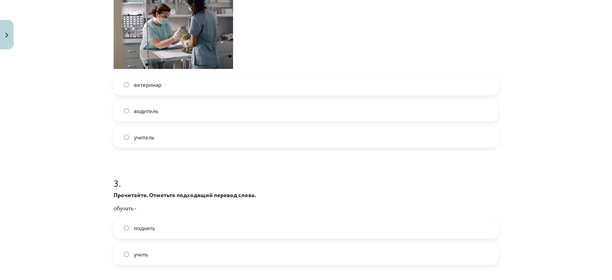
scroll to position [398, 0]
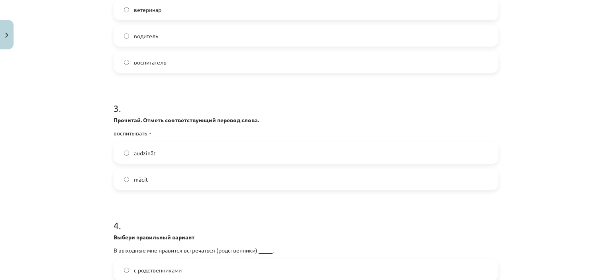
click at [181, 180] on label "mācīt" at bounding box center [305, 179] width 383 height 20
click at [185, 159] on label "audzināt" at bounding box center [305, 153] width 383 height 20
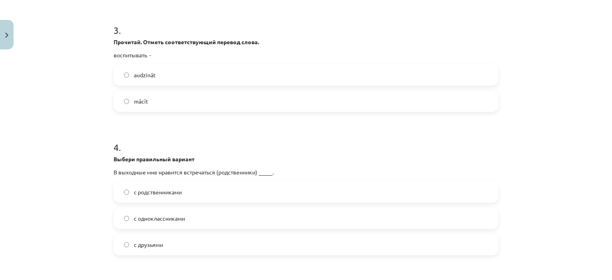
scroll to position [478, 0]
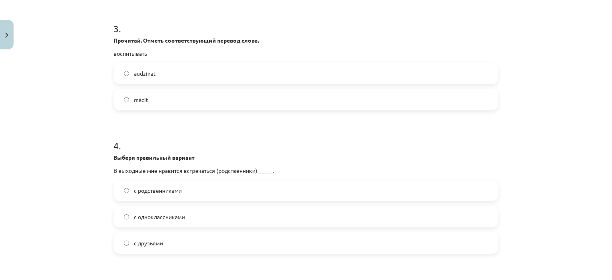
click at [167, 196] on label "с родственниками" at bounding box center [305, 191] width 383 height 20
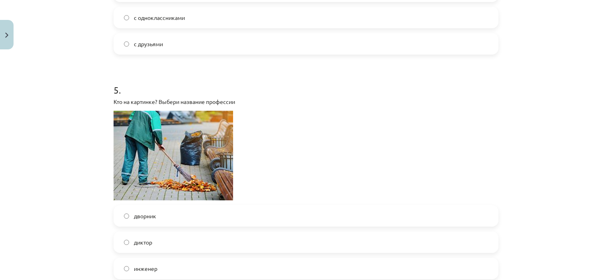
scroll to position [717, 0]
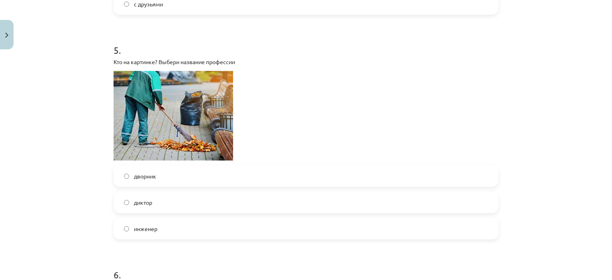
click at [169, 174] on label "дворник" at bounding box center [305, 176] width 383 height 20
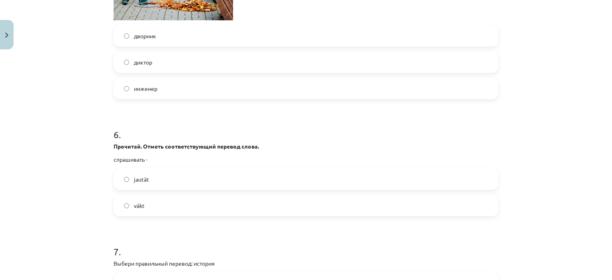
scroll to position [877, 0]
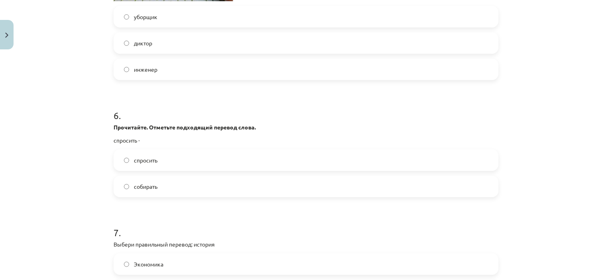
click at [149, 166] on label "спросить" at bounding box center [305, 160] width 383 height 20
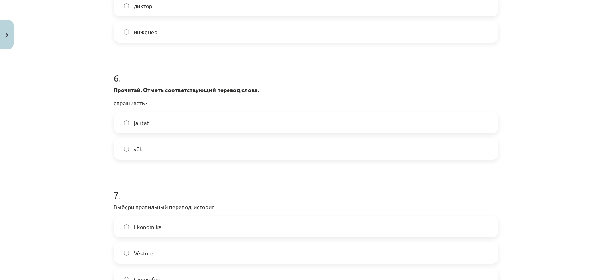
scroll to position [956, 0]
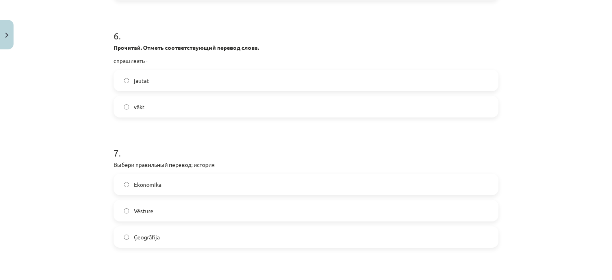
click at [204, 207] on label "Vēsture" at bounding box center [305, 211] width 383 height 20
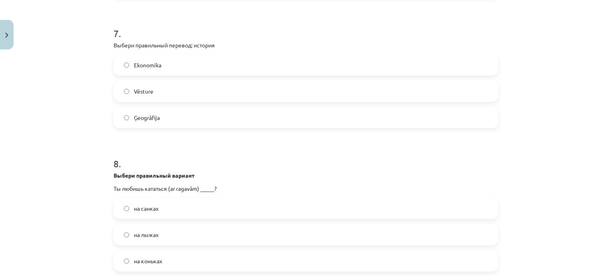
scroll to position [1116, 0]
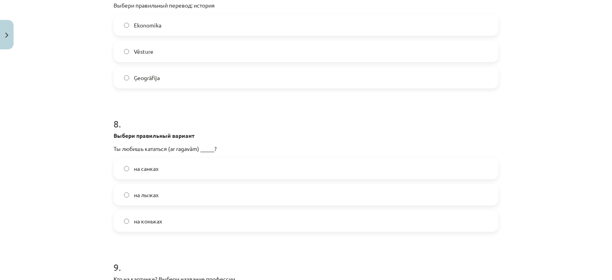
click at [171, 173] on label "на санках" at bounding box center [305, 169] width 383 height 20
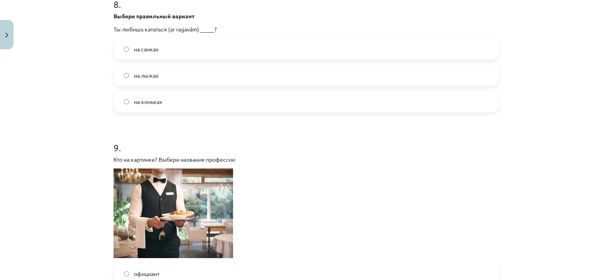
scroll to position [1355, 0]
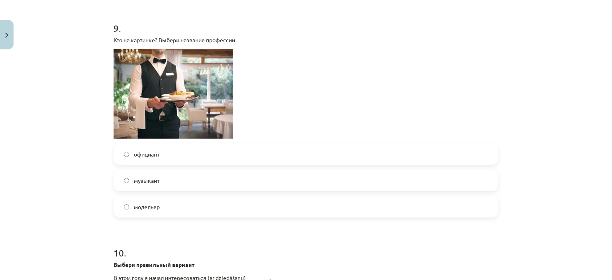
click at [161, 154] on label "официант" at bounding box center [305, 154] width 383 height 20
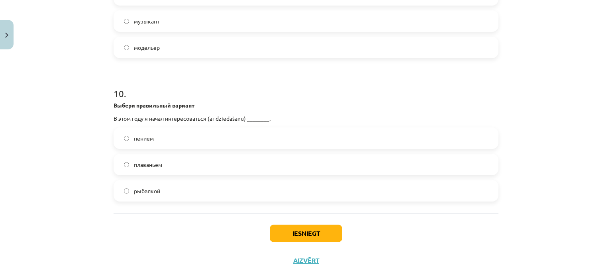
drag, startPoint x: 150, startPoint y: 141, endPoint x: 201, endPoint y: 158, distance: 53.8
click at [150, 141] on span "пением" at bounding box center [144, 138] width 20 height 8
click at [320, 238] on button "Iesniegt" at bounding box center [306, 234] width 73 height 18
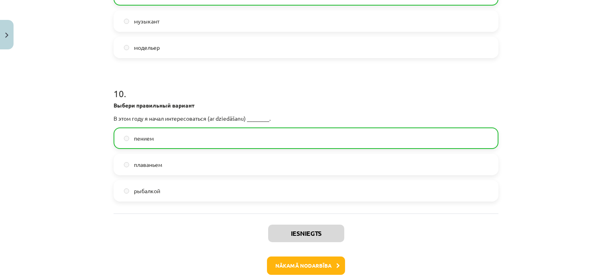
scroll to position [1553, 0]
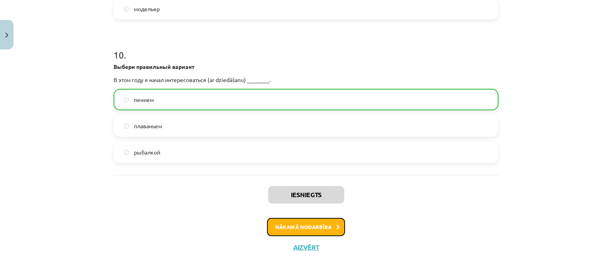
click at [292, 229] on button "Nākamā nodarbība" at bounding box center [306, 227] width 78 height 18
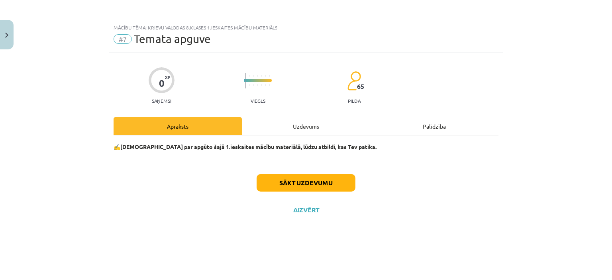
click at [304, 129] on div "Uzdevums" at bounding box center [306, 126] width 128 height 18
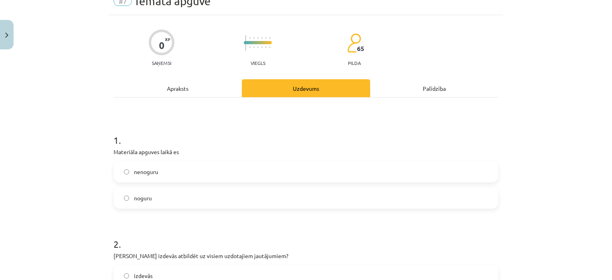
scroll to position [120, 0]
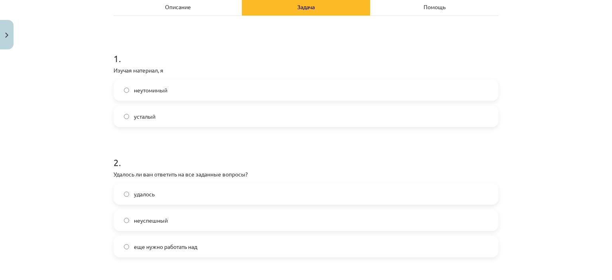
click at [156, 122] on label "усталый" at bounding box center [305, 116] width 383 height 20
click at [166, 94] on label "неутомимый" at bounding box center [305, 90] width 383 height 20
click at [173, 194] on label "удалось" at bounding box center [305, 194] width 383 height 20
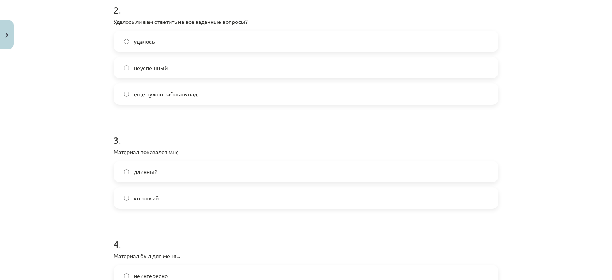
scroll to position [319, 0]
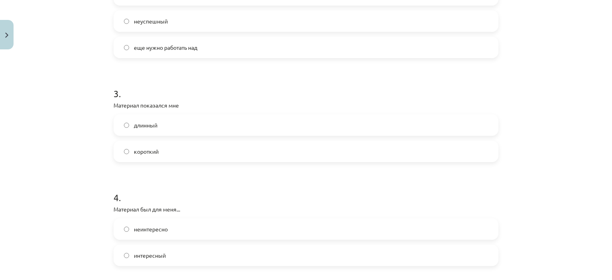
click at [173, 157] on label "короткий" at bounding box center [305, 151] width 383 height 20
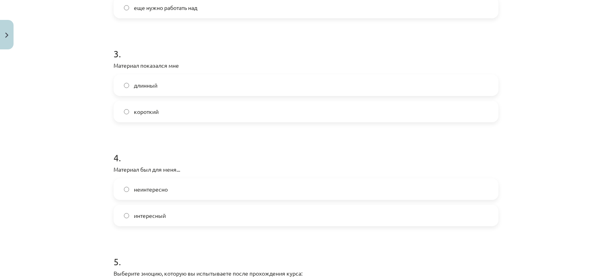
click at [180, 87] on label "длинный" at bounding box center [305, 85] width 383 height 20
click at [175, 91] on label "длинный" at bounding box center [305, 85] width 383 height 20
click at [179, 78] on label "длинный" at bounding box center [305, 85] width 383 height 20
click at [173, 216] on label "интересный" at bounding box center [305, 216] width 383 height 20
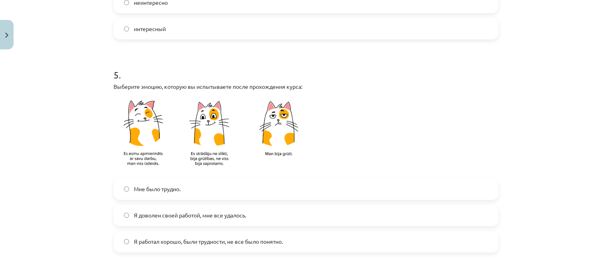
scroll to position [558, 0]
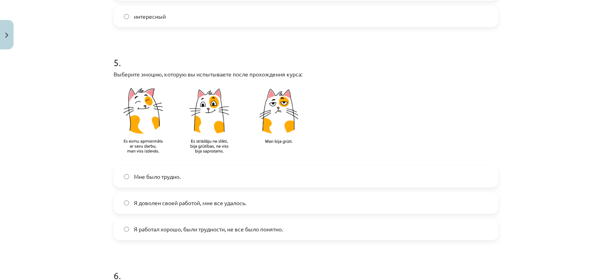
click at [183, 208] on label "Я доволен своей работой, мне все удалось." at bounding box center [305, 203] width 383 height 20
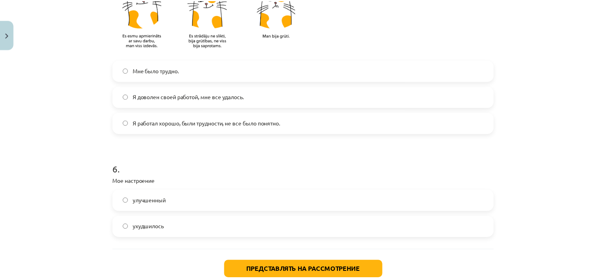
scroll to position [714, 0]
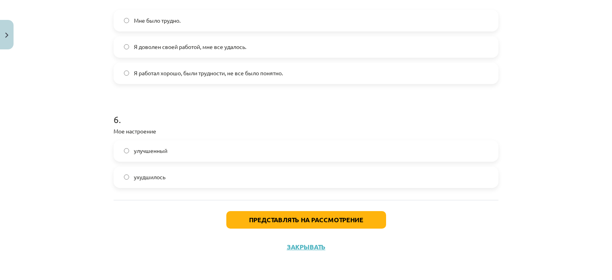
click at [177, 153] on label "улучшенный" at bounding box center [305, 151] width 383 height 20
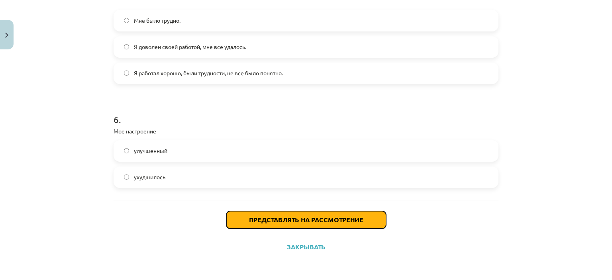
click at [300, 220] on font "Представлять на рассмотрение" at bounding box center [306, 220] width 114 height 8
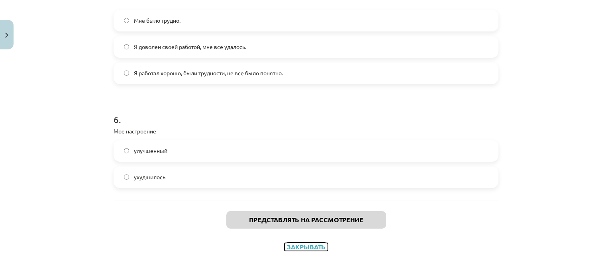
click at [293, 245] on font "Закрывать" at bounding box center [306, 247] width 39 height 8
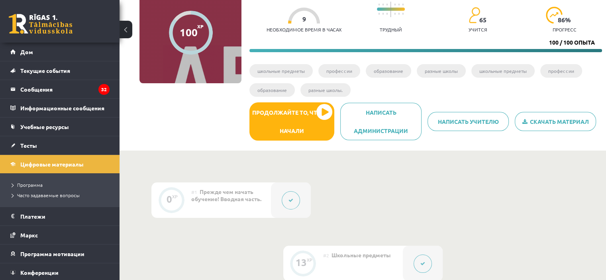
scroll to position [40, 0]
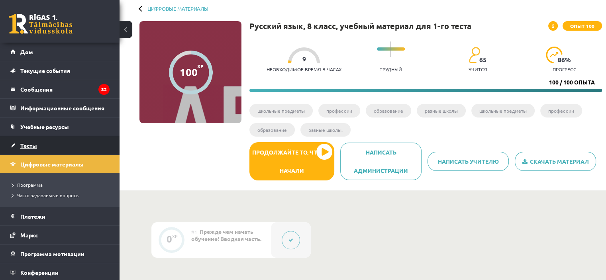
click at [33, 151] on link "Тесты" at bounding box center [59, 145] width 99 height 18
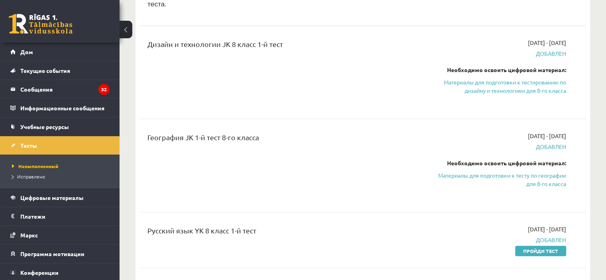
scroll to position [159, 0]
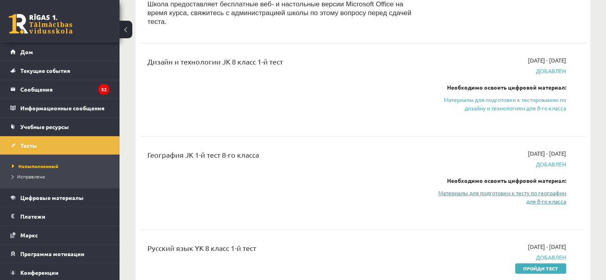
click at [510, 189] on link "Материалы для подготовки к тесту по географии для 8-го класса" at bounding box center [500, 197] width 131 height 17
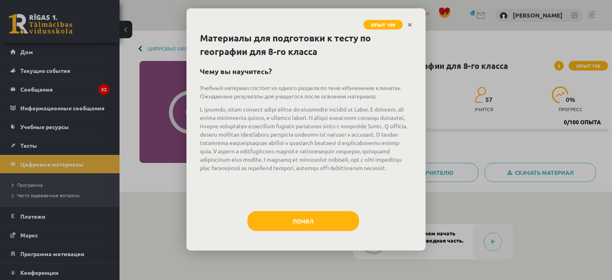
click at [306, 231] on div "Понял" at bounding box center [306, 224] width 212 height 26
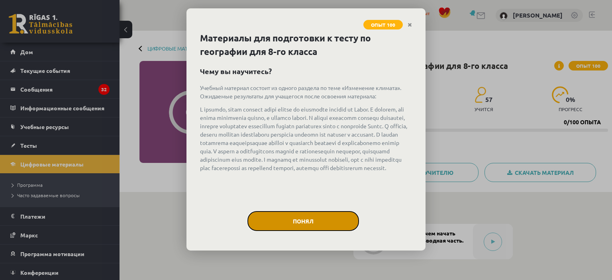
click at [306, 228] on button "Понял" at bounding box center [303, 221] width 112 height 20
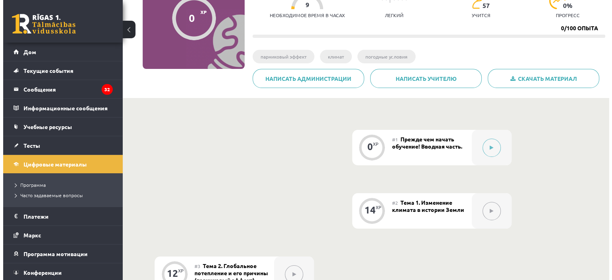
scroll to position [80, 0]
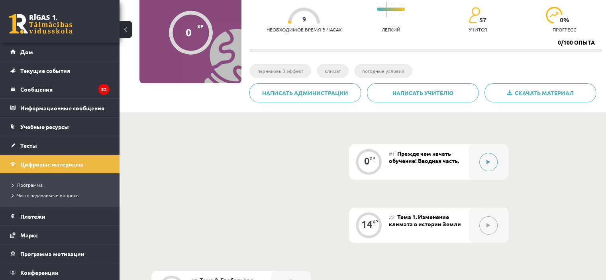
click at [486, 163] on button at bounding box center [488, 162] width 18 height 18
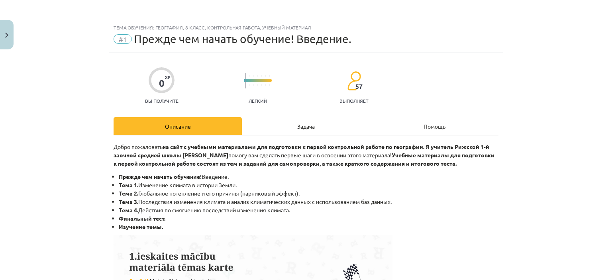
click at [328, 126] on div "Задача" at bounding box center [306, 126] width 128 height 18
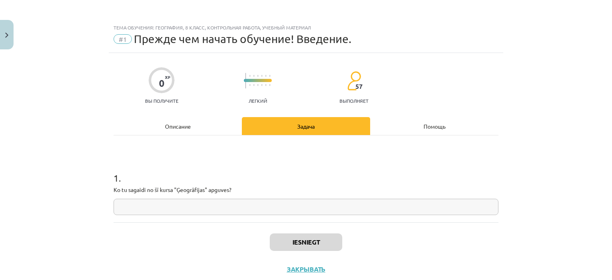
scroll to position [20, 0]
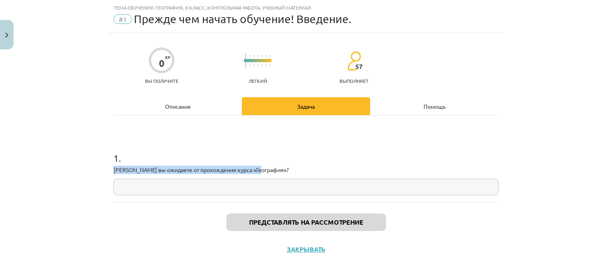
drag, startPoint x: 96, startPoint y: 171, endPoint x: 273, endPoint y: 174, distance: 176.9
click at [273, 174] on div "Тема обучения: География, 8 класс, контрольная работа, учебный материал #1 Преж…" at bounding box center [306, 140] width 612 height 280
click at [269, 189] on input "text" at bounding box center [306, 187] width 385 height 16
click at [215, 183] on input "text" at bounding box center [306, 187] width 385 height 16
paste input "**********"
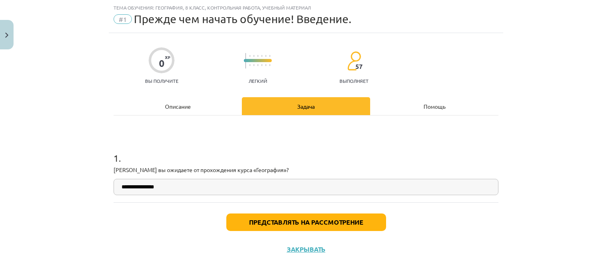
type input "**********"
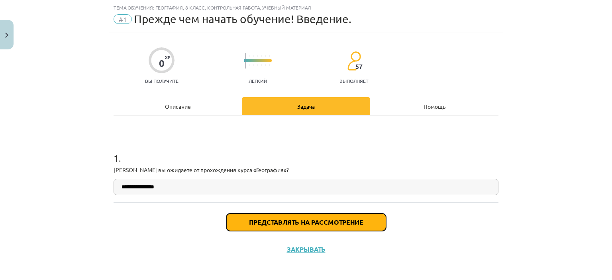
click at [250, 220] on font "Представлять на рассмотрение" at bounding box center [306, 222] width 114 height 8
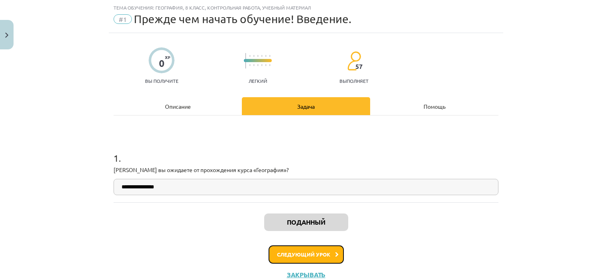
click at [303, 252] on font "Следующий урок" at bounding box center [303, 254] width 53 height 7
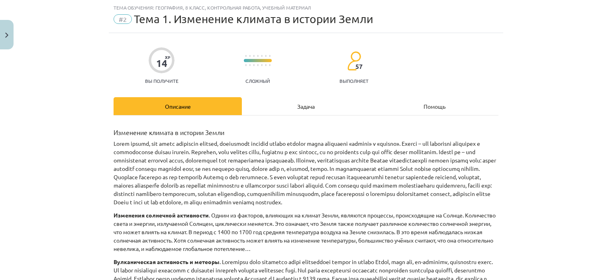
click at [312, 106] on font "Задача" at bounding box center [306, 106] width 18 height 7
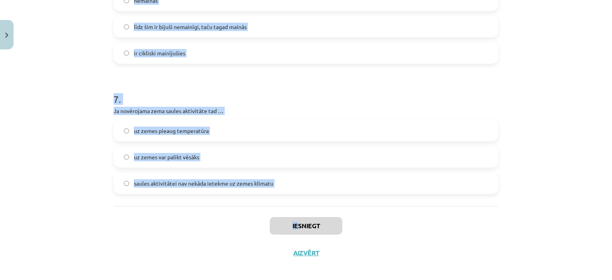
scroll to position [998, 0]
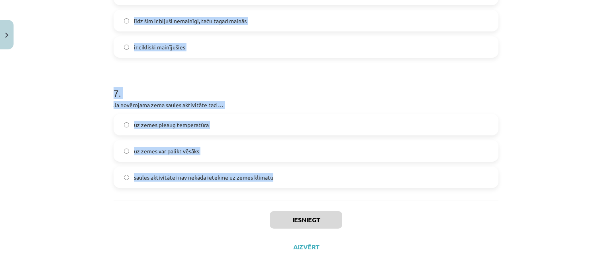
drag, startPoint x: 105, startPoint y: 155, endPoint x: 307, endPoint y: 190, distance: 205.2
click at [307, 190] on div "Mācību tēma: Ģeogrāfijas 8. klases 1. ieskaites mācību materiāls #2 1. tēma. Kl…" at bounding box center [306, 140] width 612 height 280
copy form "5 . Lo ipsumdolor sitametcon adipisc elitsed? Doeiusmodte incidid utlabor etdol…"
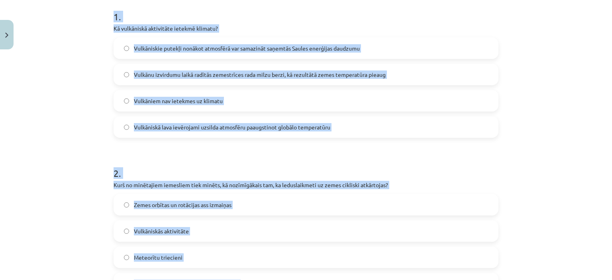
drag, startPoint x: 79, startPoint y: 142, endPoint x: 76, endPoint y: 137, distance: 6.1
click at [79, 142] on div "Mācību tēma: Ģeogrāfijas 8. klases 1. ieskaites mācību materiāls #2 1. tēma. Kl…" at bounding box center [306, 140] width 612 height 280
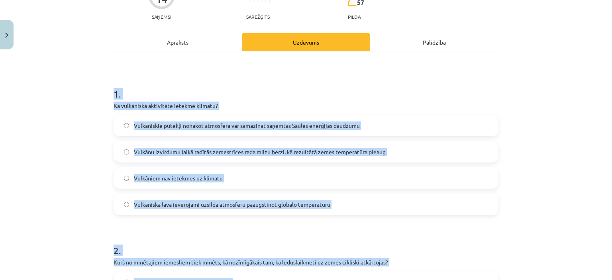
scroll to position [0, 0]
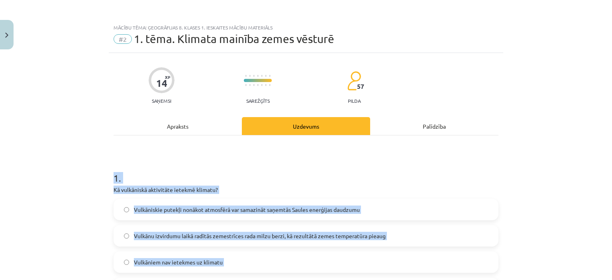
click at [66, 161] on div "Mācību tēma: Ģeogrāfijas 8. klases 1. ieskaites mācību materiāls #2 1. tēma. Kl…" at bounding box center [306, 140] width 612 height 280
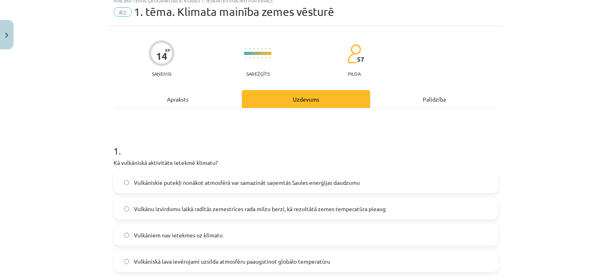
scroll to position [40, 0]
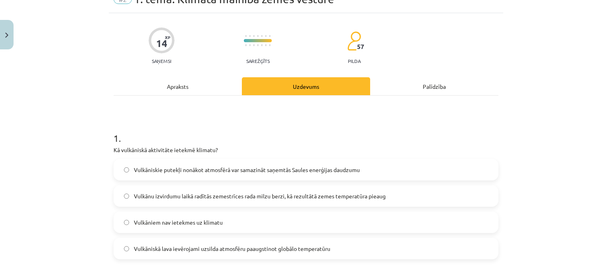
click at [155, 171] on span "Vulkāniskie putekļi nonākot atmosfērā var samazināt saņemtās Saules enerģijas d…" at bounding box center [247, 170] width 226 height 8
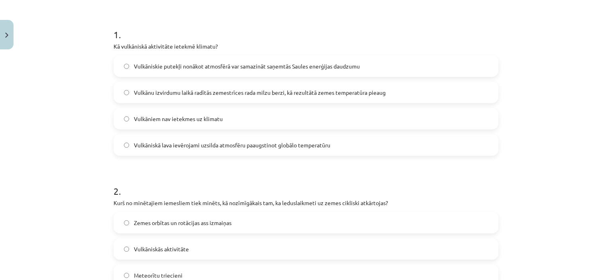
scroll to position [239, 0]
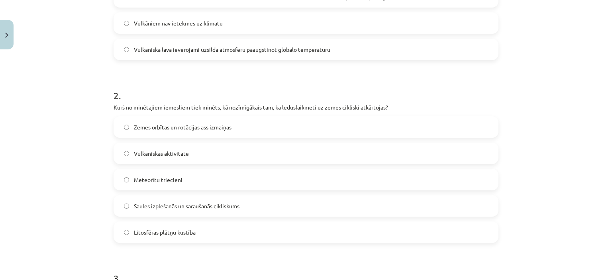
click at [166, 127] on span "Zemes orbītas un rotācijas ass izmaiņas" at bounding box center [183, 127] width 98 height 8
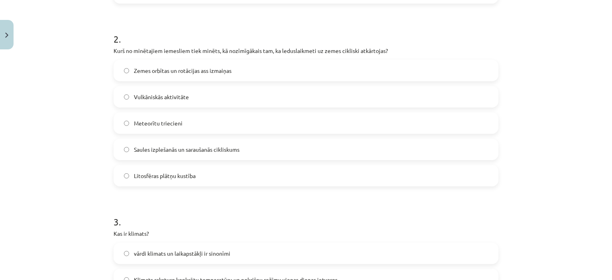
scroll to position [359, 0]
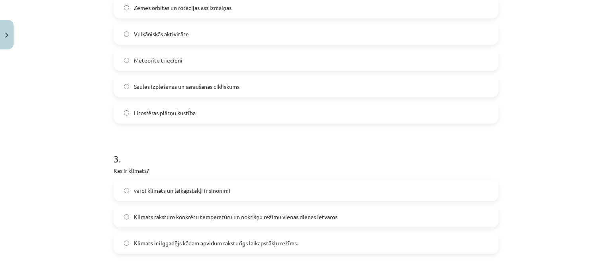
click at [183, 239] on span "Klimats ir ilggadējs kādam apvidum raksturīgs laikapstākļu režīms." at bounding box center [216, 243] width 164 height 8
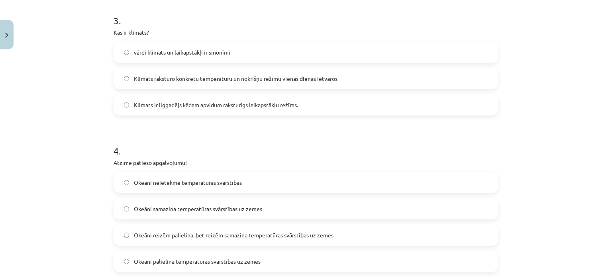
scroll to position [558, 0]
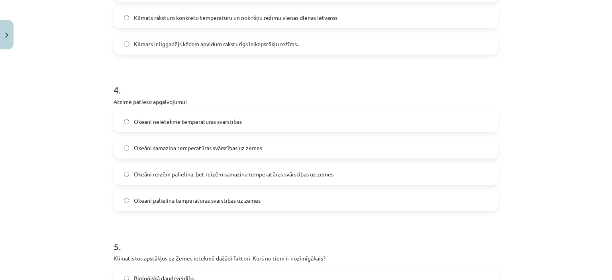
click at [181, 145] on span "Okeāni samazina temperatūras svārstības uz zemes" at bounding box center [198, 148] width 128 height 8
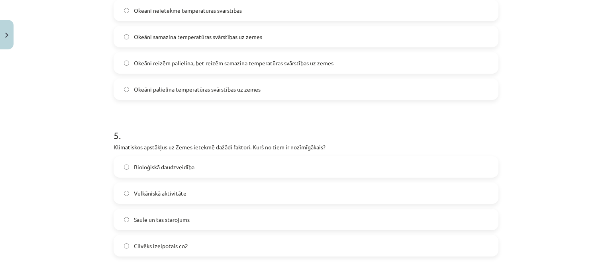
scroll to position [677, 0]
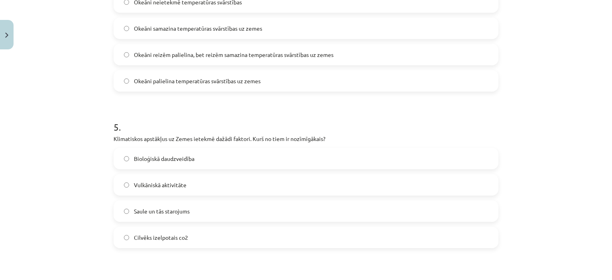
click at [168, 213] on span "Saule un tās starojums" at bounding box center [162, 211] width 56 height 8
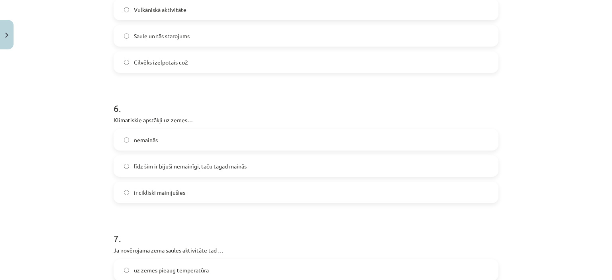
scroll to position [877, 0]
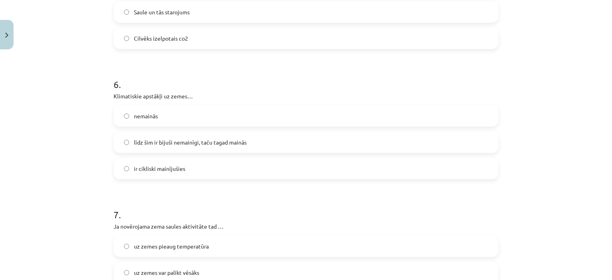
drag, startPoint x: 174, startPoint y: 174, endPoint x: 145, endPoint y: 10, distance: 166.3
click at [174, 175] on label "ir cikliski mainījušies" at bounding box center [305, 169] width 383 height 20
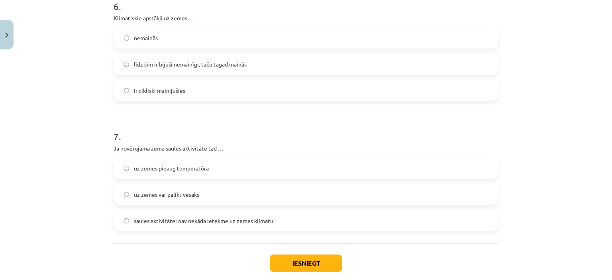
scroll to position [956, 0]
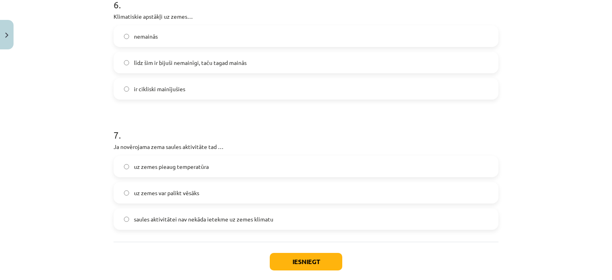
drag, startPoint x: 153, startPoint y: 164, endPoint x: 151, endPoint y: 146, distance: 17.6
click at [153, 164] on span "uz zemes pieaug temperatūra" at bounding box center [171, 167] width 75 height 8
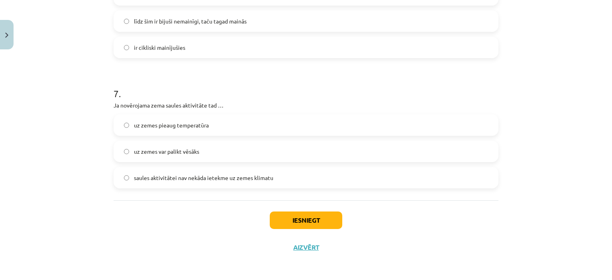
scroll to position [998, 0]
click at [194, 153] on span "uz zemes var palikt vēsāks" at bounding box center [166, 151] width 65 height 8
click at [296, 221] on button "Iesniegt" at bounding box center [306, 220] width 73 height 18
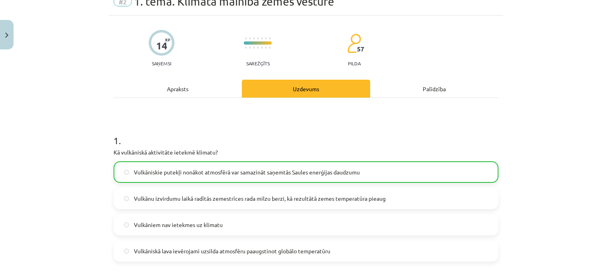
scroll to position [0, 0]
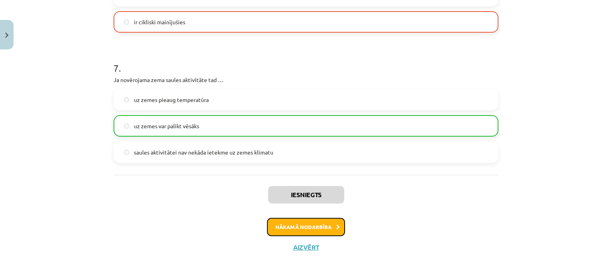
click at [286, 229] on button "Nākamā nodarbība" at bounding box center [306, 227] width 78 height 18
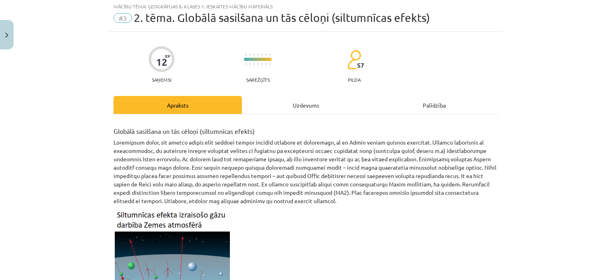
scroll to position [20, 0]
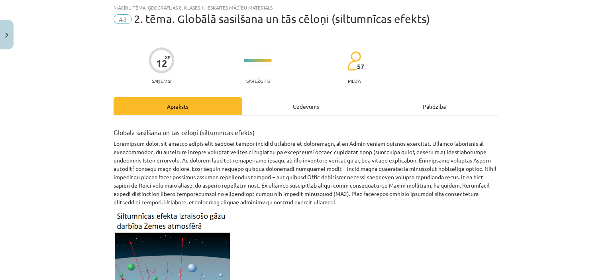
click at [292, 99] on div "Uzdevums" at bounding box center [306, 106] width 128 height 18
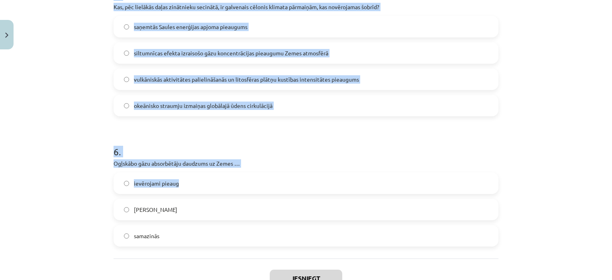
scroll to position [842, 0]
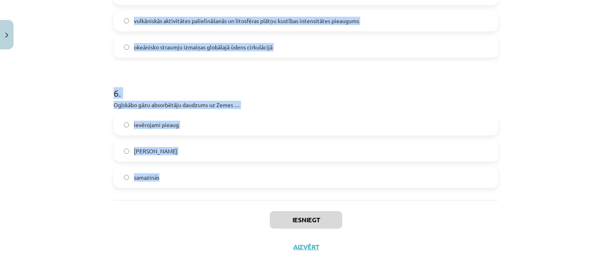
drag, startPoint x: 107, startPoint y: 161, endPoint x: 283, endPoint y: 179, distance: 177.5
click at [283, 179] on div "Mācību tēma: Ģeogrāfijas 8. klases 1. ieskaites mācību materiāls #3 2. tēma. Gl…" at bounding box center [306, 140] width 612 height 280
copy form "5 . Loremipsumdolors ametconse adipisc elitseddo eiusmod … Temporincidid Utla e…"
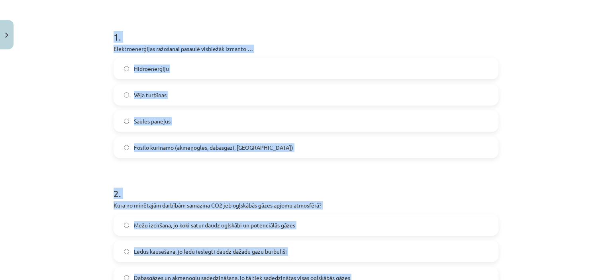
scroll to position [124, 0]
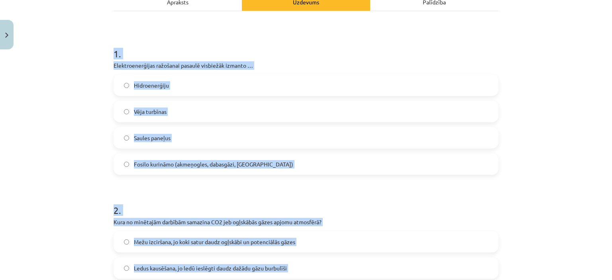
click at [58, 115] on div "Mācību tēma: Ģeogrāfijas 8. klases 1. ieskaites mācību materiāls #3 2. tēma. Gl…" at bounding box center [306, 140] width 612 height 280
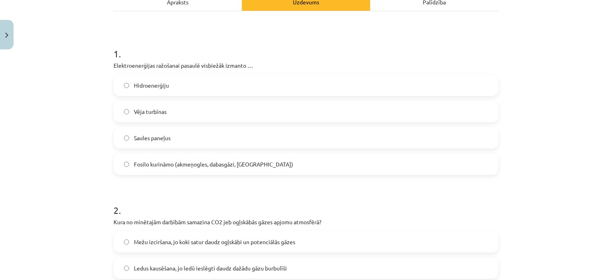
drag, startPoint x: 159, startPoint y: 165, endPoint x: 155, endPoint y: 124, distance: 41.6
click at [159, 165] on span "Fosilo kurināmo (akmeņogles, dabasgāzi, [GEOGRAPHIC_DATA])" at bounding box center [213, 164] width 159 height 8
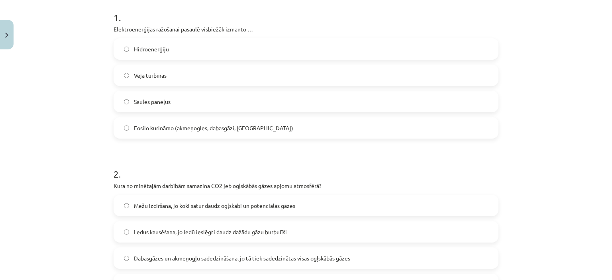
scroll to position [204, 0]
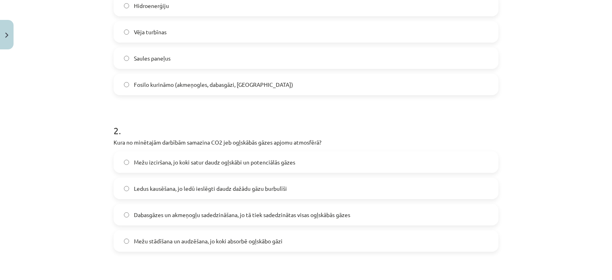
click at [187, 244] on span "Mežu stādīšana un audzēšana, jo koki absorbē ogļskābo gāzi" at bounding box center [208, 241] width 149 height 8
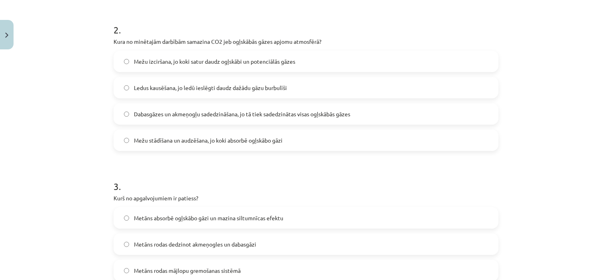
scroll to position [324, 0]
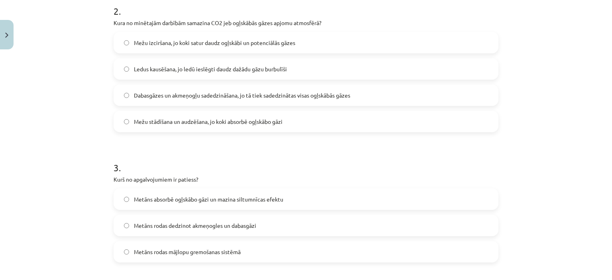
drag, startPoint x: 175, startPoint y: 230, endPoint x: 160, endPoint y: 20, distance: 210.5
click at [175, 230] on label "Metāns rodas dedzinot akmeņogles un dabasgāzi" at bounding box center [305, 226] width 383 height 20
click at [177, 255] on span "Metāns rodas mājlopu gremošanas sistēmā" at bounding box center [187, 252] width 107 height 8
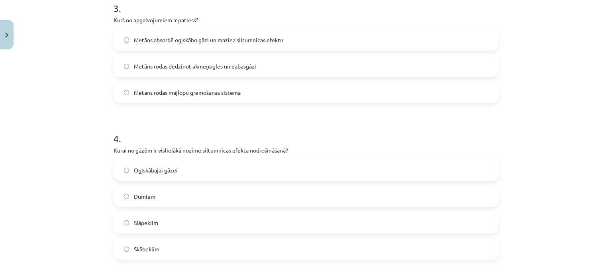
scroll to position [523, 0]
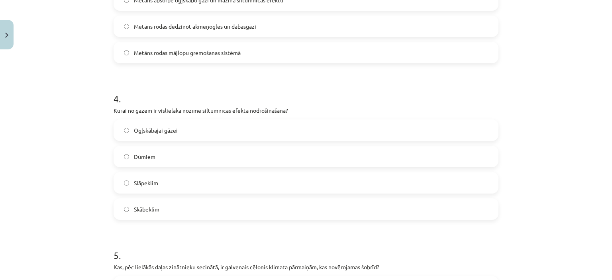
click at [163, 132] on span "Ogļskābajai gāzei" at bounding box center [156, 130] width 44 height 8
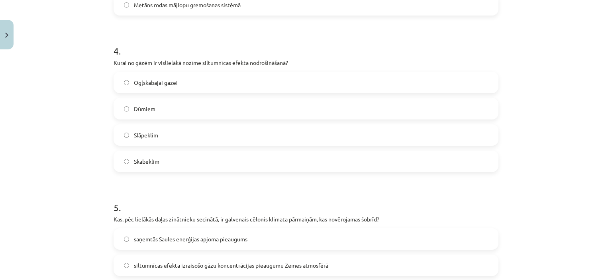
scroll to position [642, 0]
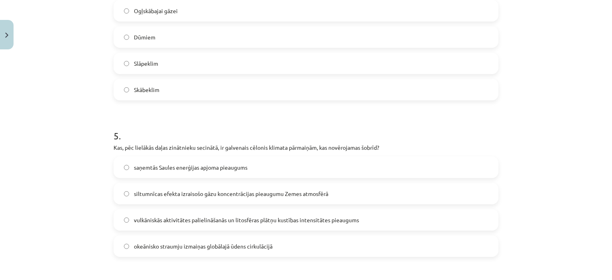
click at [151, 192] on span "siltumnīcas efekta izraisošo gāzu koncentrācijas pieaugumu Zemes atmosfērā" at bounding box center [231, 194] width 194 height 8
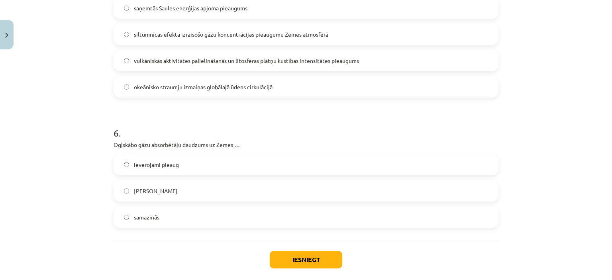
click at [149, 225] on label "samazinās" at bounding box center [305, 217] width 383 height 20
click at [314, 257] on button "Iesniegt" at bounding box center [306, 260] width 73 height 18
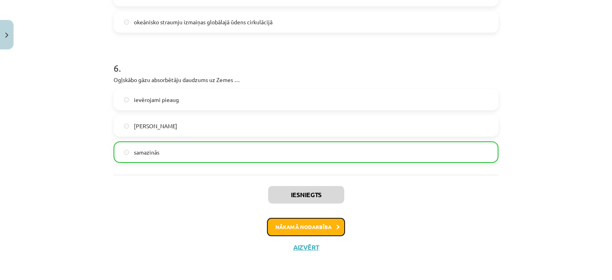
click at [312, 223] on button "Nākamā nodarbība" at bounding box center [306, 227] width 78 height 18
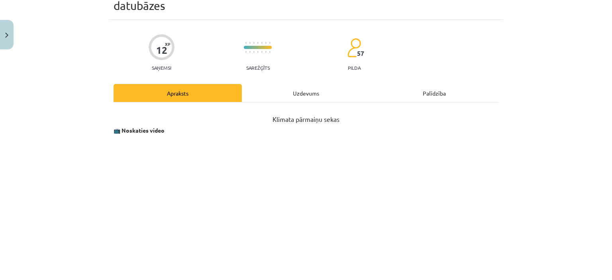
scroll to position [20, 0]
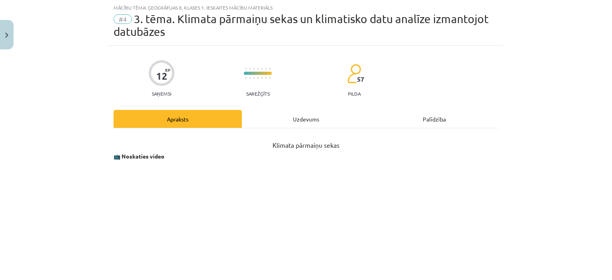
click at [281, 118] on div "Uzdevums" at bounding box center [306, 119] width 128 height 18
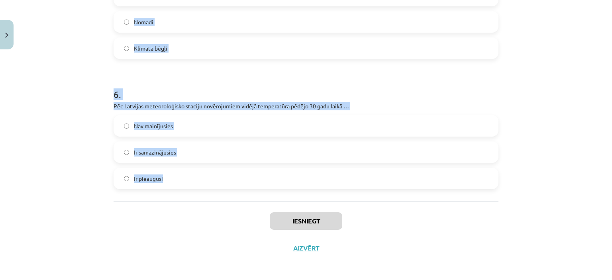
scroll to position [915, 0]
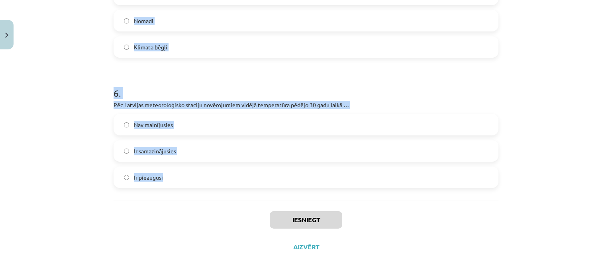
drag, startPoint x: 102, startPoint y: 171, endPoint x: 318, endPoint y: 186, distance: 216.1
click at [318, 186] on div "Mācību tēma: Ģeogrāfijas 8. klases 1. ieskaites mācību materiāls #4 3. tēma. Kl…" at bounding box center [306, 140] width 612 height 280
copy form "3 . Lore ip dolorsi ametconsecte adipiscin elitseddo eiusmodte inci utlabo. Etd…"
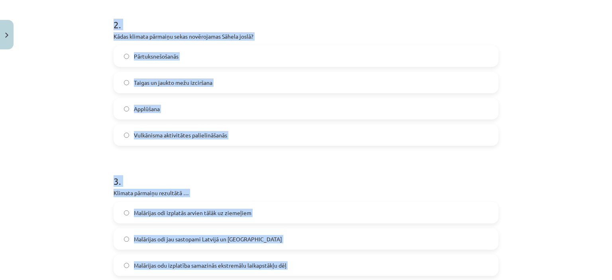
scroll to position [118, 0]
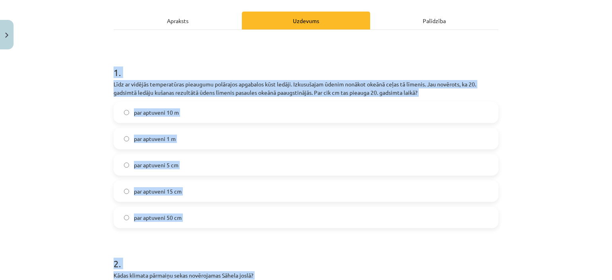
click at [52, 143] on div "Mācību tēma: Ģeogrāfijas 8. klases 1. ieskaites mācību materiāls #4 3. tēma. Kl…" at bounding box center [306, 140] width 612 height 280
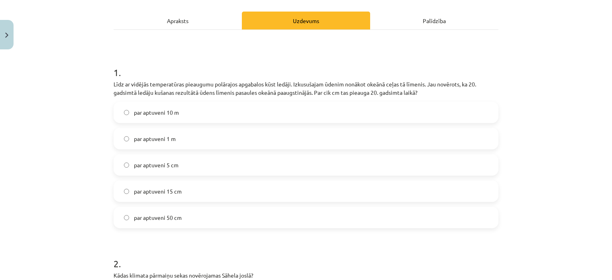
click at [176, 200] on label "par aptuveni 15 cm" at bounding box center [305, 191] width 383 height 20
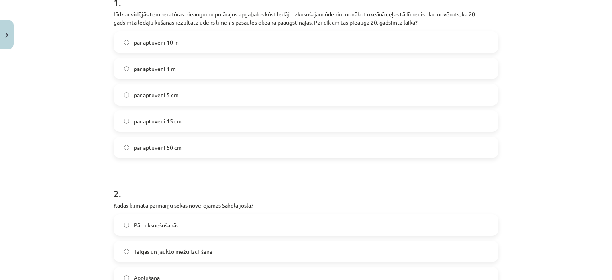
scroll to position [238, 0]
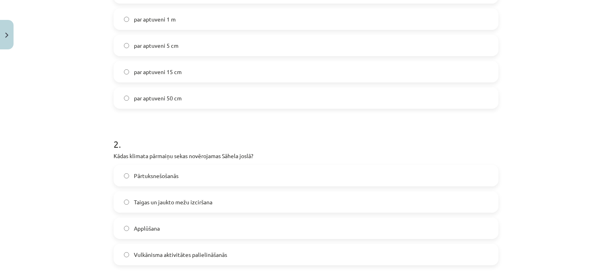
drag, startPoint x: 156, startPoint y: 175, endPoint x: 156, endPoint y: 156, distance: 19.1
click at [155, 175] on span "Pārtuksnešošanās" at bounding box center [156, 176] width 45 height 8
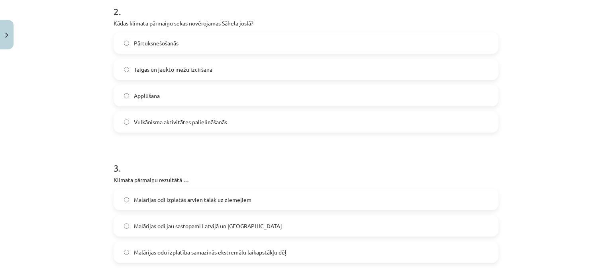
scroll to position [397, 0]
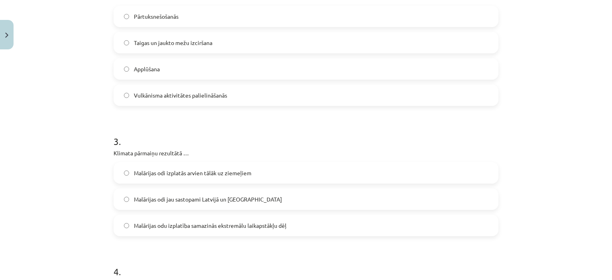
click at [159, 205] on label "Malārijas odi jau sastopami Latvijā un [GEOGRAPHIC_DATA]" at bounding box center [305, 199] width 383 height 20
click at [169, 175] on span "Malārijas odi izplatās arvien tālāk uz ziemeļiem" at bounding box center [193, 173] width 118 height 8
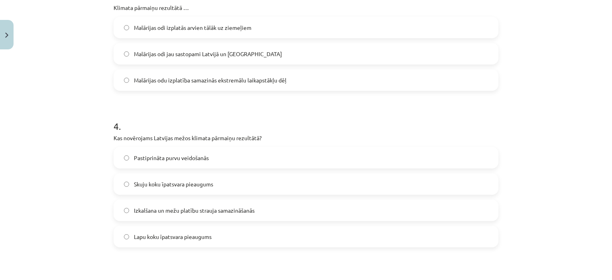
scroll to position [557, 0]
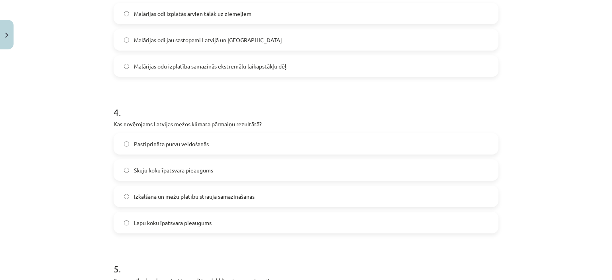
click at [156, 228] on label "Lapu koku īpatsvara pieaugums" at bounding box center [305, 223] width 383 height 20
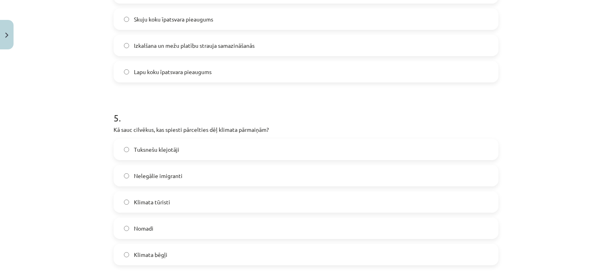
scroll to position [756, 0]
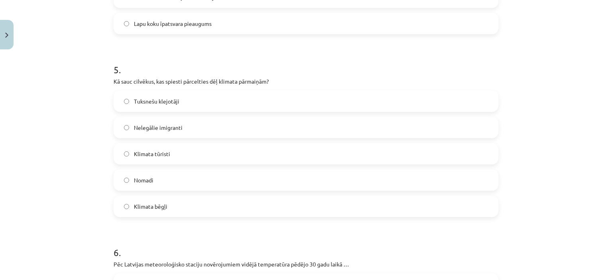
click at [177, 212] on label "Klimata bēgļi" at bounding box center [305, 206] width 383 height 20
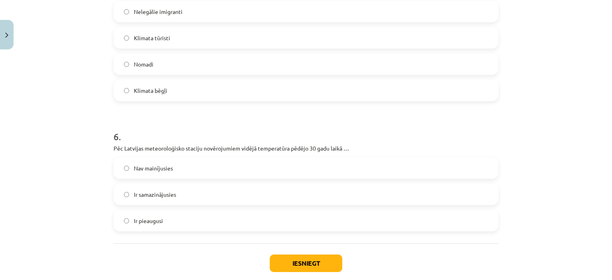
scroll to position [875, 0]
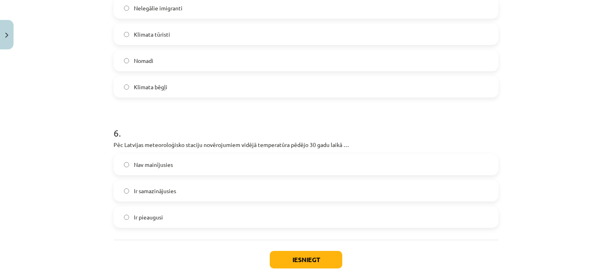
click at [164, 220] on label "Ir pieaugusi" at bounding box center [305, 217] width 383 height 20
click at [305, 260] on button "Iesniegt" at bounding box center [306, 260] width 73 height 18
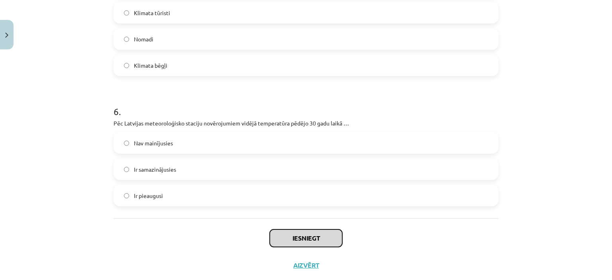
scroll to position [915, 0]
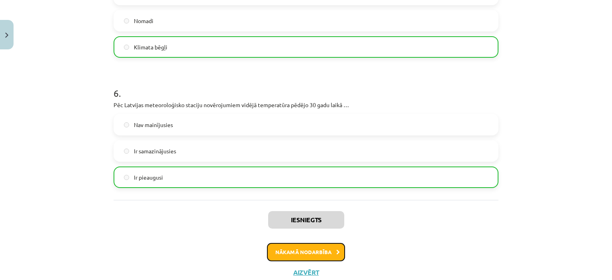
click at [277, 252] on button "Nākamā nodarbība" at bounding box center [306, 252] width 78 height 18
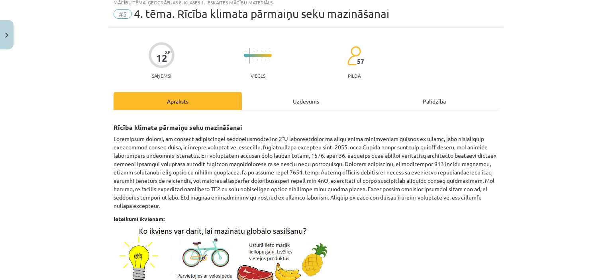
scroll to position [20, 0]
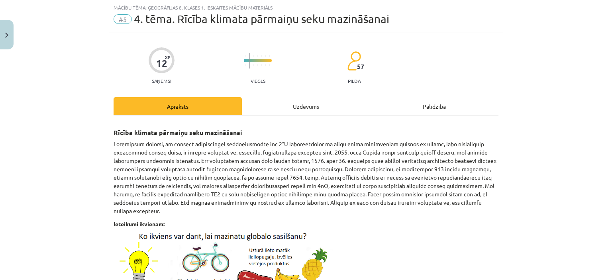
click at [301, 109] on div "Uzdevums" at bounding box center [306, 106] width 128 height 18
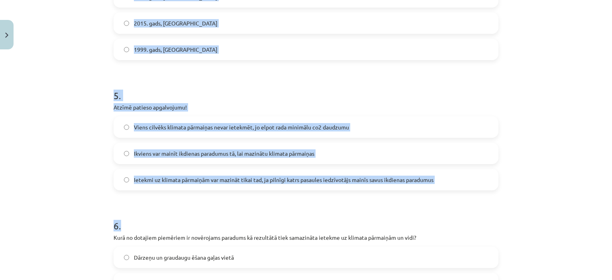
scroll to position [850, 0]
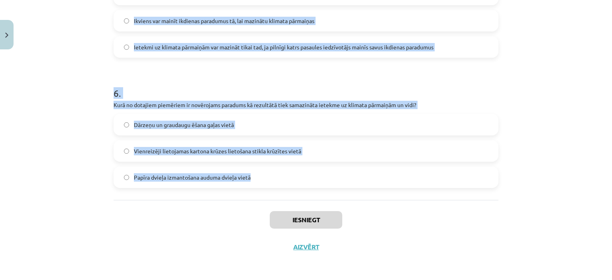
drag, startPoint x: 108, startPoint y: 175, endPoint x: 286, endPoint y: 191, distance: 178.9
copy form "3 . Lo ipsumd sitametcon adipisc eli seddoeiu temporincidi utlabore, etdo magna…"
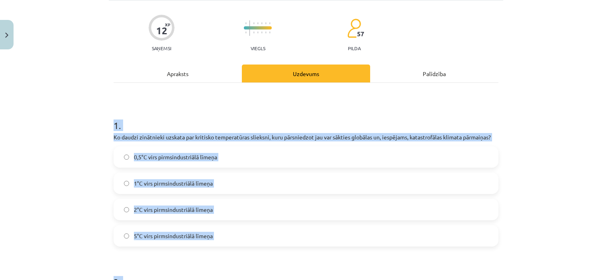
scroll to position [120, 0]
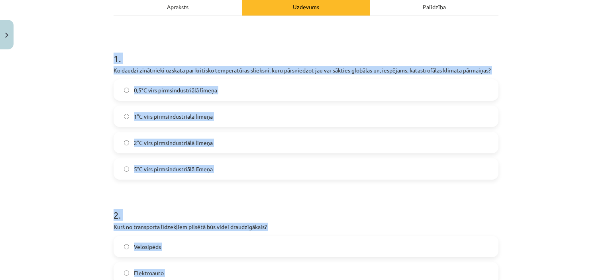
click at [59, 162] on div "Mācību tēma: Ģeogrāfijas 8. klases 1. ieskaites mācību materiāls #5 4. tēma. Rī…" at bounding box center [306, 140] width 612 height 280
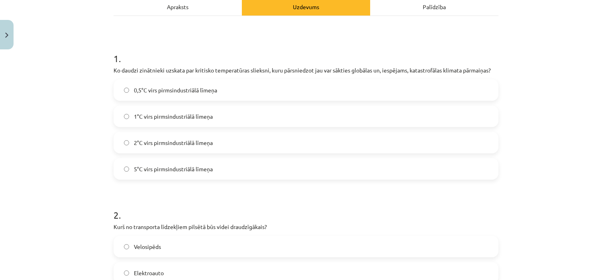
drag, startPoint x: 151, startPoint y: 143, endPoint x: 148, endPoint y: 71, distance: 72.6
click at [151, 144] on span "2°C virs pirmsindustriālā līmeņa" at bounding box center [173, 143] width 79 height 8
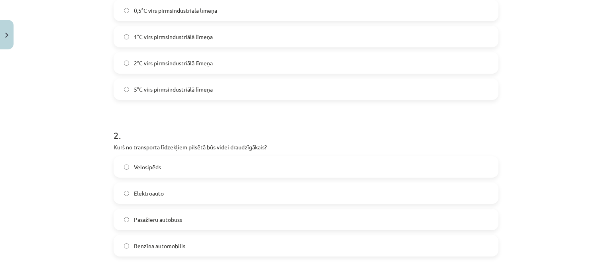
click at [164, 167] on label "Velosipēds" at bounding box center [305, 167] width 383 height 20
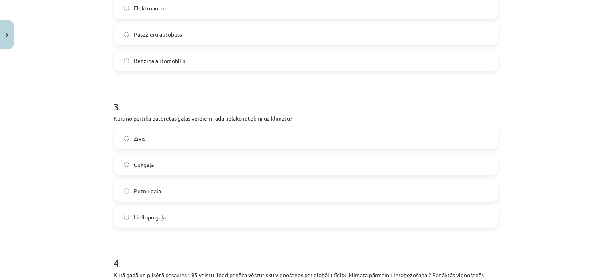
scroll to position [398, 0]
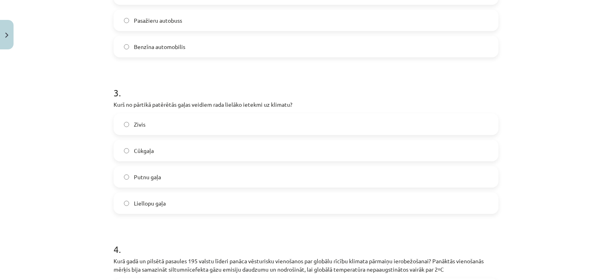
click at [154, 200] on span "Liellopu gaļa" at bounding box center [150, 203] width 32 height 8
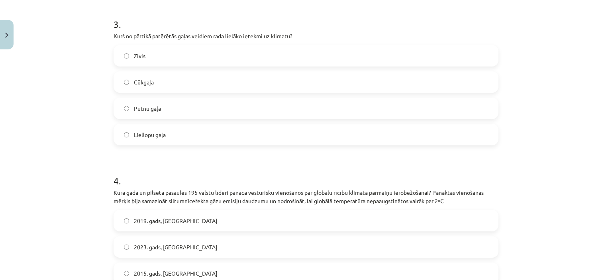
scroll to position [518, 0]
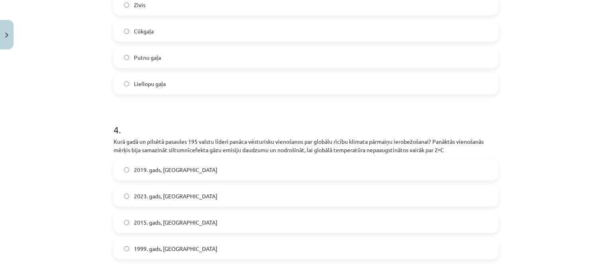
drag, startPoint x: 157, startPoint y: 224, endPoint x: 161, endPoint y: 196, distance: 28.6
click at [157, 224] on span "2015. gads, [GEOGRAPHIC_DATA]" at bounding box center [176, 222] width 84 height 8
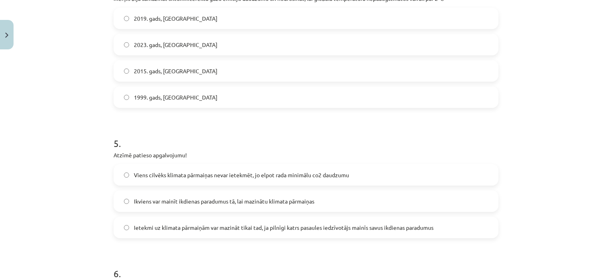
scroll to position [677, 0]
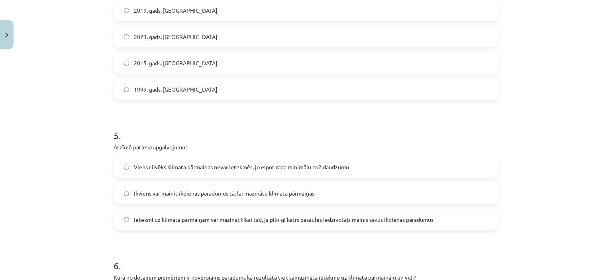
click at [159, 197] on label "Ikviens var mainīt ikdienas paradumus tā, lai mazinātu klimata pārmaiņas" at bounding box center [305, 193] width 383 height 20
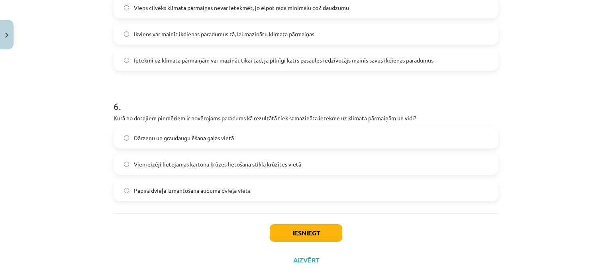
drag, startPoint x: 167, startPoint y: 138, endPoint x: 267, endPoint y: 219, distance: 128.9
click at [167, 138] on span "Dārzeņu un graudaugu ēšana gaļas vietā" at bounding box center [184, 138] width 100 height 8
click at [196, 140] on span "Dārzeņu un graudaugu ēšana gaļas vietā" at bounding box center [184, 138] width 100 height 8
click at [279, 228] on button "Iesniegt" at bounding box center [306, 233] width 73 height 18
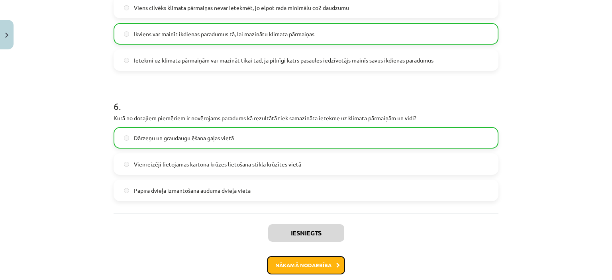
click at [283, 259] on button "Nākamā nodarbība" at bounding box center [306, 265] width 78 height 18
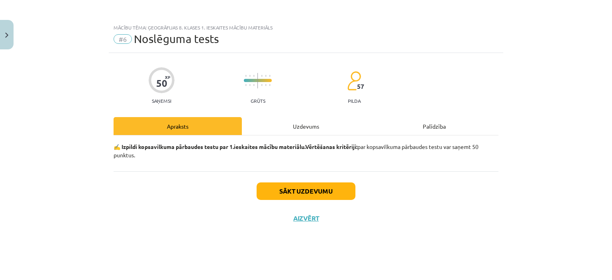
scroll to position [0, 0]
click at [297, 125] on div "Uzdevums" at bounding box center [306, 126] width 128 height 18
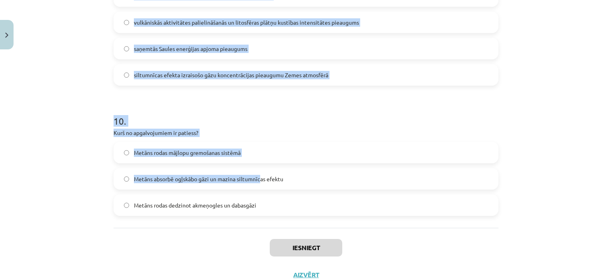
scroll to position [1468, 0]
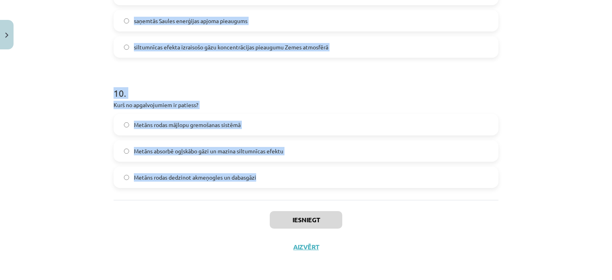
drag, startPoint x: 108, startPoint y: 177, endPoint x: 267, endPoint y: 177, distance: 159.8
copy form "8 . Loremipsumdolors ametconse adipisc elitseddo eiusmod … Tempor incidid Utlab…"
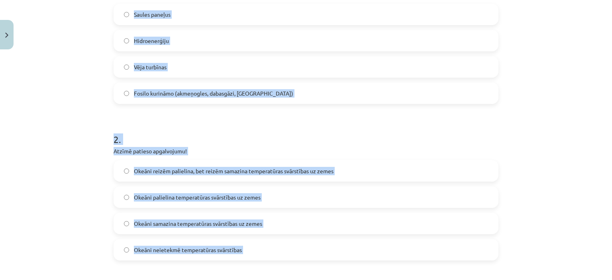
scroll to position [113, 0]
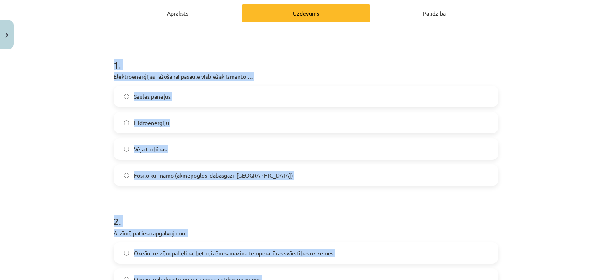
click at [61, 80] on div "Mācību tēma: Ģeogrāfijas 8. klases 1. ieskaites mācību materiāls #6 Noslēguma t…" at bounding box center [306, 140] width 612 height 280
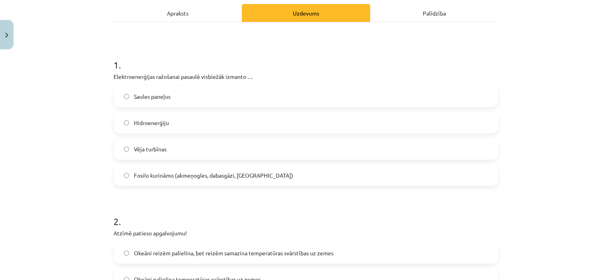
click at [163, 181] on label "Fosilo kurināmo (akmeņogles, dabasgāzi, [GEOGRAPHIC_DATA])" at bounding box center [305, 175] width 383 height 20
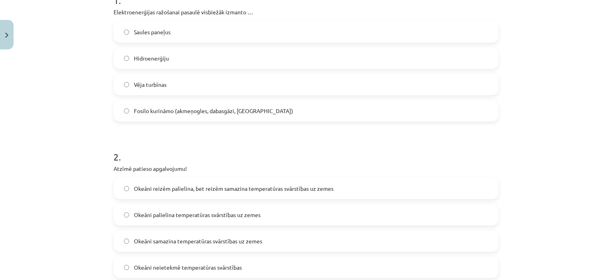
scroll to position [233, 0]
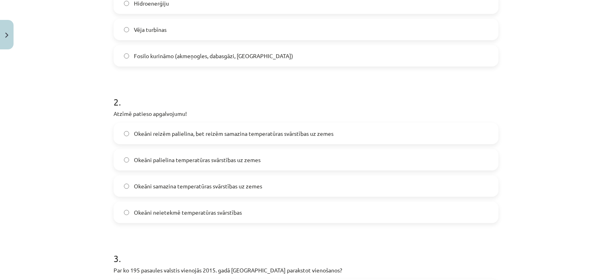
click at [172, 186] on span "Okeāni samazina temperatūras svārstības uz zemes" at bounding box center [198, 186] width 128 height 8
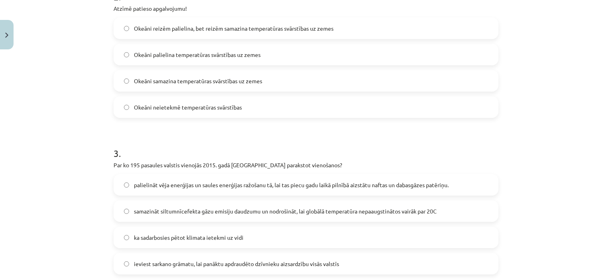
scroll to position [352, 0]
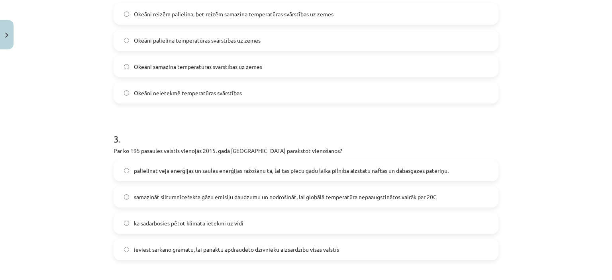
click at [178, 200] on span "samazināt siltumnīcefekta gāzu emisiju daudzumu un nodrošināt, lai globālā temp…" at bounding box center [285, 197] width 303 height 8
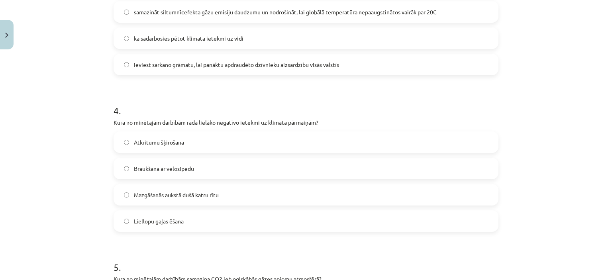
scroll to position [551, 0]
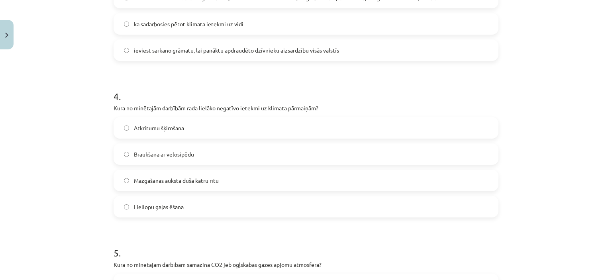
drag, startPoint x: 150, startPoint y: 202, endPoint x: 162, endPoint y: 97, distance: 105.5
click at [150, 198] on label "Liellopu gaļas ēšana" at bounding box center [305, 207] width 383 height 20
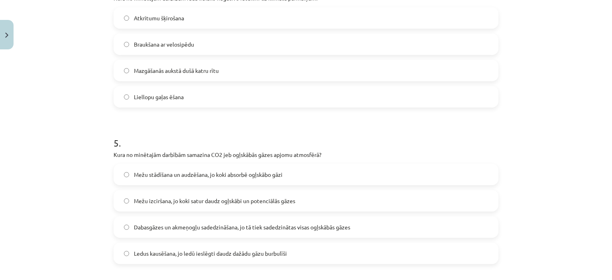
scroll to position [711, 0]
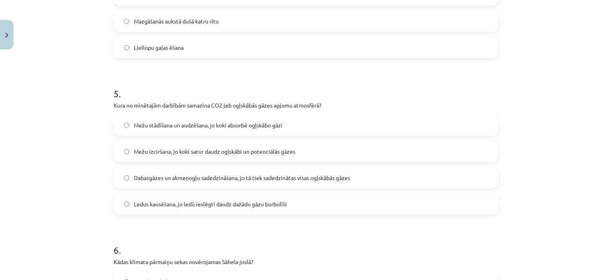
click at [167, 208] on span "Ledus kausēšana, jo ledū ieslēgti daudz dažādu gāzu burbulīši" at bounding box center [210, 204] width 153 height 8
drag, startPoint x: 181, startPoint y: 124, endPoint x: 174, endPoint y: 99, distance: 25.9
click at [180, 122] on span "Mežu stādīšana un audzēšana, jo koki absorbē ogļskābo gāzi" at bounding box center [208, 125] width 149 height 8
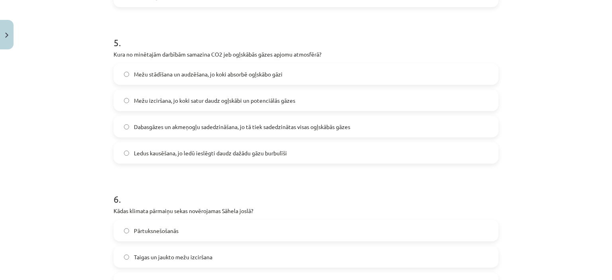
scroll to position [830, 0]
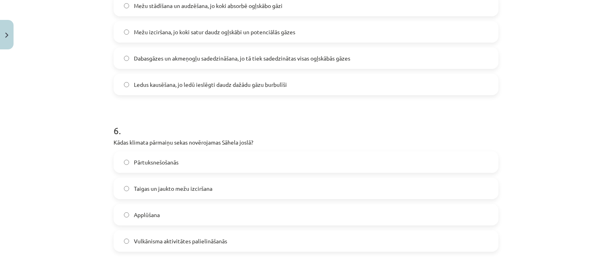
click at [154, 166] on label "Pārtuksnešošanās" at bounding box center [305, 162] width 383 height 20
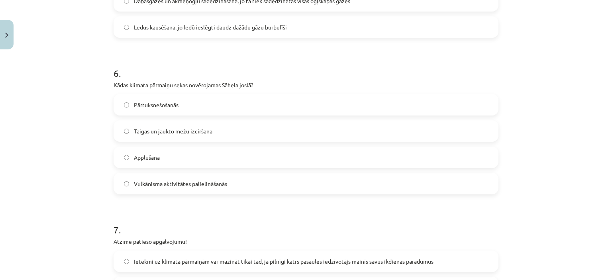
scroll to position [990, 0]
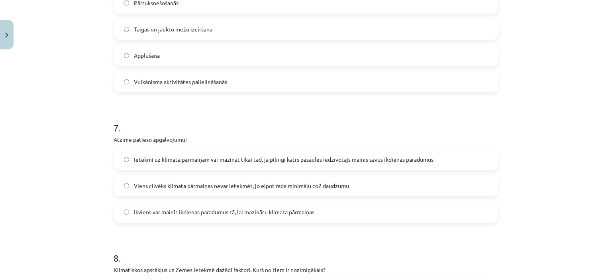
click at [177, 214] on span "Ikviens var mainīt ikdienas paradumus tā, lai mazinātu klimata pārmaiņas" at bounding box center [224, 212] width 181 height 8
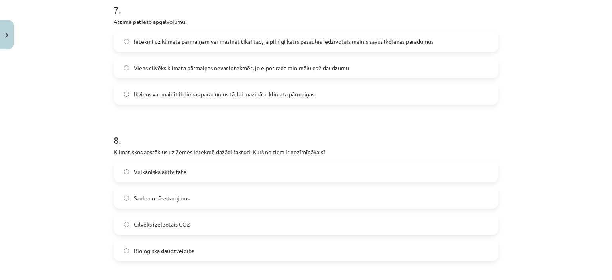
scroll to position [1109, 0]
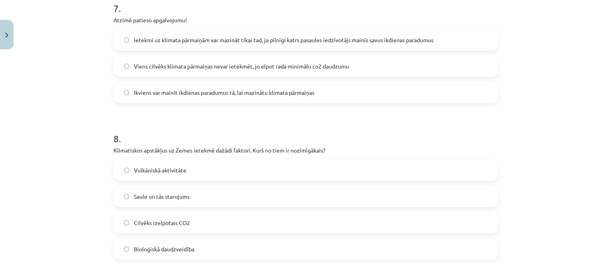
click at [159, 205] on label "Saule un tās starojums" at bounding box center [305, 196] width 383 height 20
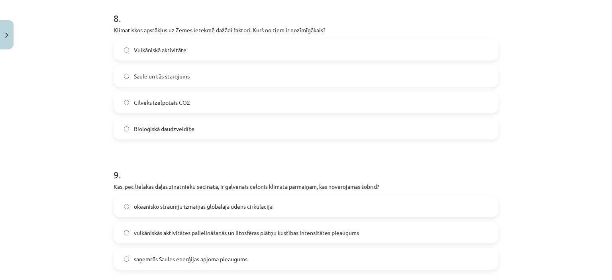
scroll to position [1269, 0]
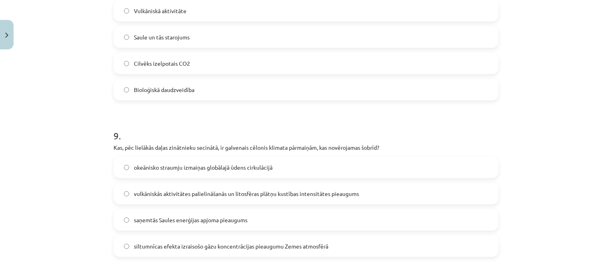
click at [173, 246] on span "siltumnīcas efekta izraisošo gāzu koncentrācijas pieaugumu Zemes atmosfērā" at bounding box center [231, 246] width 194 height 8
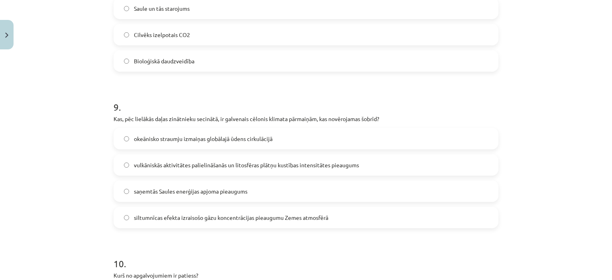
scroll to position [1428, 0]
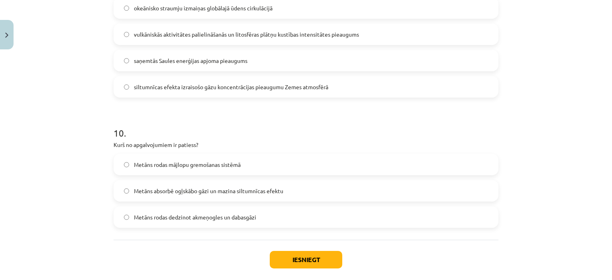
click at [159, 216] on span "Metāns rodas dedzinot akmeņogles un dabasgāzi" at bounding box center [195, 217] width 122 height 8
click at [178, 165] on span "Metāns rodas mājlopu gremošanas sistēmā" at bounding box center [187, 165] width 107 height 8
click at [301, 266] on button "Iesniegt" at bounding box center [306, 260] width 73 height 18
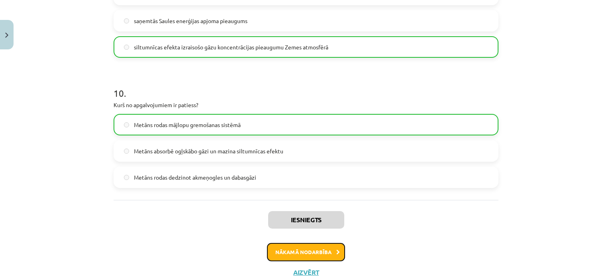
click at [297, 251] on button "Nākamā nodarbība" at bounding box center [306, 252] width 78 height 18
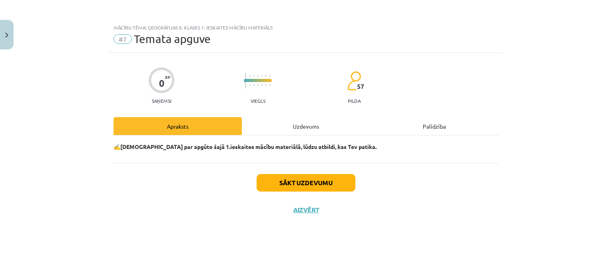
click at [309, 124] on div "Uzdevums" at bounding box center [306, 126] width 128 height 18
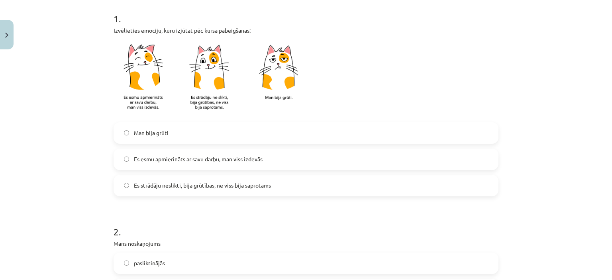
click at [169, 135] on label "Man bija grūti" at bounding box center [305, 133] width 383 height 20
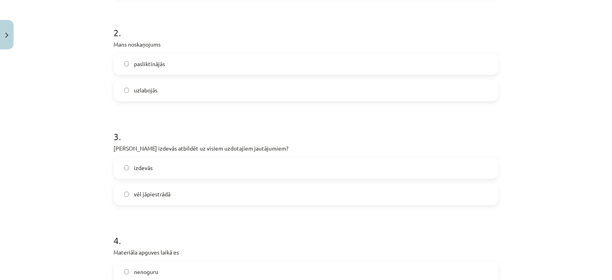
click at [181, 72] on label "pasliktinājās" at bounding box center [305, 64] width 383 height 20
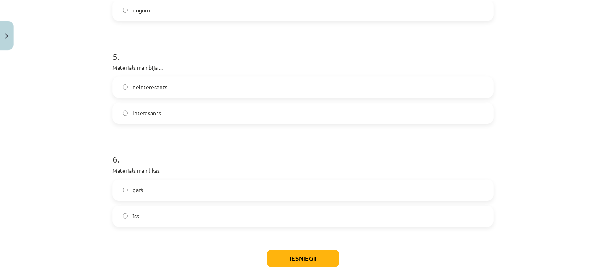
scroll to position [687, 0]
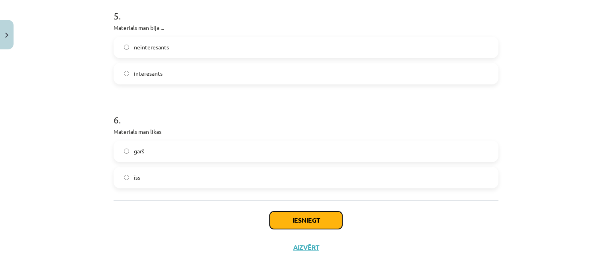
click at [281, 215] on button "Iesniegt" at bounding box center [306, 221] width 73 height 18
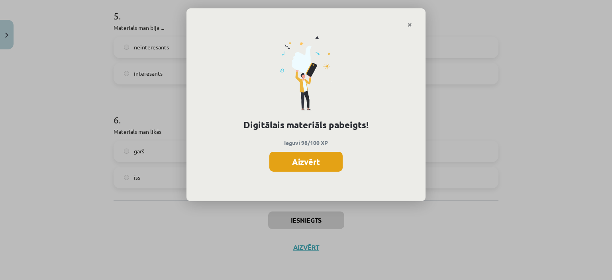
click at [317, 167] on button "Aizvērt" at bounding box center [305, 162] width 73 height 20
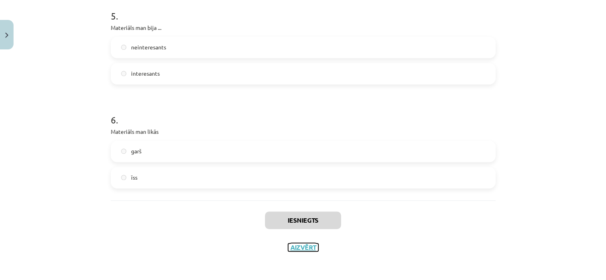
click at [297, 248] on button "Aizvērt" at bounding box center [303, 247] width 30 height 8
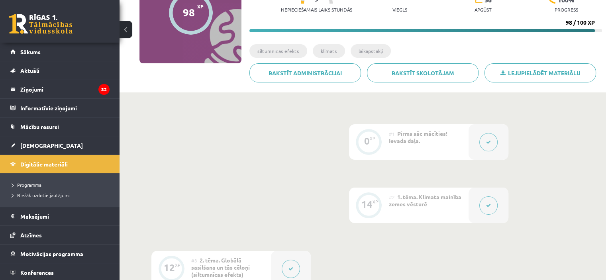
scroll to position [26, 0]
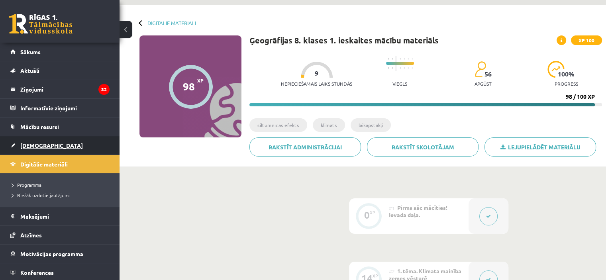
click at [40, 148] on link "[DEMOGRAPHIC_DATA]" at bounding box center [59, 145] width 99 height 18
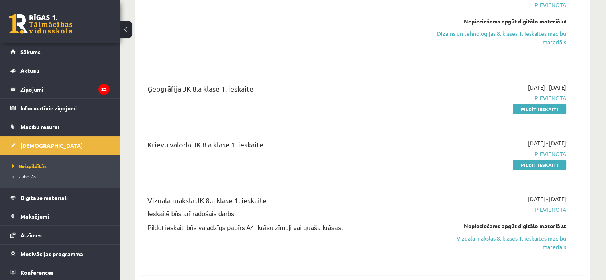
scroll to position [159, 0]
